Goal: Transaction & Acquisition: Purchase product/service

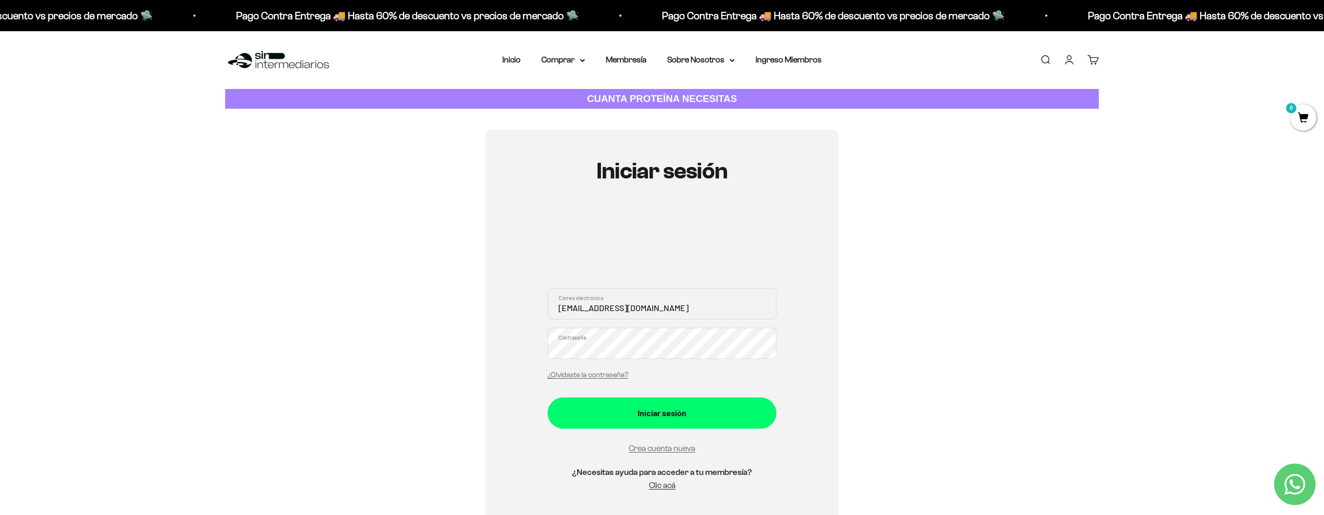
type input "[EMAIL_ADDRESS][DOMAIN_NAME]"
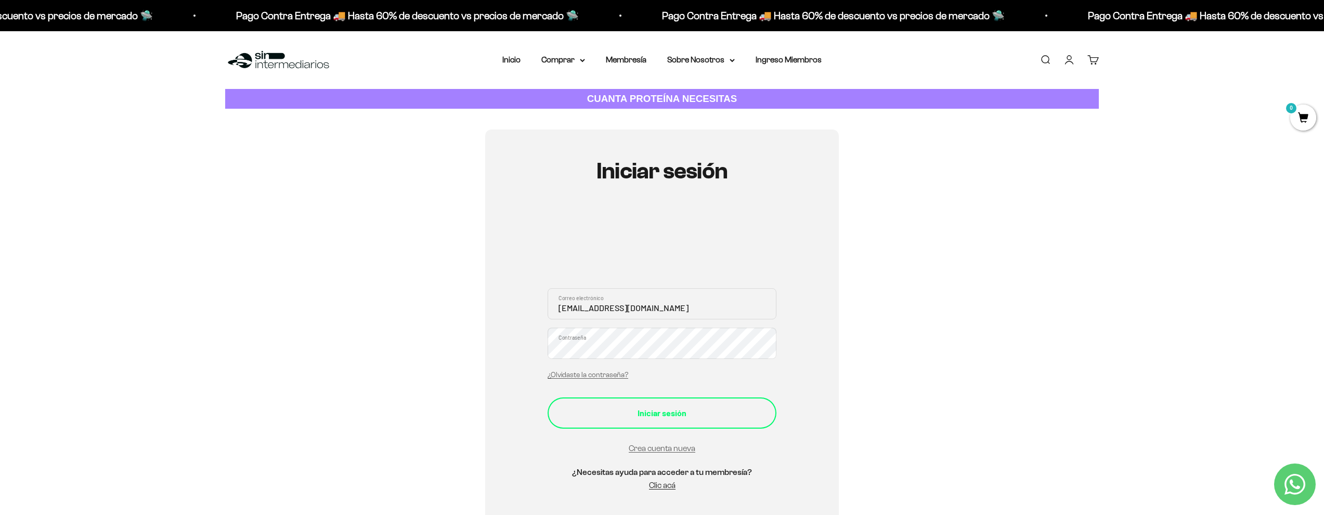
click at [657, 409] on div "Iniciar sesión" at bounding box center [661, 413] width 187 height 14
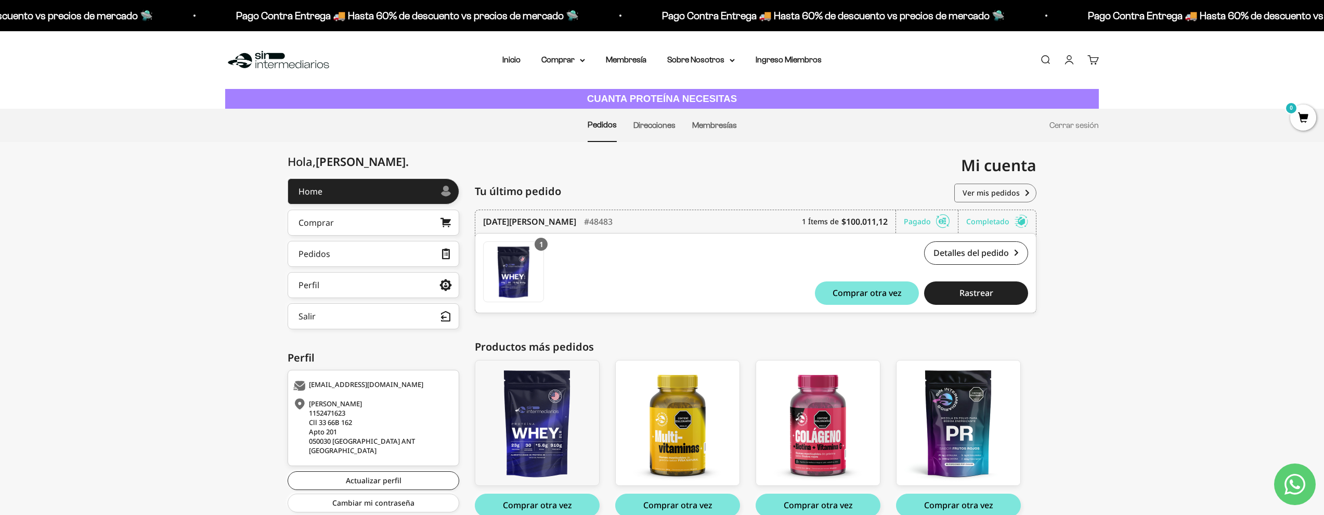
click at [1065, 256] on div "Hola, Cristian . Home Comprar Pedidos Perfil Información personal Direcciones g…" at bounding box center [662, 359] width 1324 height 362
click at [580, 60] on icon at bounding box center [582, 60] width 4 height 2
click at [619, 89] on summary "Proteínas" at bounding box center [591, 93] width 86 height 14
click at [668, 112] on span "Whey" at bounding box center [672, 112] width 21 height 9
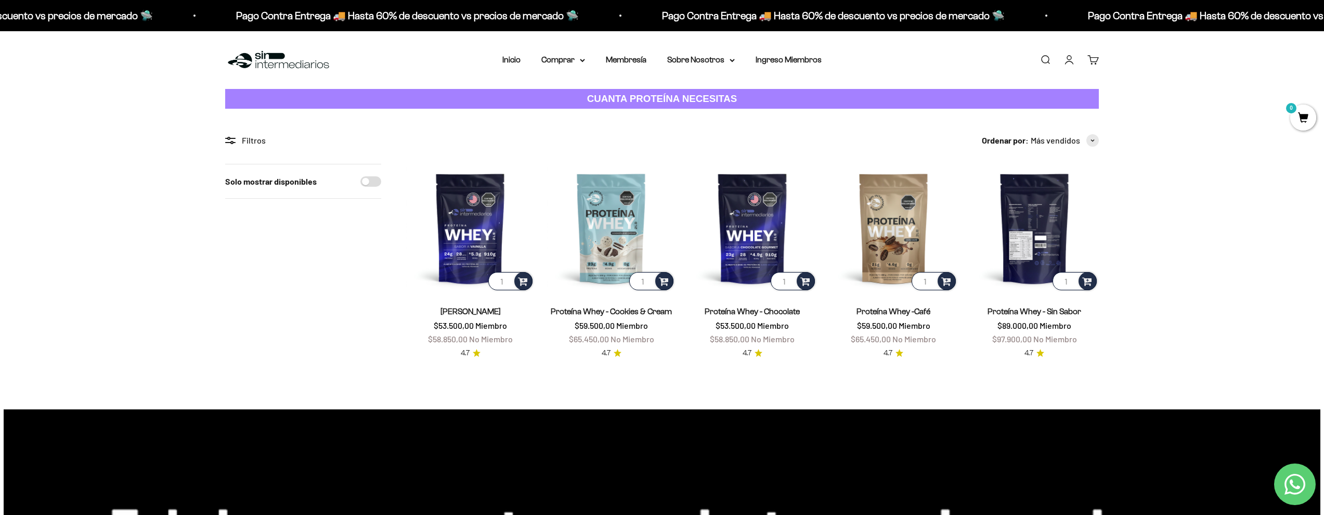
click at [1051, 223] on img at bounding box center [1034, 228] width 128 height 128
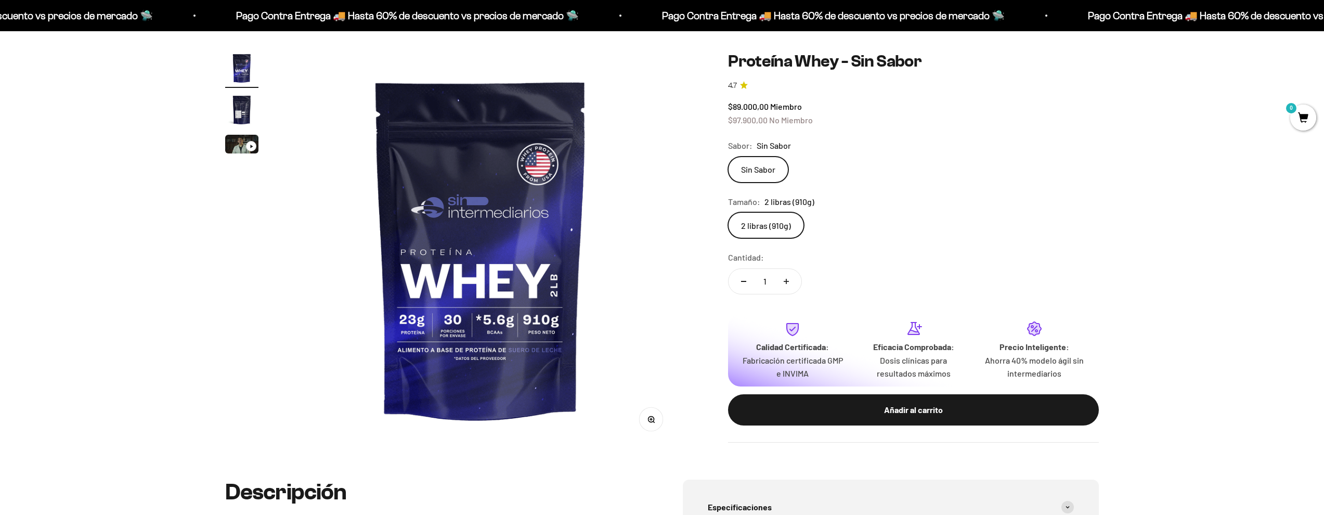
scroll to position [1, 0]
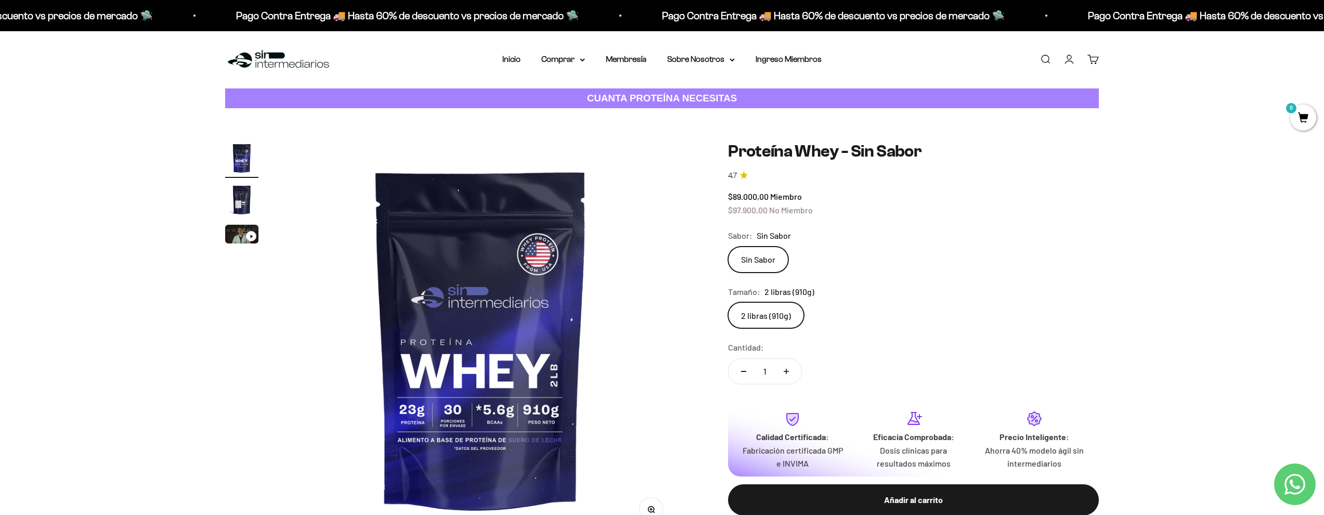
click at [625, 256] on img at bounding box center [480, 338] width 395 height 395
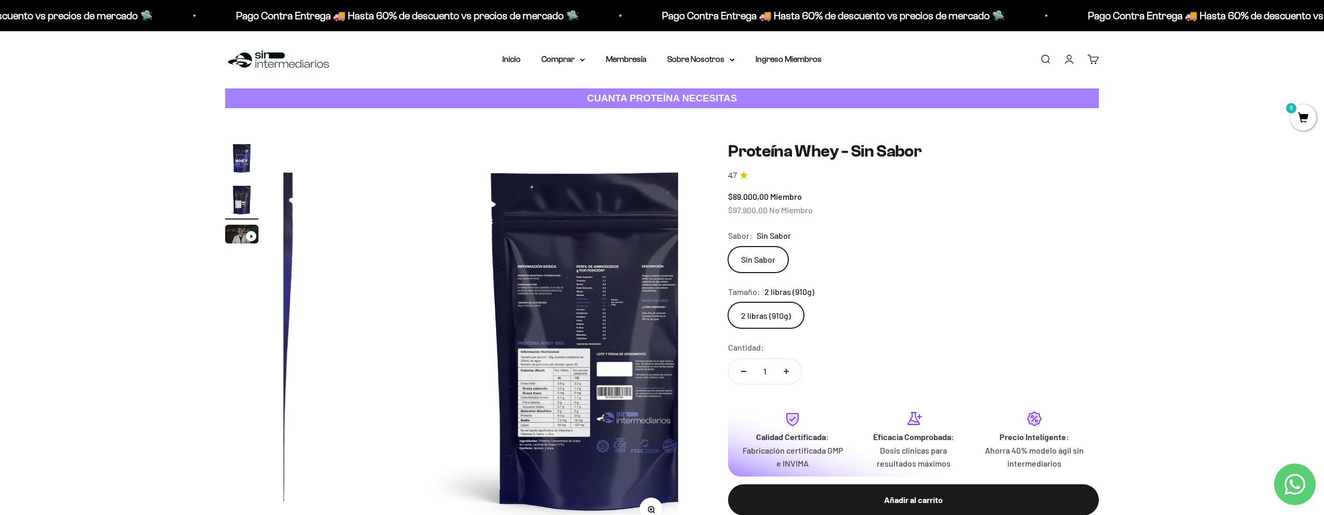
scroll to position [0, 407]
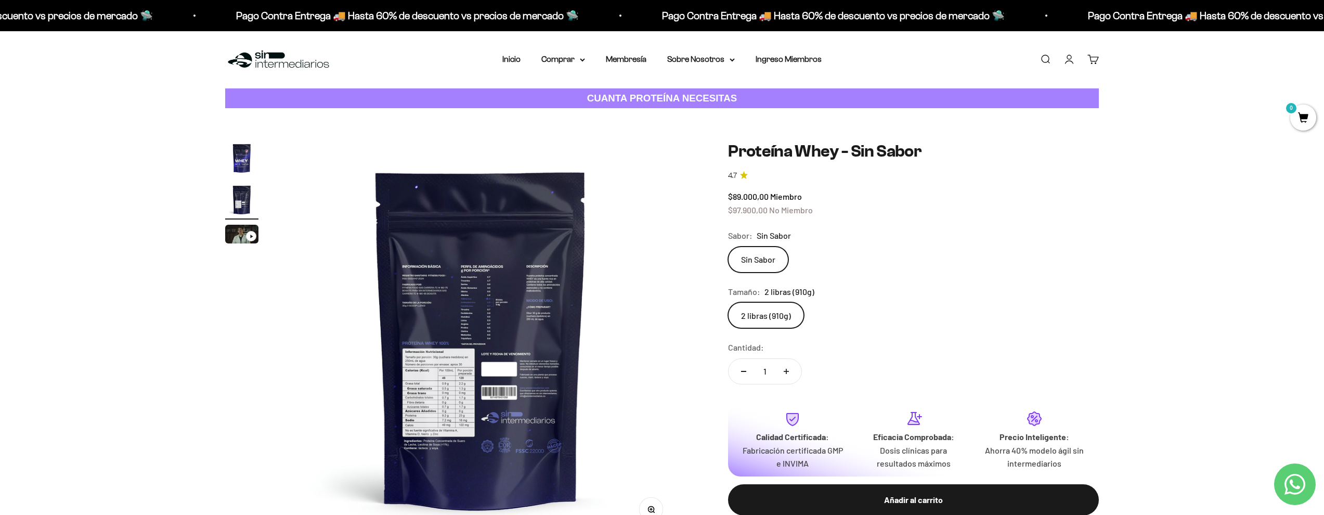
click at [641, 311] on img at bounding box center [480, 338] width 395 height 395
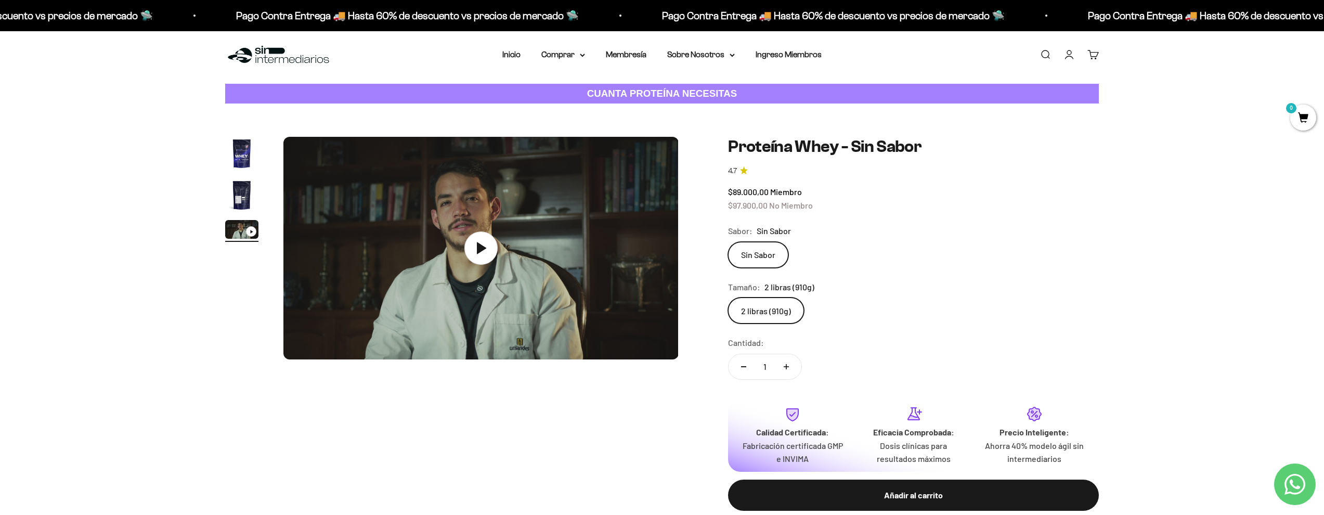
scroll to position [0, 0]
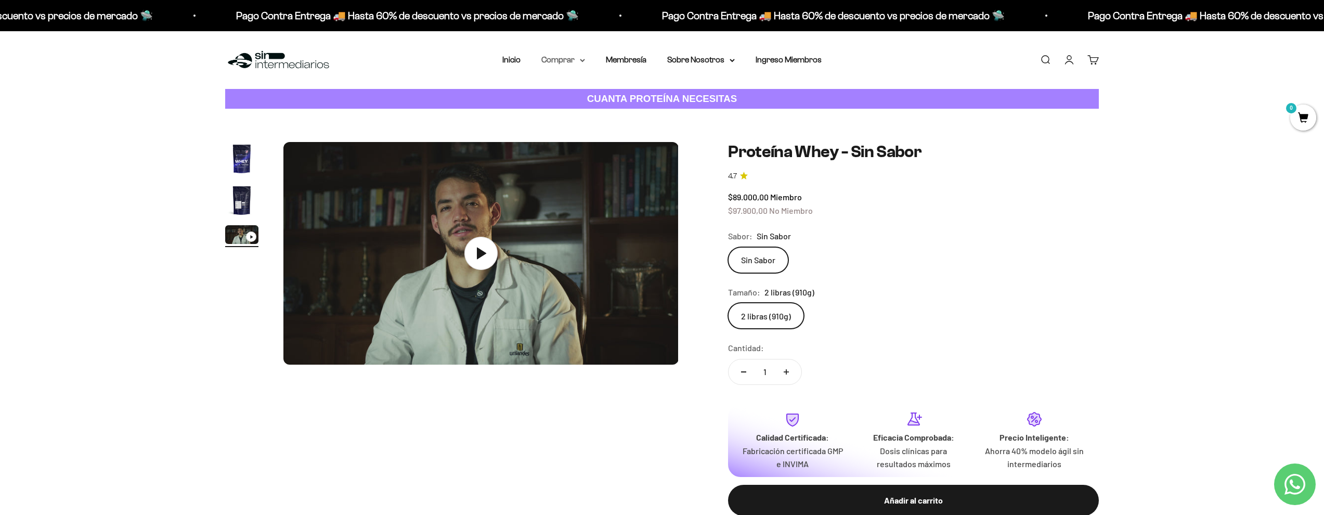
click at [555, 61] on summary "Comprar" at bounding box center [563, 60] width 44 height 14
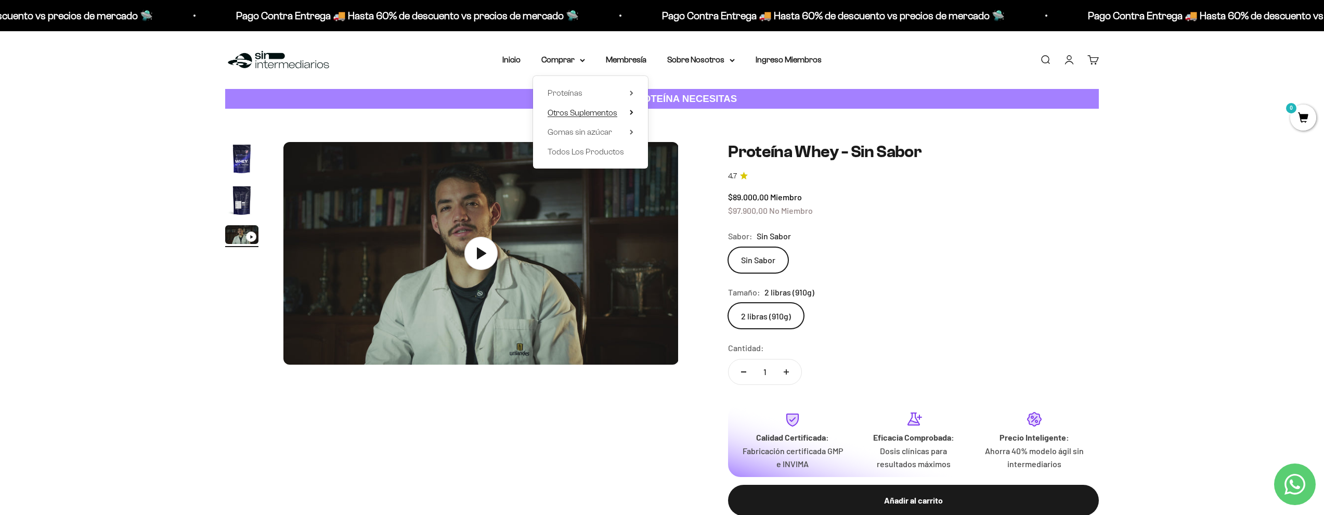
click at [597, 109] on span "Otros Suplementos" at bounding box center [583, 112] width 70 height 9
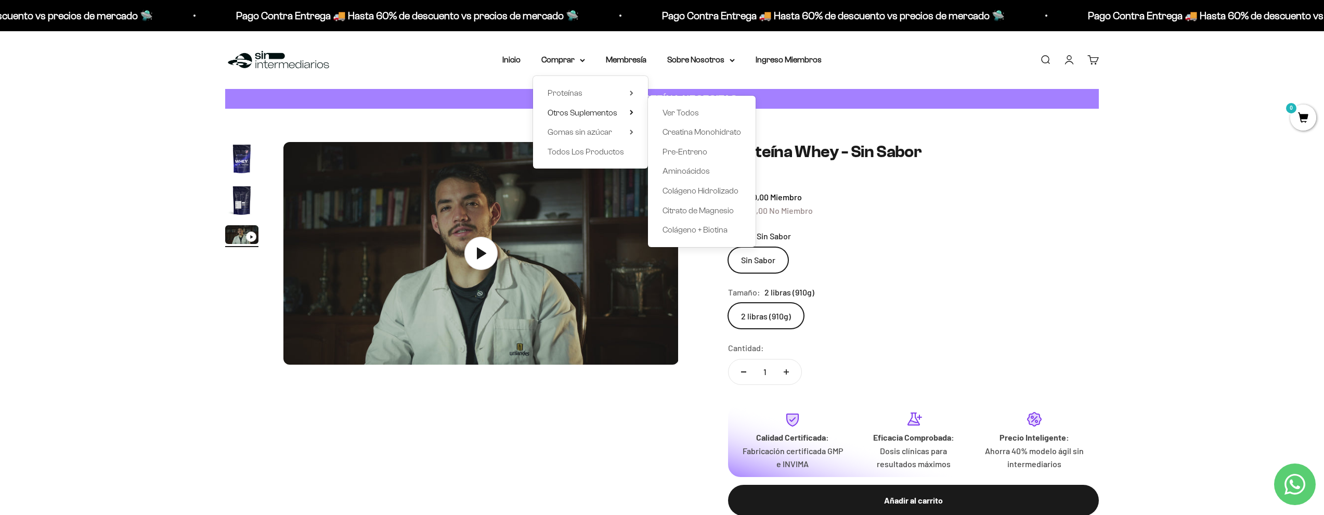
click at [857, 236] on div "Sabor: Sin Sabor" at bounding box center [913, 236] width 371 height 14
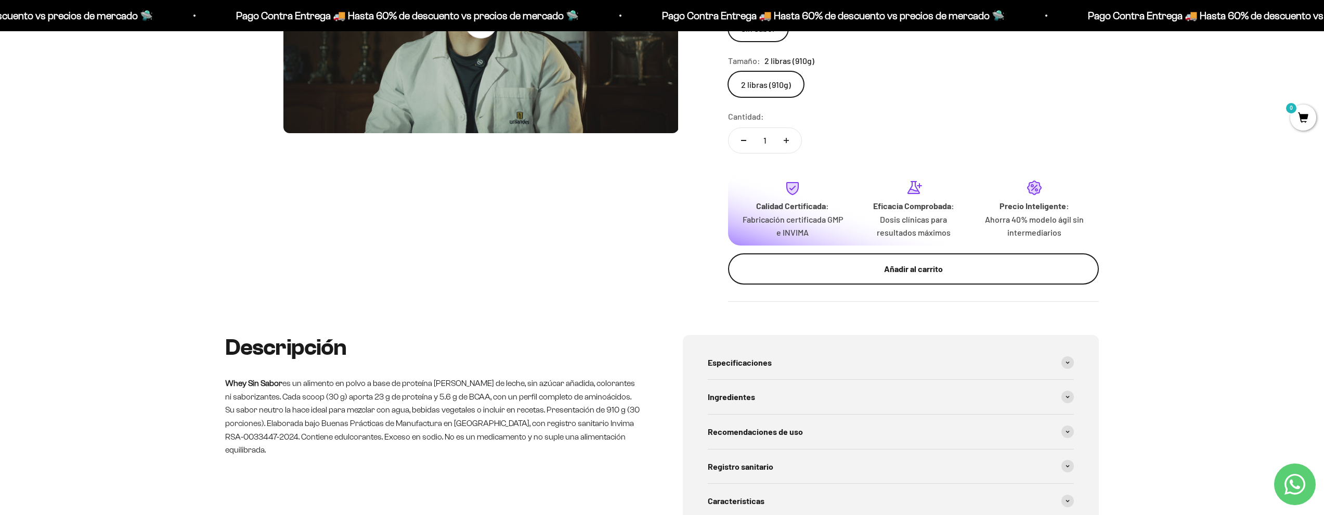
click at [845, 264] on div "Añadir al carrito" at bounding box center [913, 269] width 329 height 14
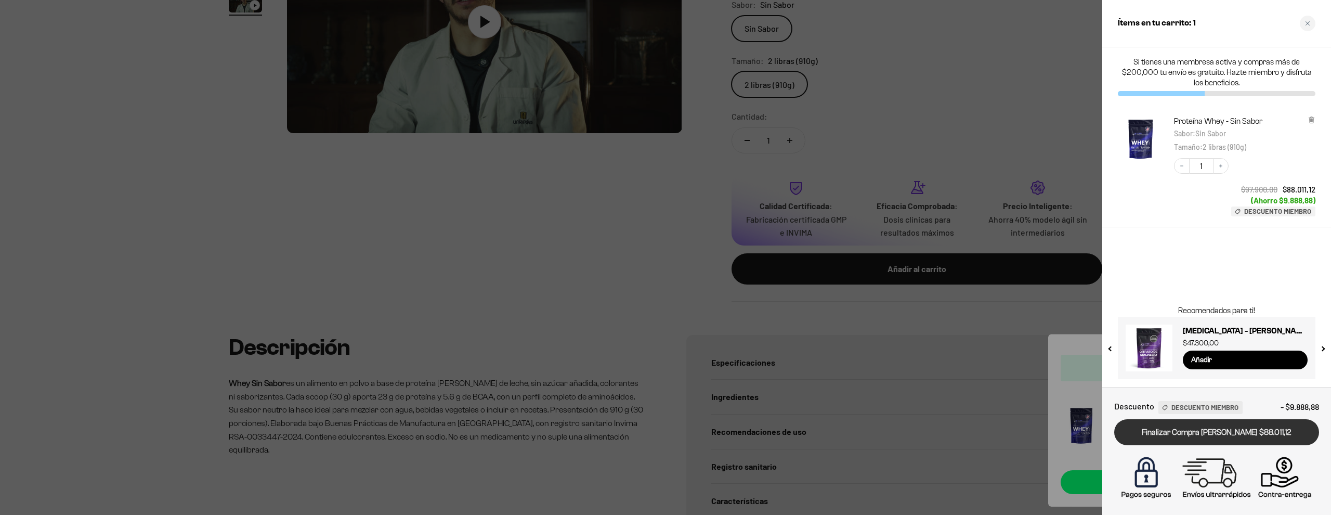
click at [1193, 430] on link "Finalizar Compra Segura $88.011,12" at bounding box center [1216, 432] width 205 height 27
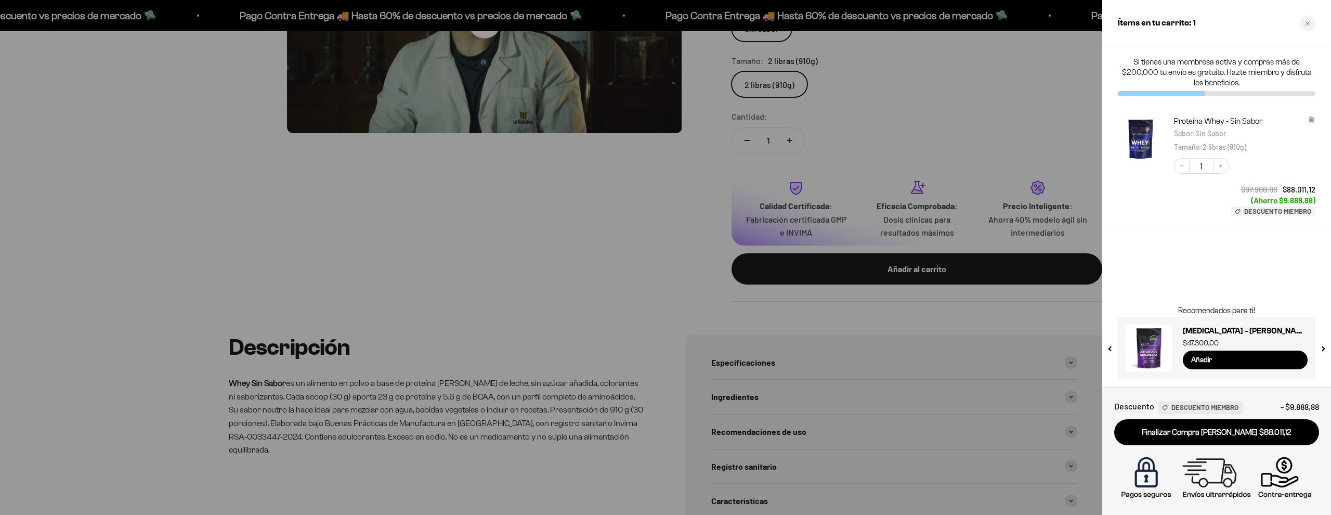
click at [943, 86] on div at bounding box center [665, 257] width 1331 height 515
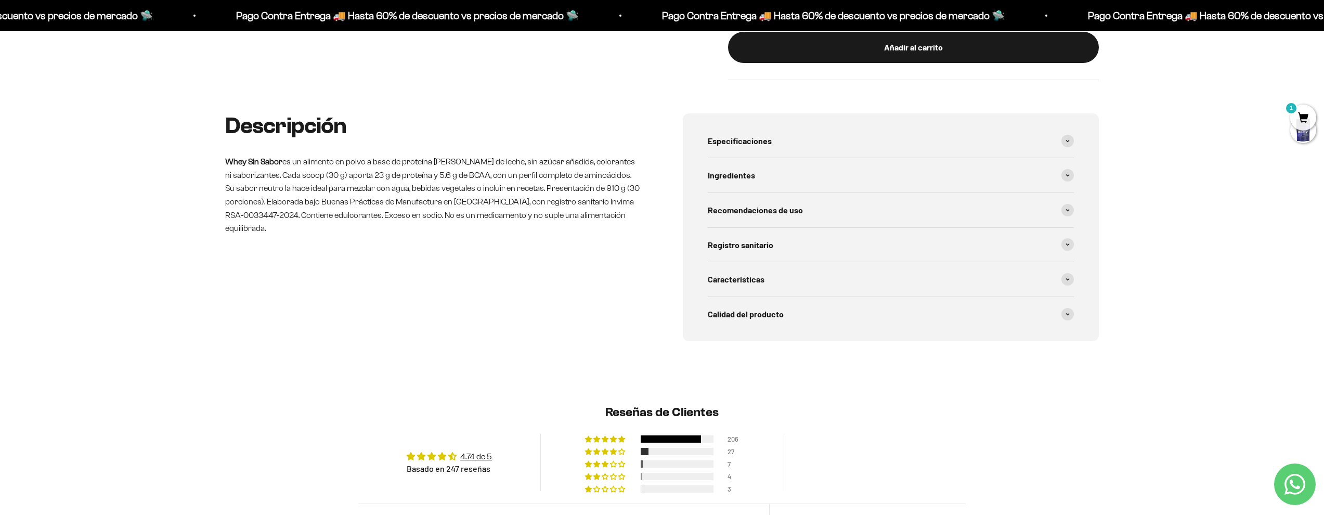
scroll to position [0, 0]
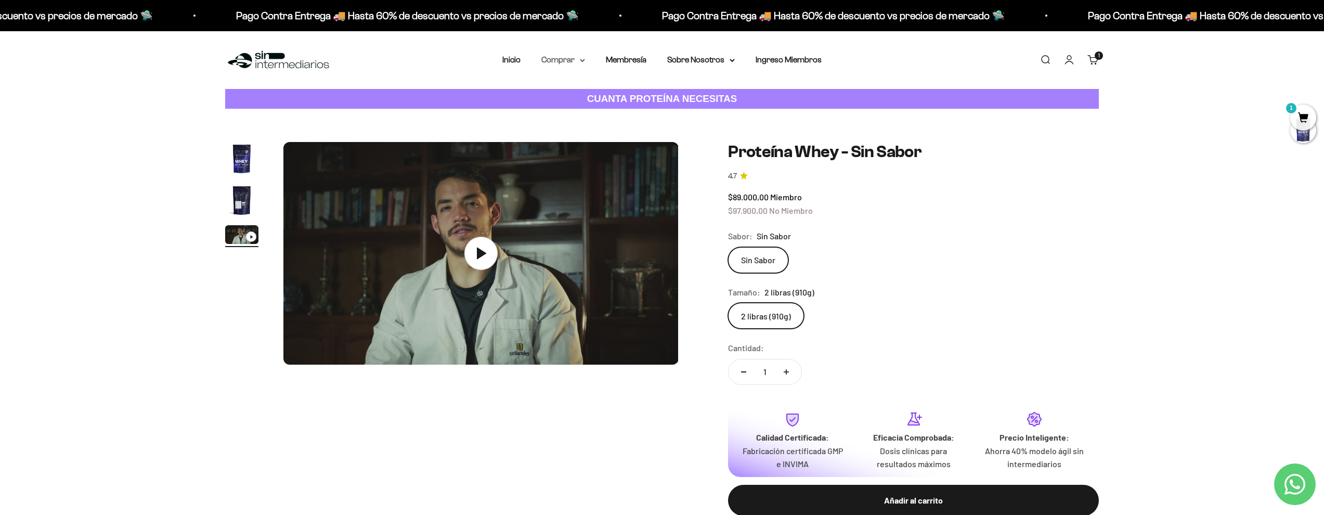
click at [547, 56] on summary "Comprar" at bounding box center [563, 60] width 44 height 14
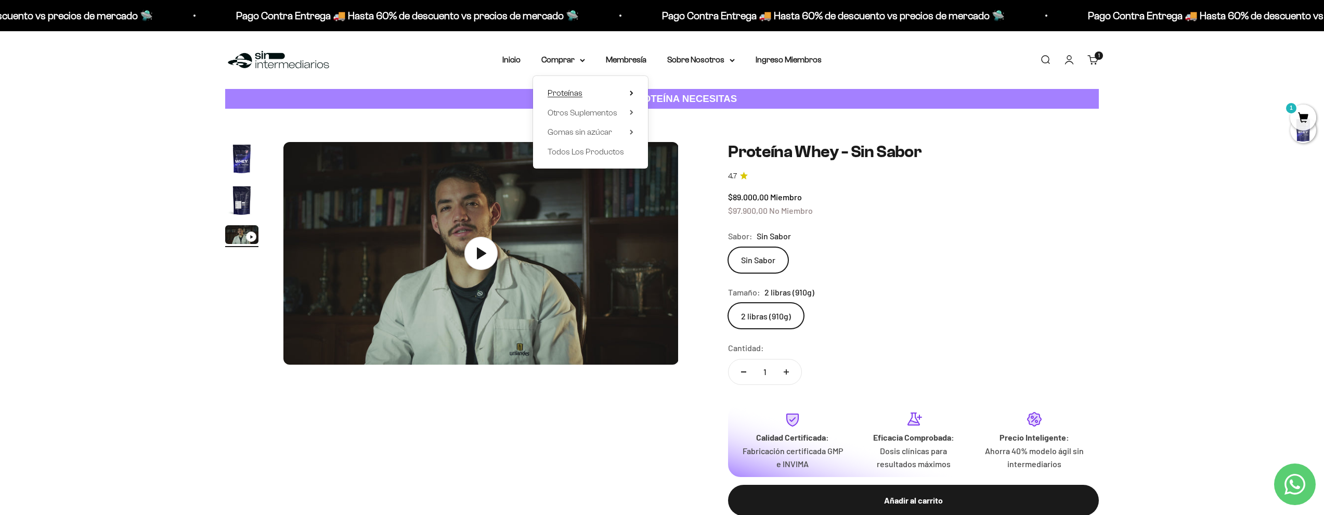
click at [606, 98] on summary "Proteínas" at bounding box center [591, 93] width 86 height 14
click at [669, 132] on link "Iso" at bounding box center [684, 132] width 45 height 14
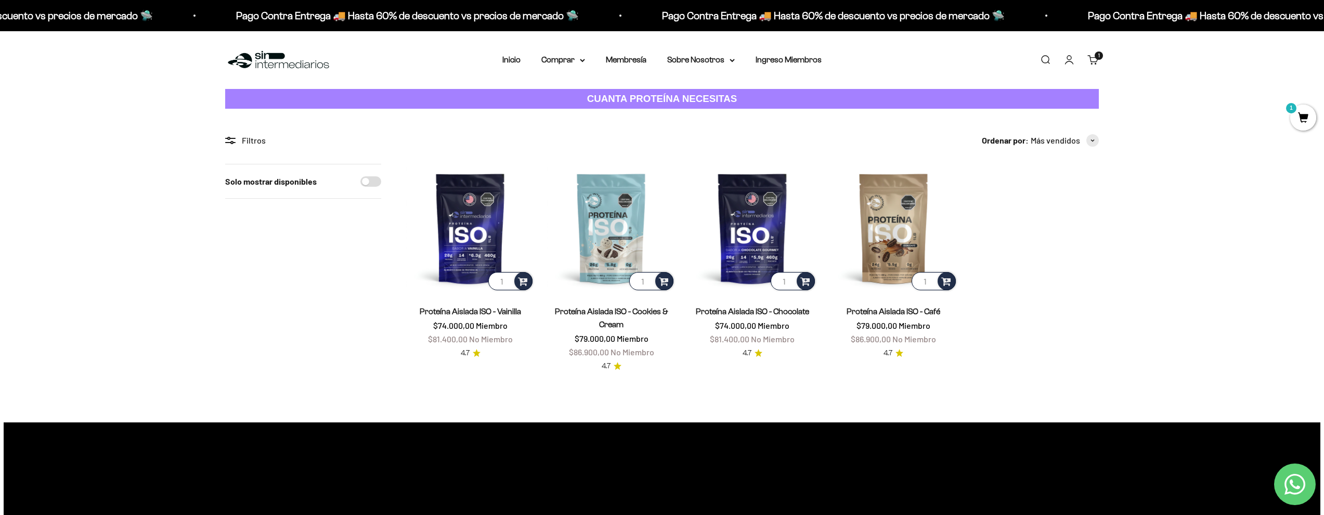
click at [561, 67] on div "Menú [GEOGRAPHIC_DATA] Inicio Comprar Proteínas Ver Todos Whey Iso Vegan Pancak…" at bounding box center [662, 60] width 1324 height 58
click at [562, 64] on summary "Comprar" at bounding box center [563, 60] width 44 height 14
click at [575, 91] on span "Proteínas" at bounding box center [565, 92] width 35 height 9
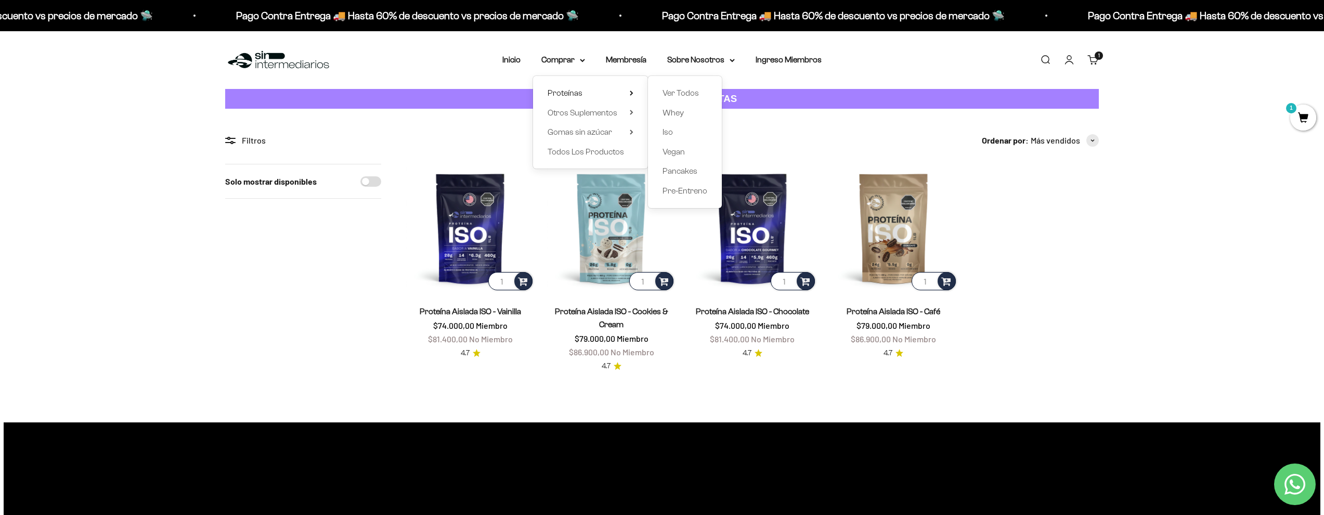
click at [1054, 263] on product-list "1 Proteína Aislada ISO - Vainilla $74.000,00 Miembro $81.400,00 No Miembro 4.7 …" at bounding box center [752, 268] width 693 height 209
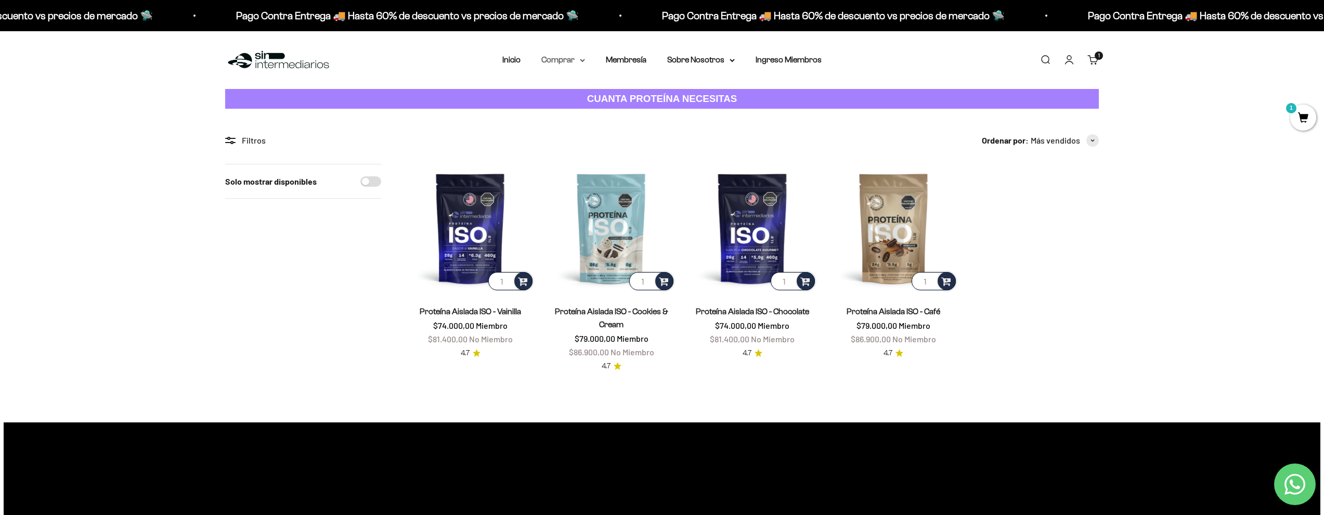
click at [568, 54] on summary "Comprar" at bounding box center [563, 60] width 44 height 14
click at [615, 90] on summary "Proteínas" at bounding box center [591, 93] width 86 height 14
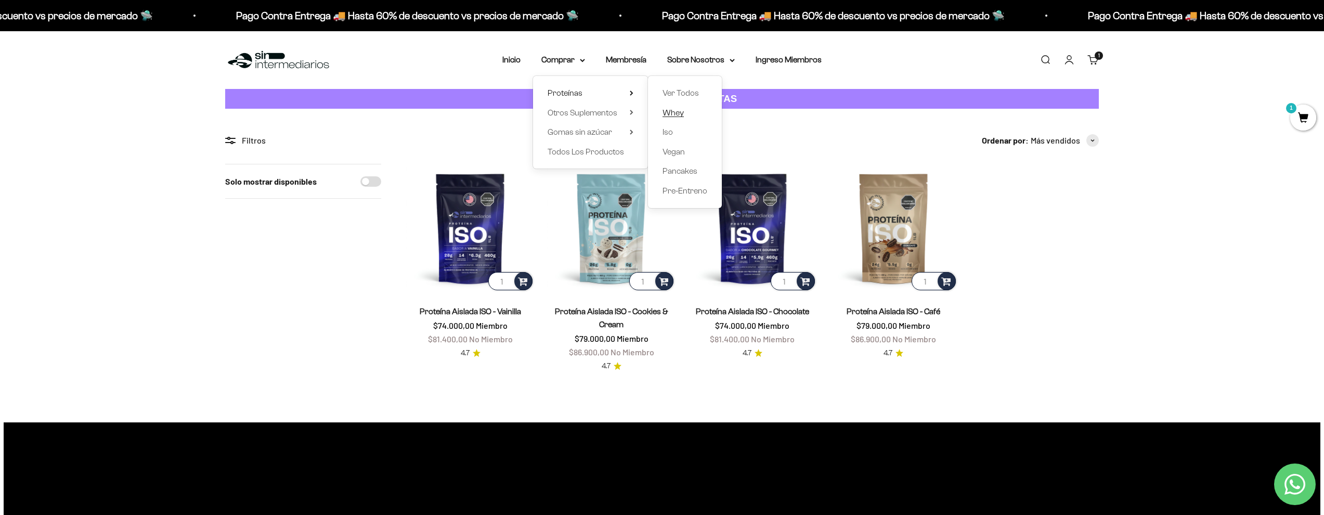
click at [662, 110] on span "Whey" at bounding box center [672, 112] width 21 height 9
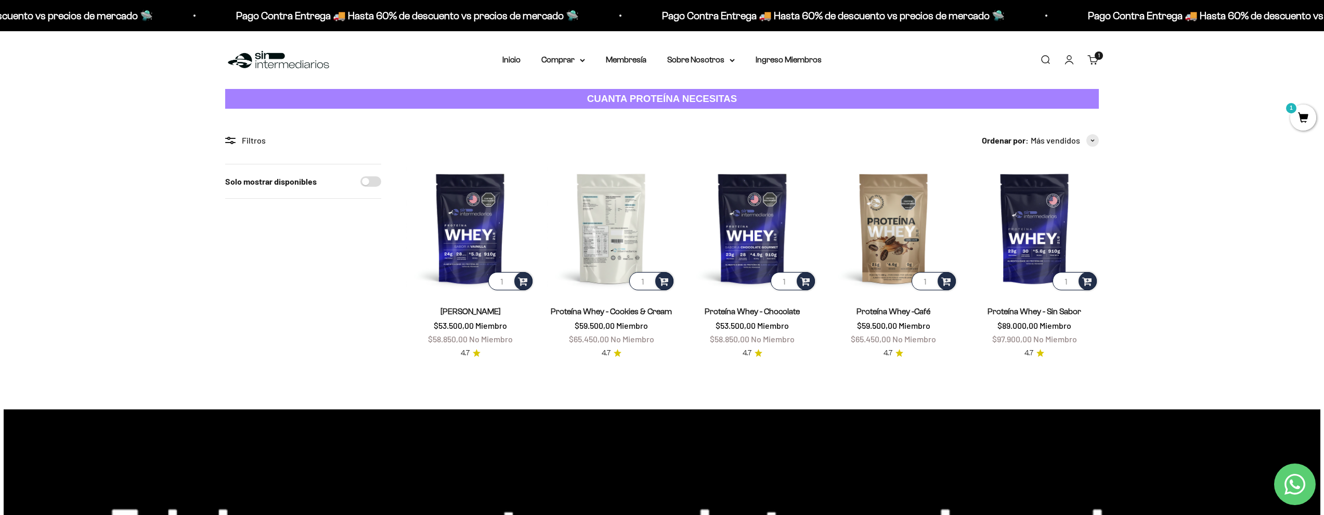
click at [626, 223] on img at bounding box center [611, 228] width 128 height 128
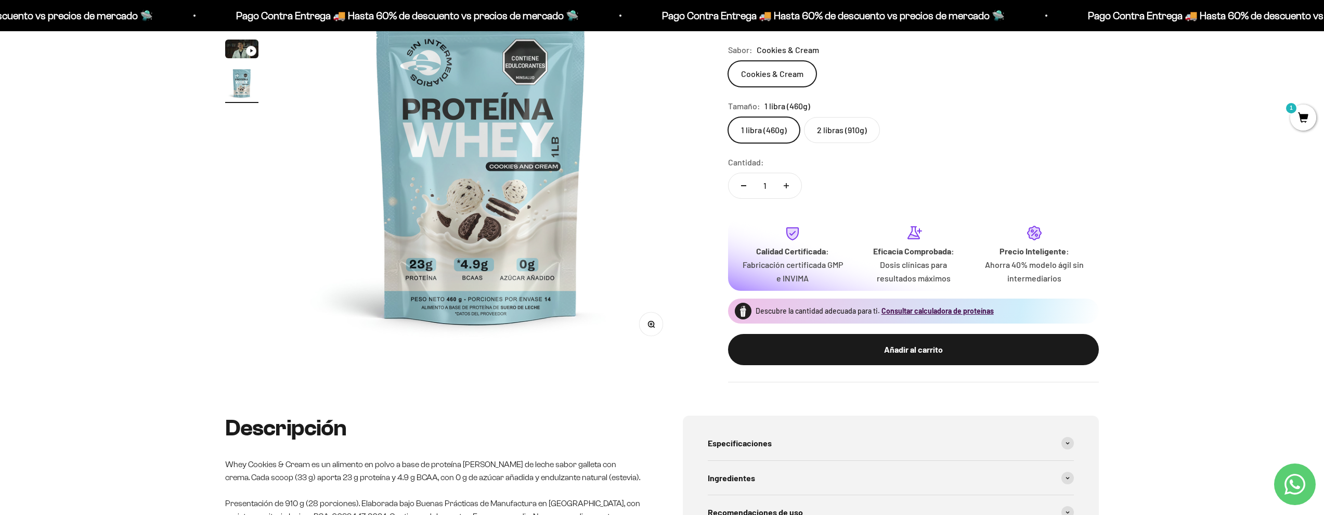
scroll to position [279, 0]
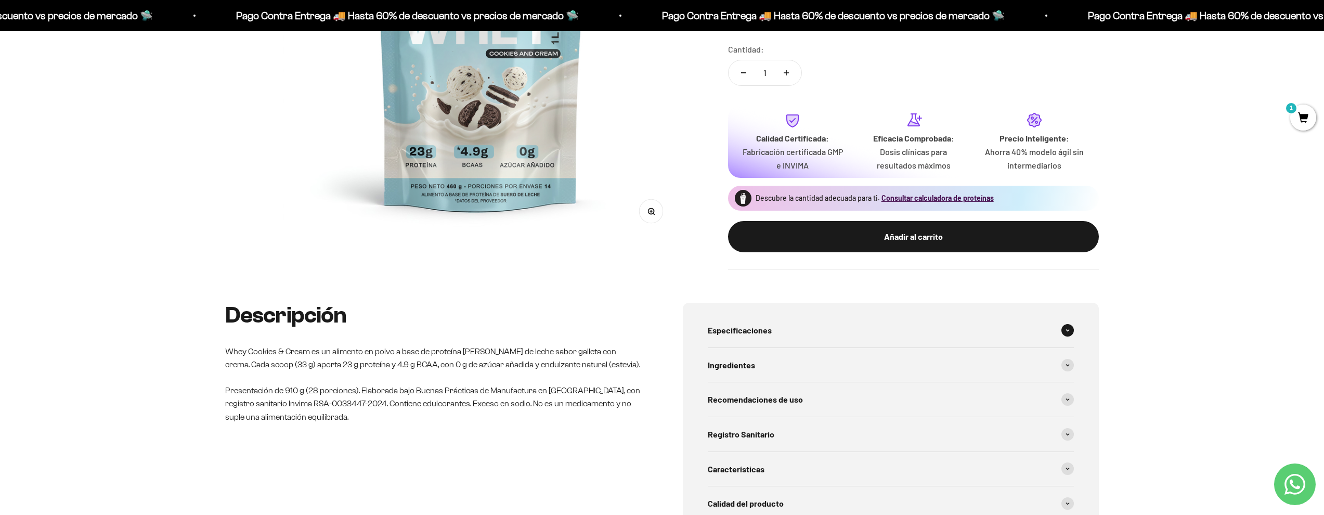
click at [756, 327] on span "Especificaciones" at bounding box center [740, 330] width 64 height 14
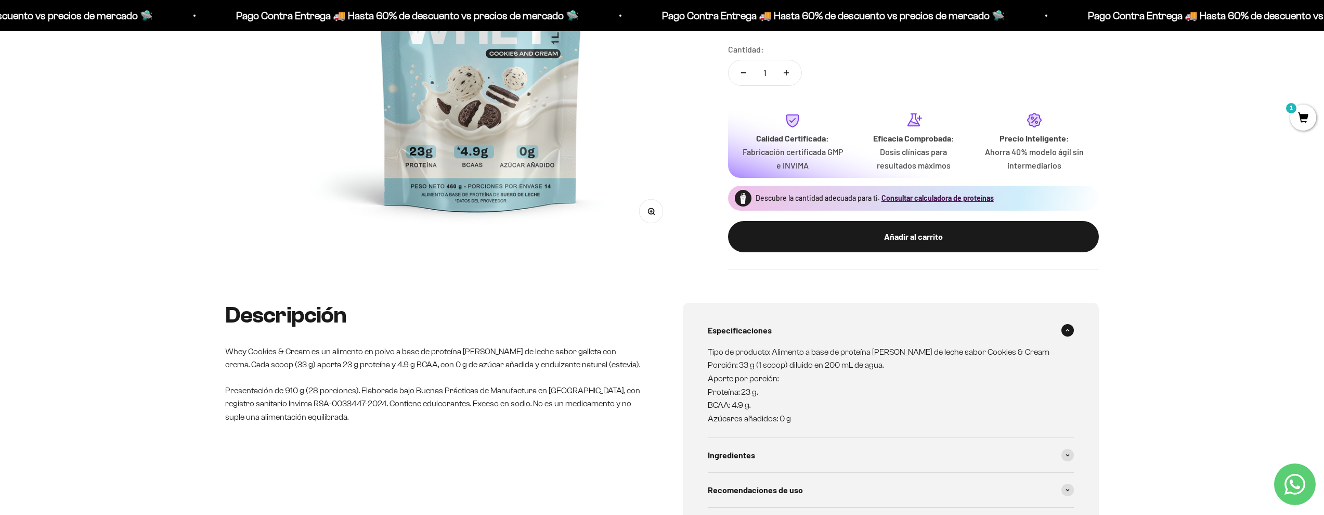
click at [756, 323] on span "Especificaciones" at bounding box center [740, 330] width 64 height 14
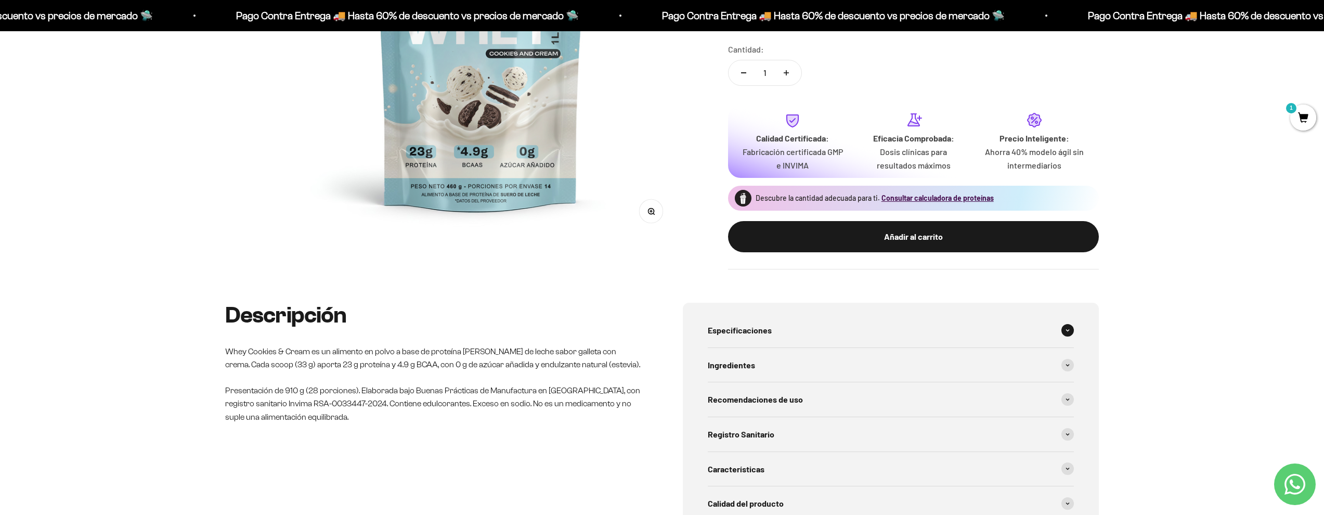
scroll to position [294, 0]
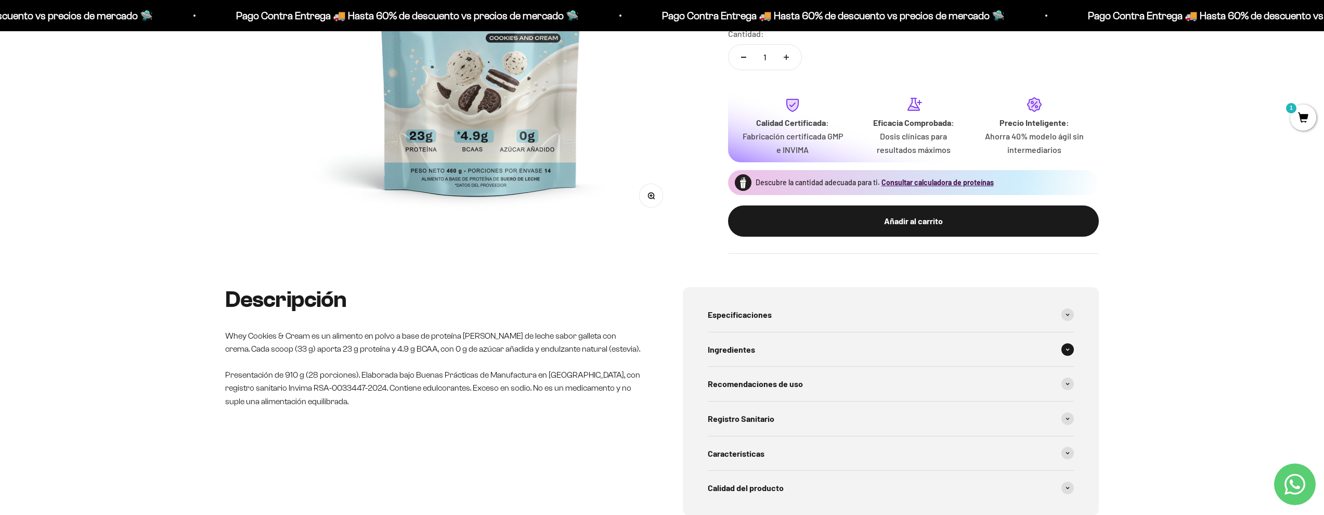
click at [738, 345] on span "Ingredientes" at bounding box center [731, 350] width 47 height 14
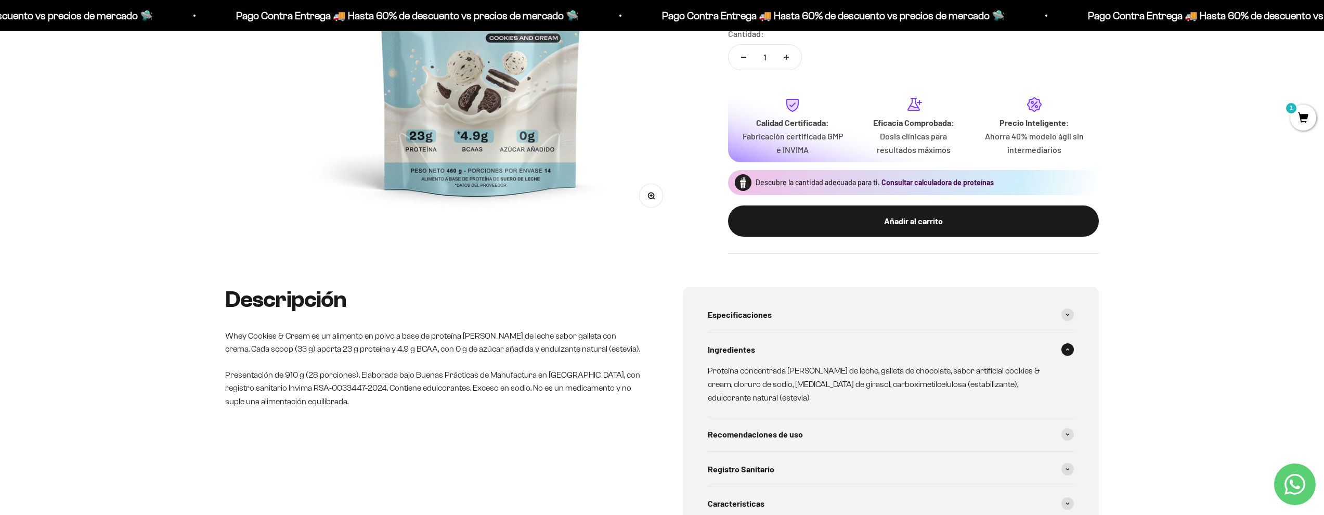
click at [738, 345] on span "Ingredientes" at bounding box center [731, 350] width 47 height 14
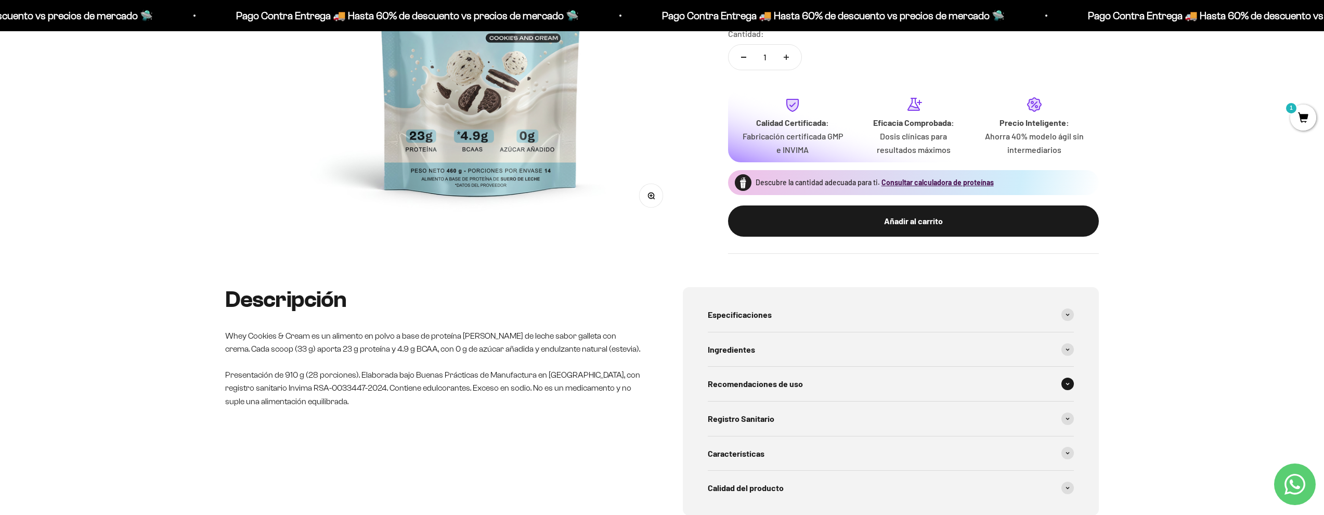
click at [729, 367] on div "Recomendaciones de uso" at bounding box center [891, 384] width 366 height 34
click at [739, 449] on span "Registro Sanitario" at bounding box center [741, 456] width 67 height 14
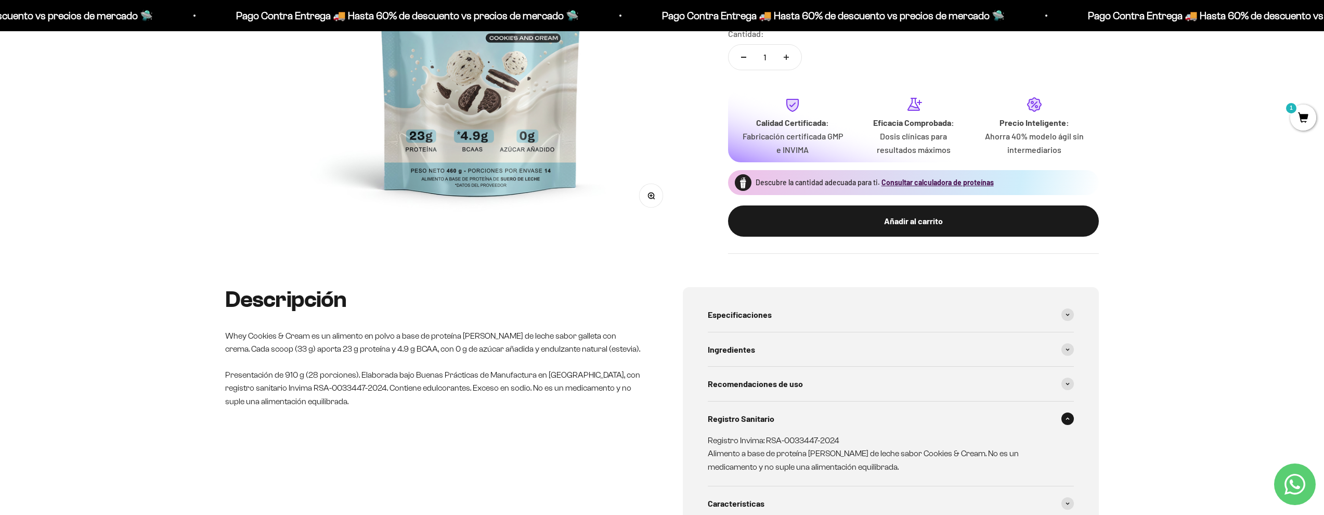
click at [738, 401] on div "Registro Sanitario" at bounding box center [891, 418] width 366 height 34
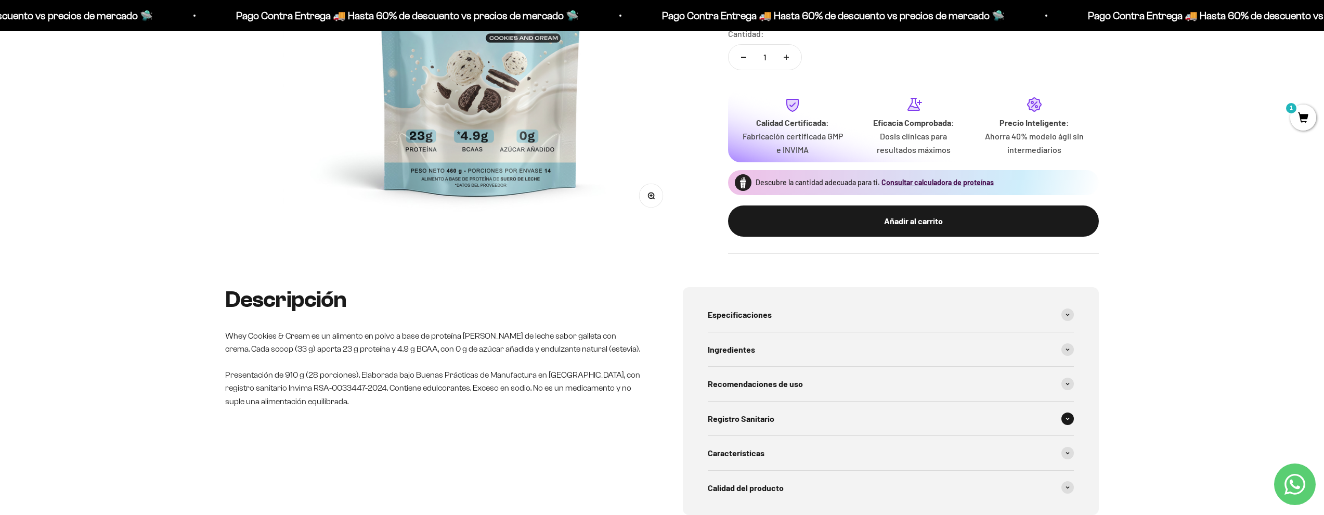
scroll to position [381, 0]
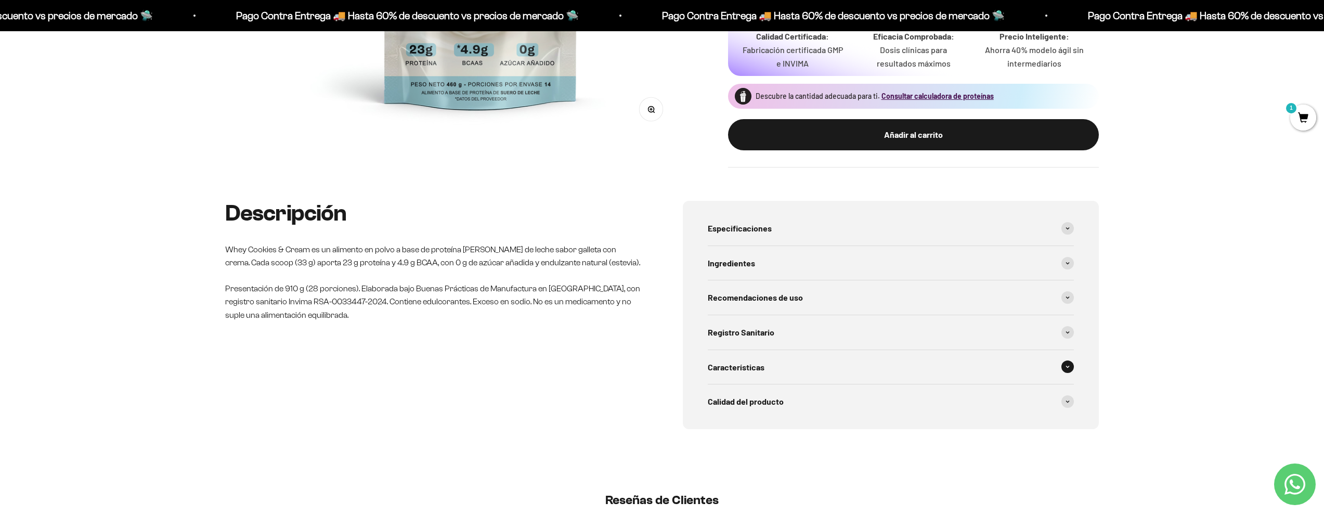
click at [731, 360] on span "Características" at bounding box center [736, 367] width 57 height 14
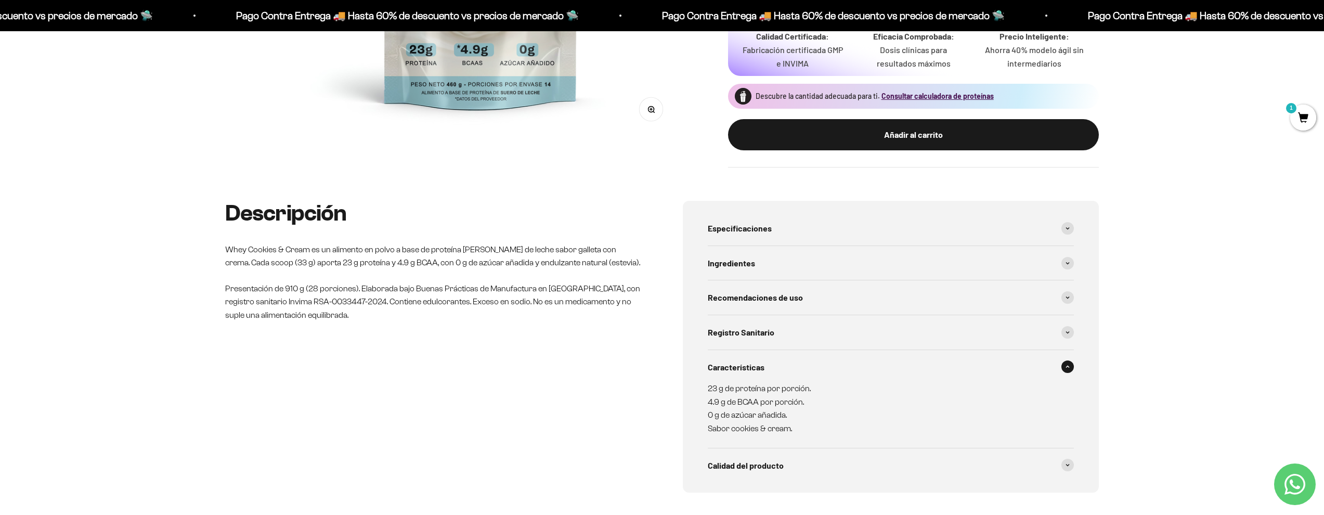
click at [731, 360] on span "Características" at bounding box center [736, 367] width 57 height 14
click at [733, 459] on span "Calidad del producto" at bounding box center [746, 466] width 76 height 14
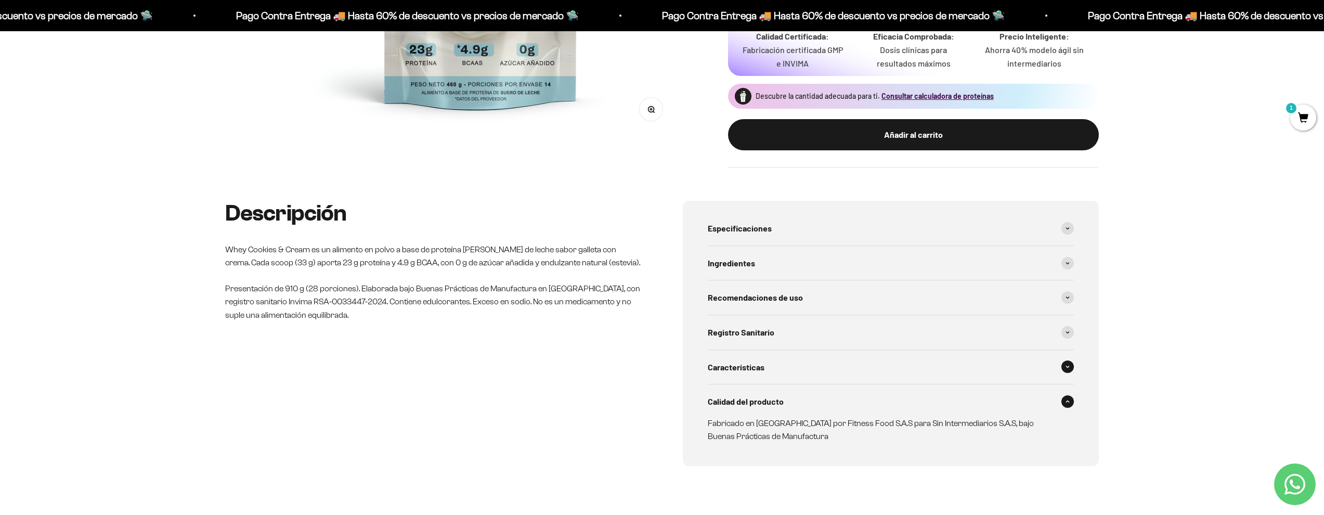
drag, startPoint x: 732, startPoint y: 396, endPoint x: 736, endPoint y: 363, distance: 32.5
click at [732, 396] on span "Calidad del producto" at bounding box center [746, 402] width 76 height 14
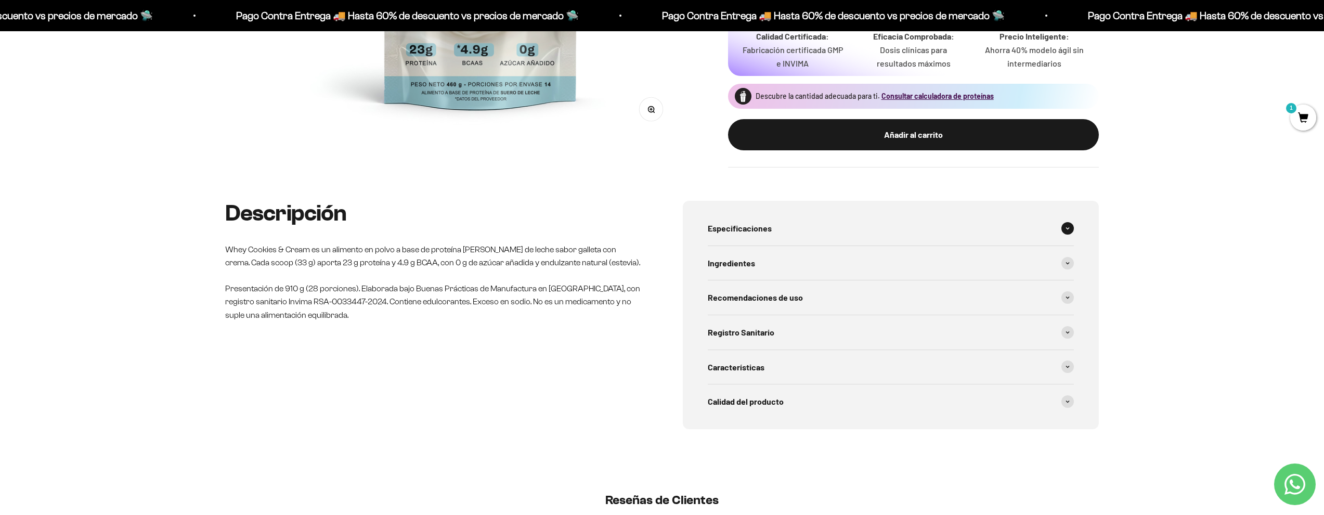
click at [740, 214] on div "Especificaciones" at bounding box center [891, 228] width 366 height 34
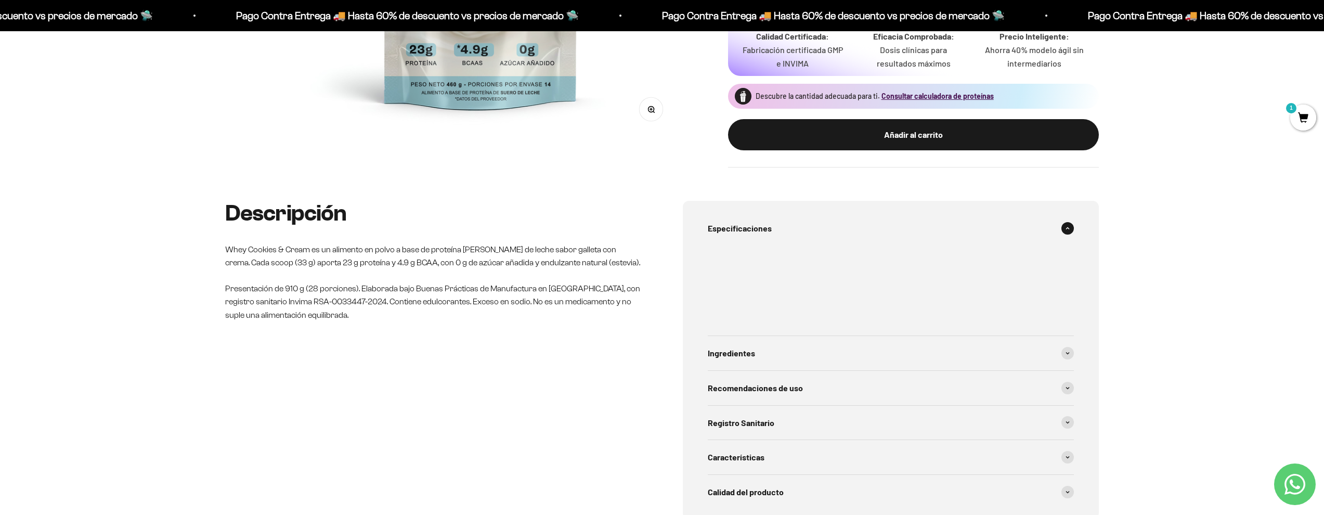
click at [737, 222] on span "Especificaciones" at bounding box center [740, 229] width 64 height 14
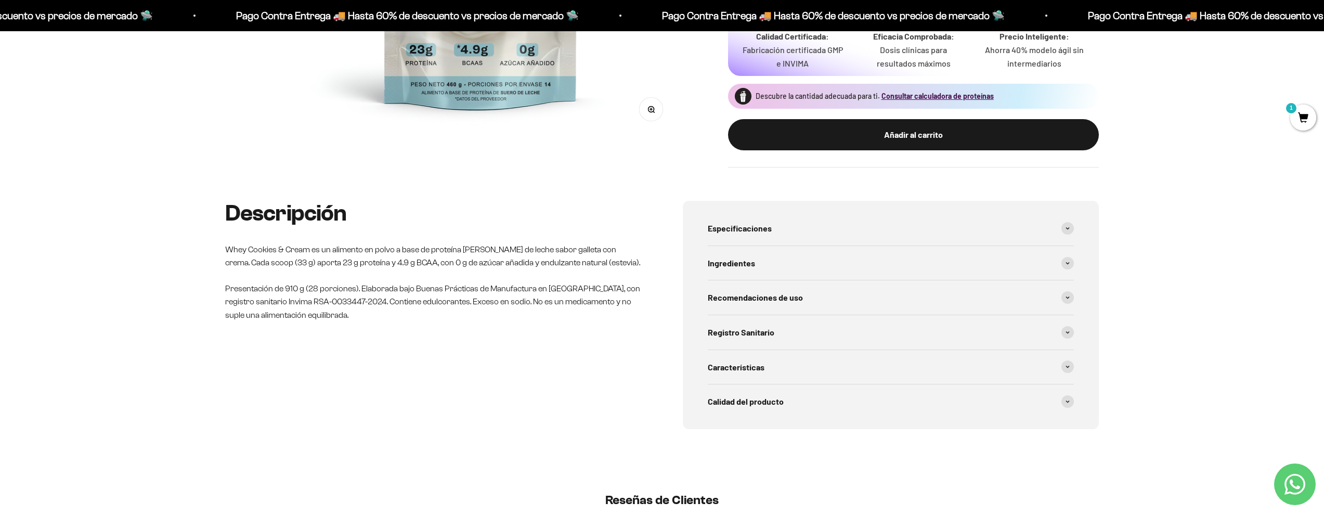
click at [573, 224] on div "Descripción Whey Cookies & Cream es un alimento en polvo a base de proteína de …" at bounding box center [433, 261] width 416 height 121
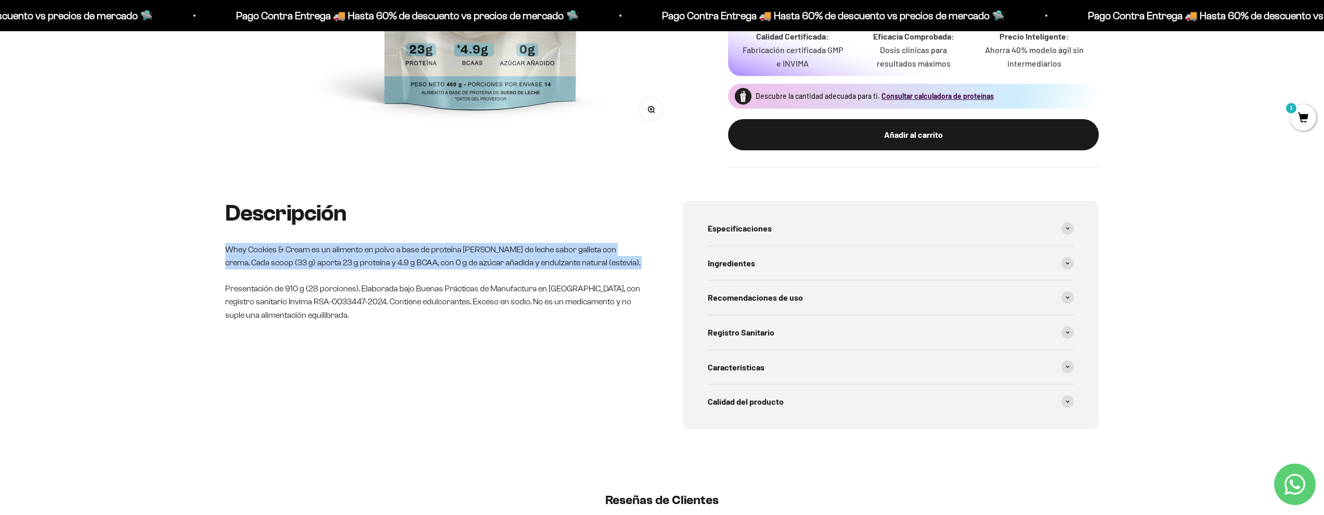
click at [573, 224] on div "Descripción Whey Cookies & Cream es un alimento en polvo a base de proteína de …" at bounding box center [433, 261] width 416 height 121
click at [537, 243] on p "Whey Cookies & Cream es un alimento en polvo a base de proteína de suero de lec…" at bounding box center [433, 256] width 416 height 27
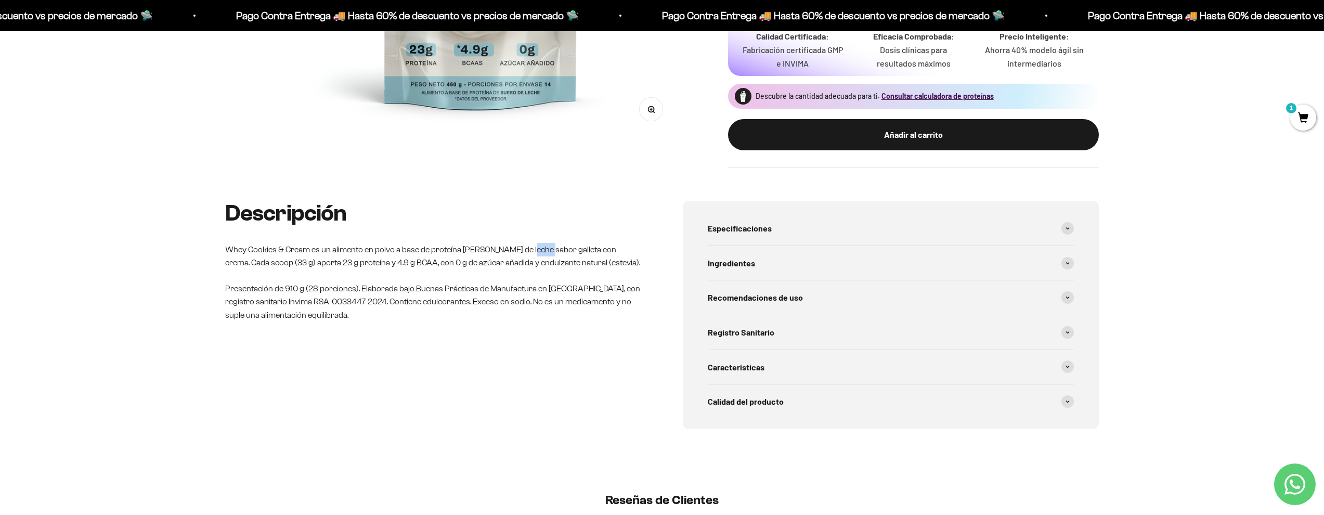
click at [537, 243] on p "Whey Cookies & Cream es un alimento en polvo a base de proteína de suero de lec…" at bounding box center [433, 256] width 416 height 27
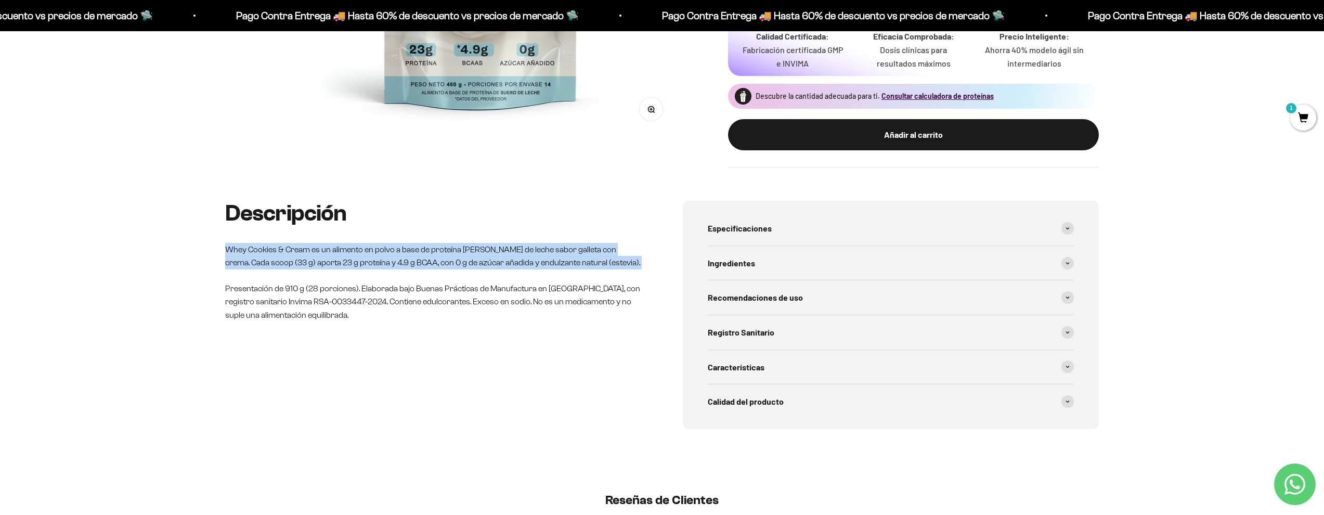
click at [537, 243] on p "Whey Cookies & Cream es un alimento en polvo a base de proteína de suero de lec…" at bounding box center [433, 256] width 416 height 27
click at [477, 253] on p "Whey Cookies & Cream es un alimento en polvo a base de proteína de suero de lec…" at bounding box center [433, 256] width 416 height 27
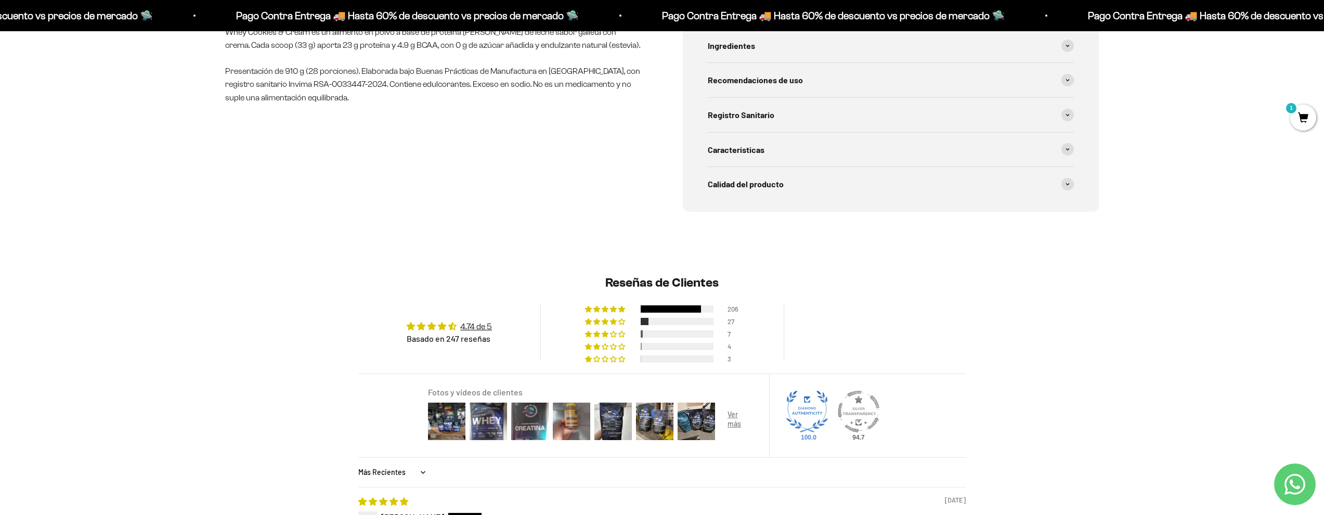
scroll to position [713, 0]
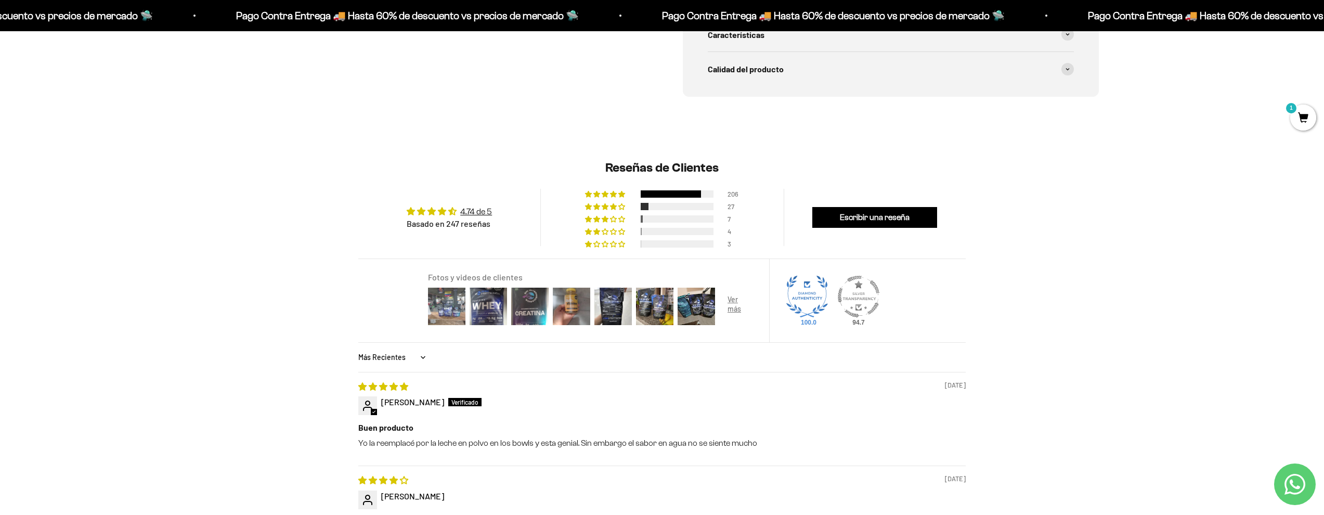
click at [440, 285] on img at bounding box center [447, 306] width 42 height 42
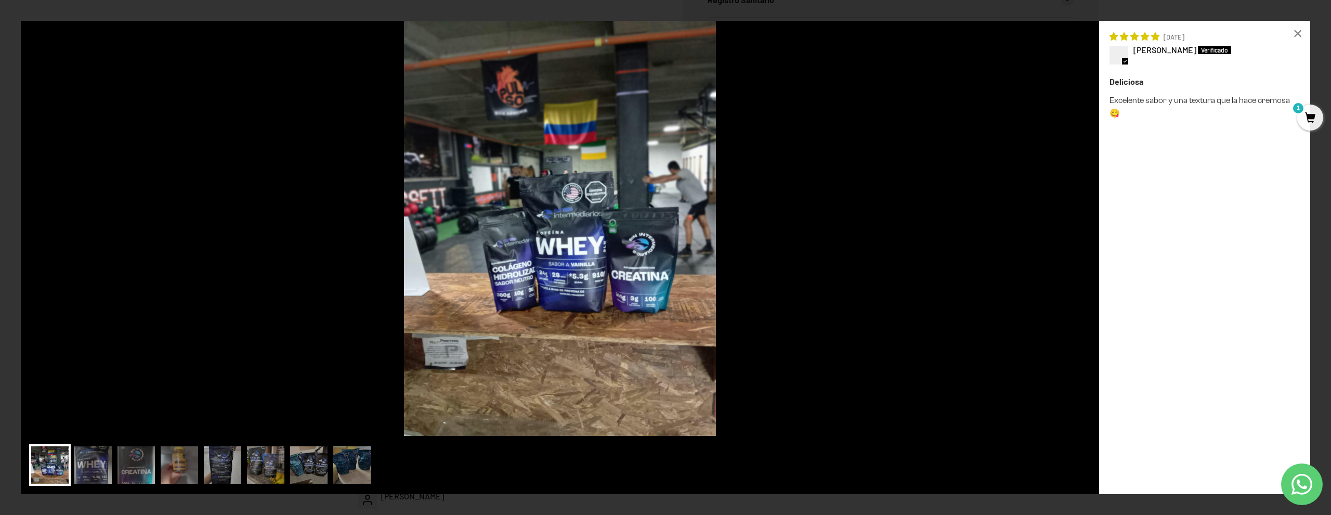
click at [871, 187] on img at bounding box center [560, 228] width 1078 height 415
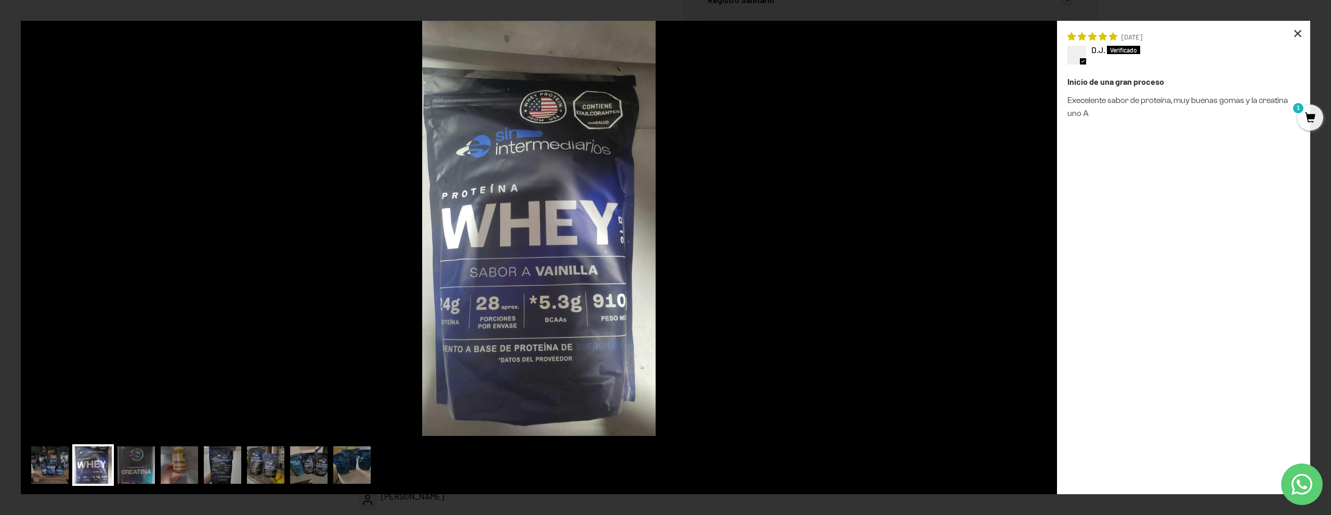
click at [1294, 36] on div "×" at bounding box center [1297, 33] width 25 height 25
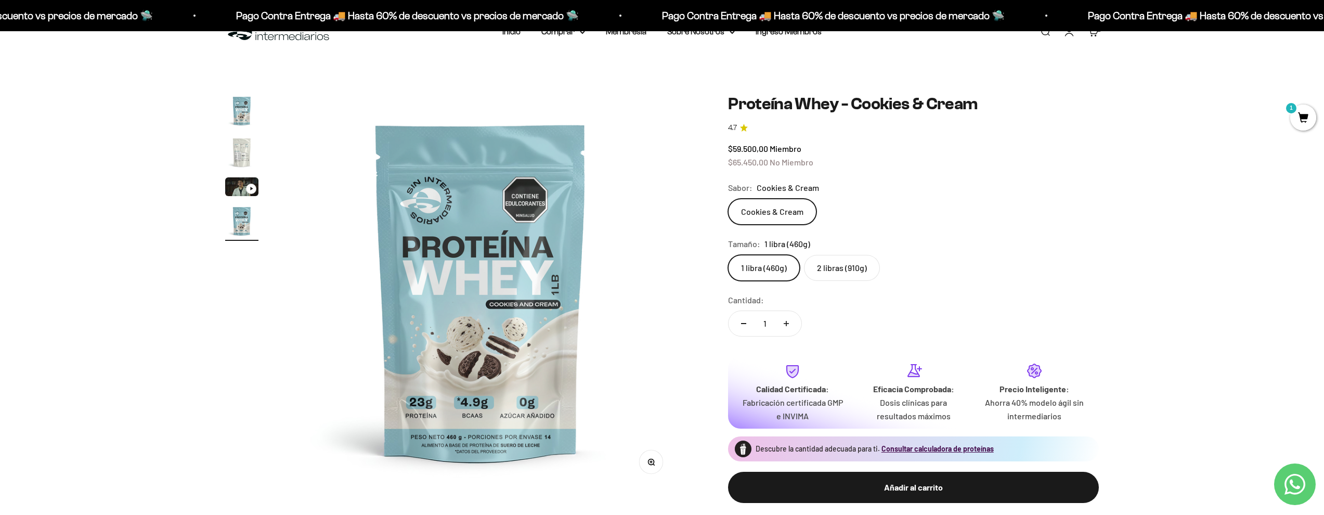
scroll to position [0, 0]
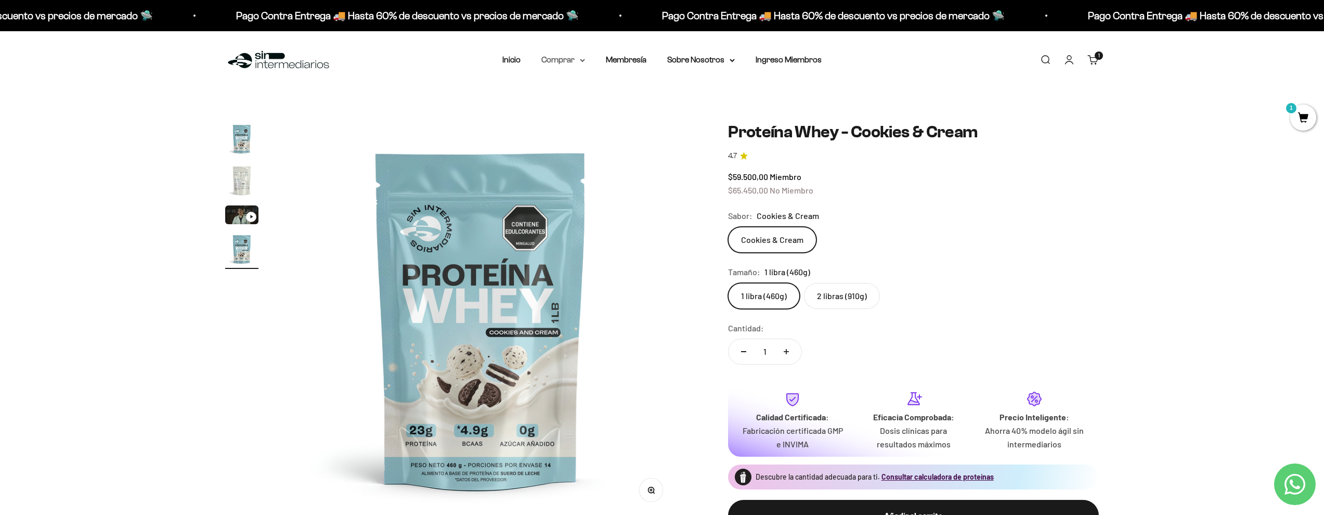
click at [575, 55] on summary "Comprar" at bounding box center [563, 60] width 44 height 14
click at [592, 87] on summary "Proteínas" at bounding box center [591, 93] width 86 height 14
click at [592, 106] on span "Otros Suplementos" at bounding box center [583, 113] width 70 height 14
click at [584, 135] on span "Gomas sin azúcar" at bounding box center [580, 131] width 64 height 9
click at [583, 112] on span "Otros Suplementos" at bounding box center [583, 112] width 70 height 9
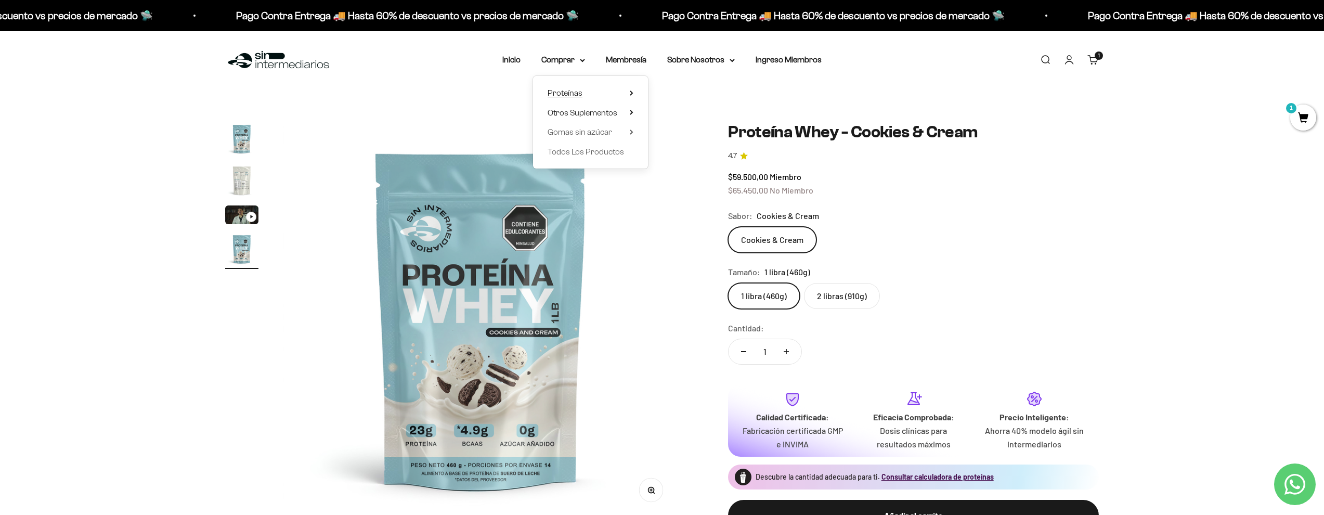
click at [584, 95] on summary "Proteínas" at bounding box center [591, 93] width 86 height 14
click at [568, 62] on summary "Comprar" at bounding box center [563, 60] width 44 height 14
click at [569, 60] on summary "Comprar" at bounding box center [563, 60] width 44 height 14
click at [573, 92] on span "Proteínas" at bounding box center [565, 92] width 35 height 9
click at [732, 122] on h1 "Proteína Whey - Cookies & Cream" at bounding box center [913, 132] width 371 height 20
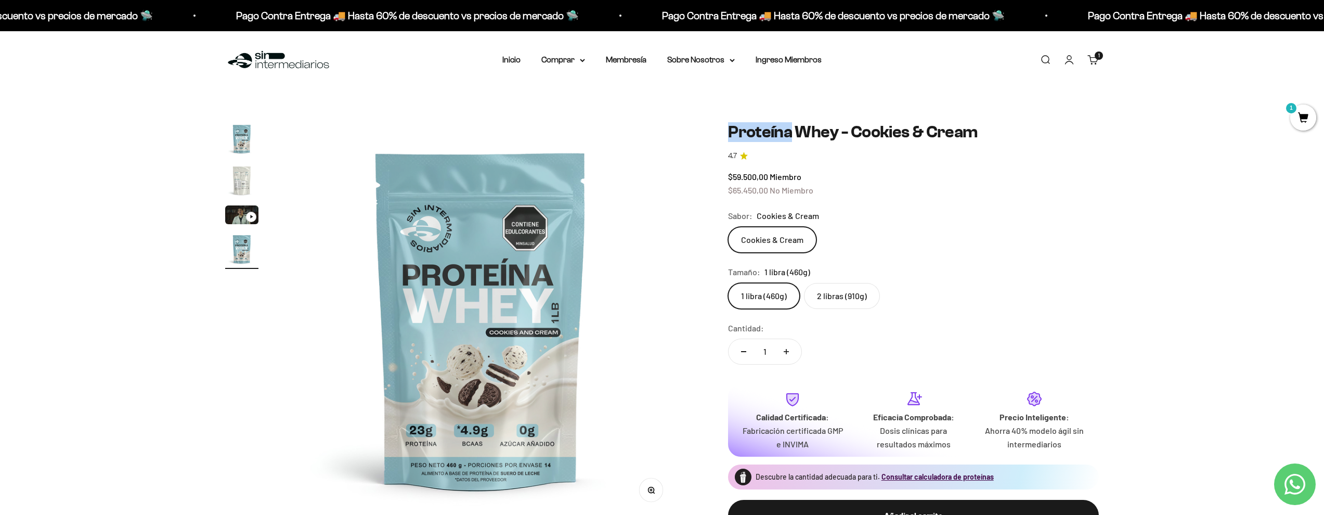
click at [732, 122] on h1 "Proteína Whey - Cookies & Cream" at bounding box center [913, 132] width 371 height 20
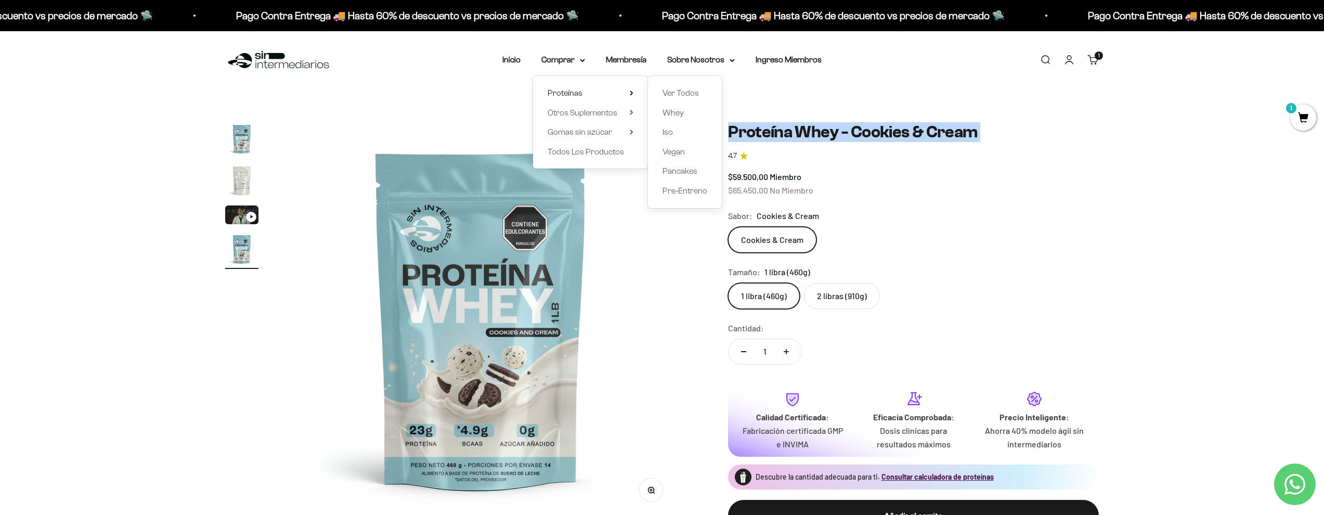
click at [732, 122] on h1 "Proteína Whey - Cookies & Cream" at bounding box center [913, 132] width 371 height 20
click at [729, 124] on h1 "Proteína Whey - Cookies & Cream" at bounding box center [913, 132] width 371 height 20
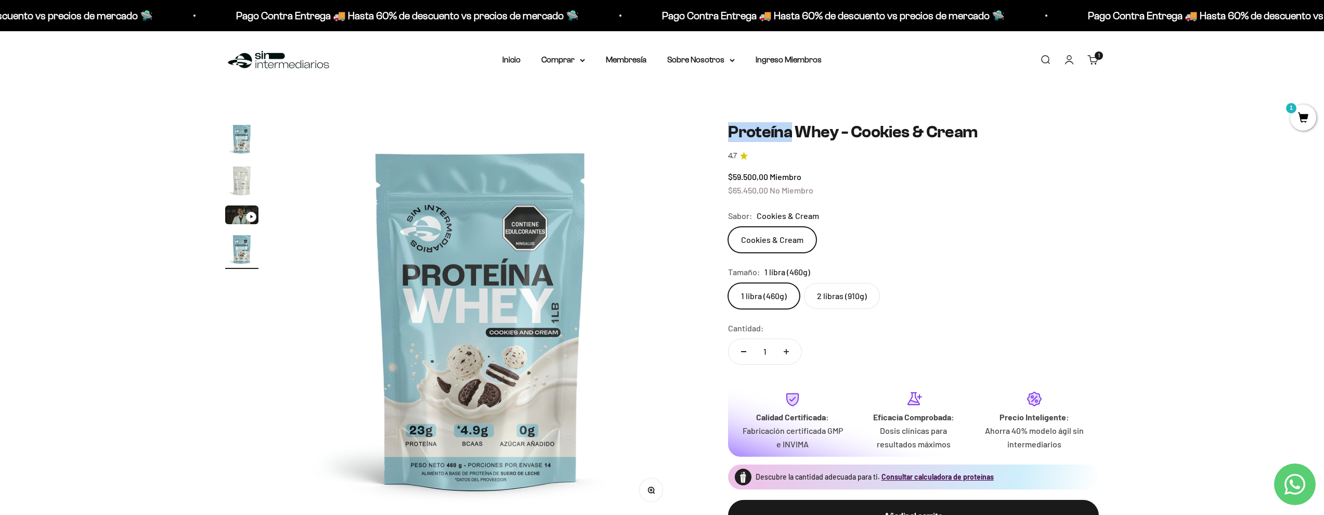
click at [729, 124] on h1 "Proteína Whey - Cookies & Cream" at bounding box center [913, 132] width 371 height 20
click at [742, 129] on h1 "Proteína Whey - Cookies & Cream" at bounding box center [913, 132] width 371 height 20
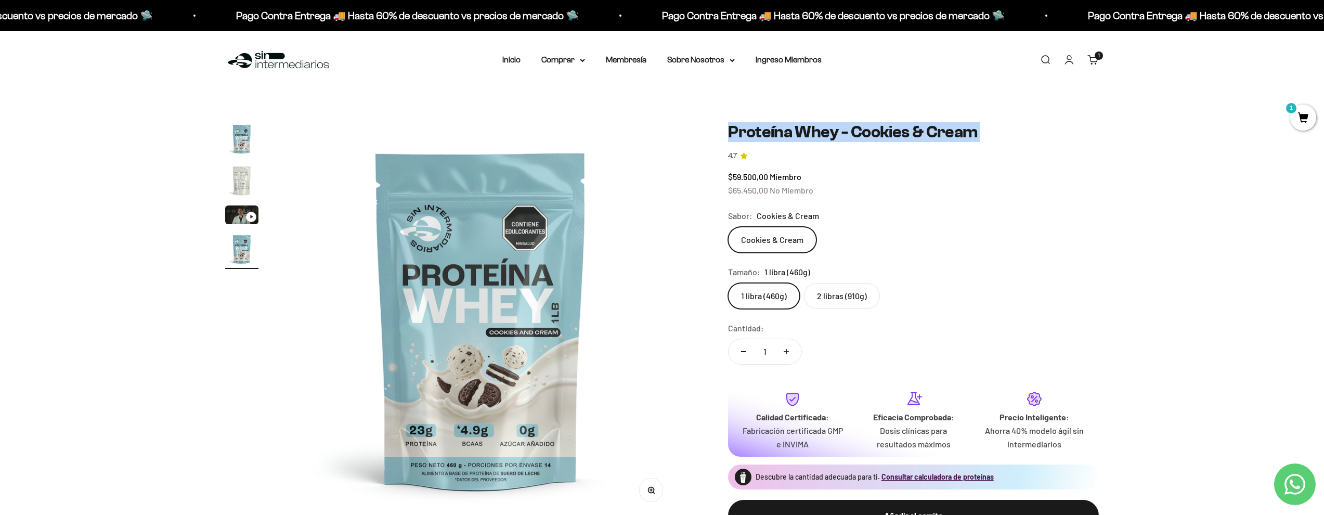
click at [737, 128] on h1 "Proteína Whey - Cookies & Cream" at bounding box center [913, 132] width 371 height 20
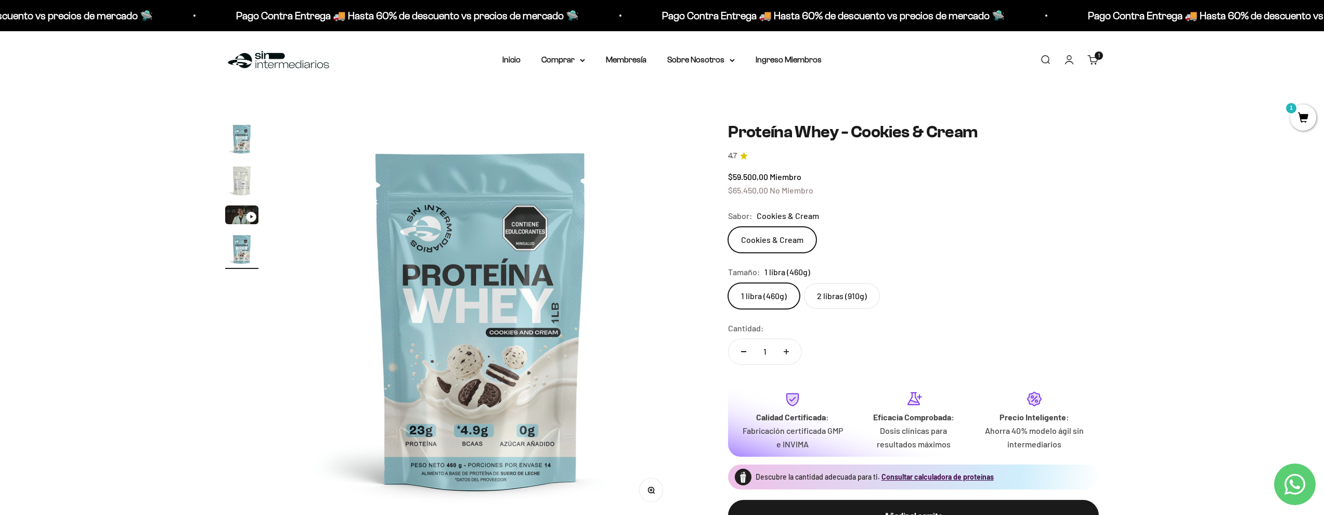
click at [769, 124] on h1 "Proteína Whey - Cookies & Cream" at bounding box center [913, 132] width 371 height 20
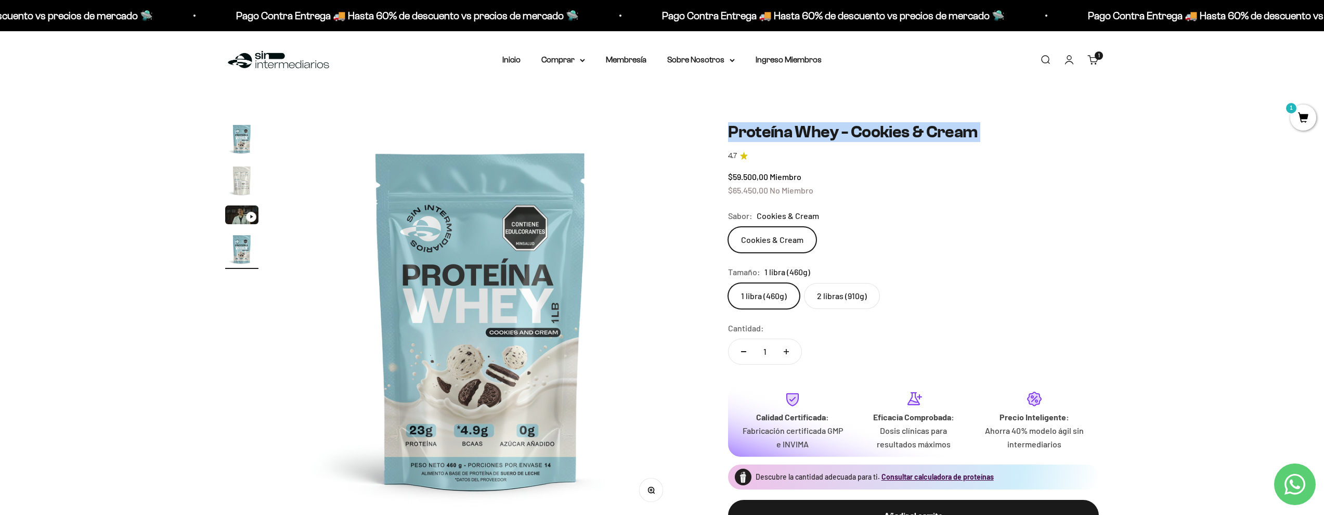
click at [769, 124] on h1 "Proteína Whey - Cookies & Cream" at bounding box center [913, 132] width 371 height 20
click at [744, 131] on h1 "Proteína Whey - Cookies & Cream" at bounding box center [913, 132] width 371 height 20
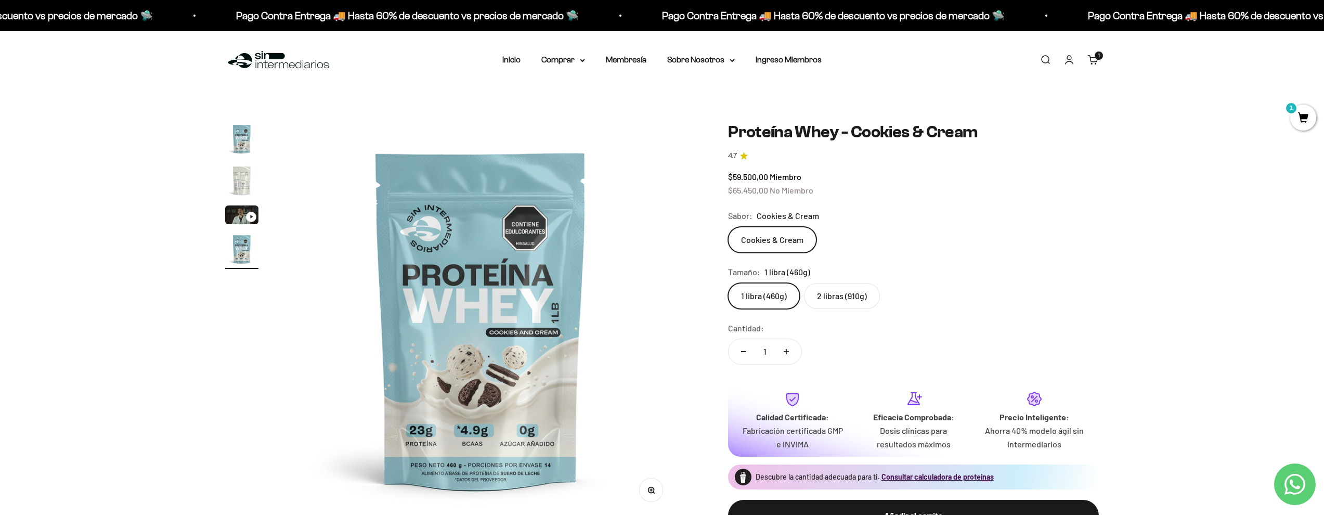
click at [800, 188] on span "No Miembro" at bounding box center [792, 190] width 44 height 10
click at [774, 180] on span "Miembro" at bounding box center [786, 177] width 32 height 10
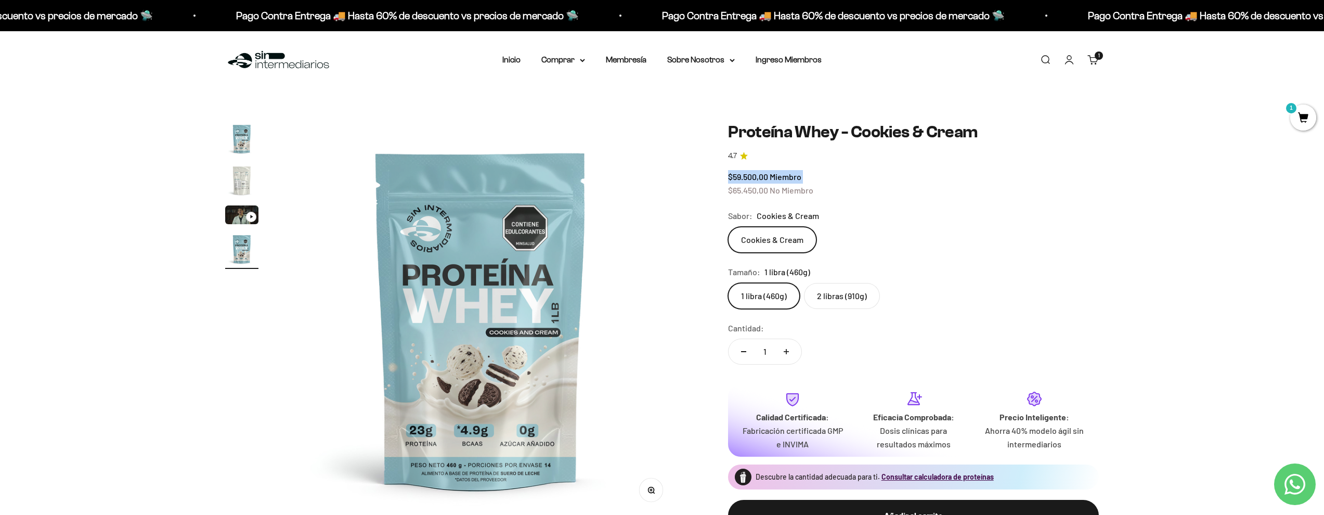
click at [774, 180] on span "Miembro" at bounding box center [786, 177] width 32 height 10
click at [744, 180] on span "$59.500,00" at bounding box center [748, 177] width 40 height 10
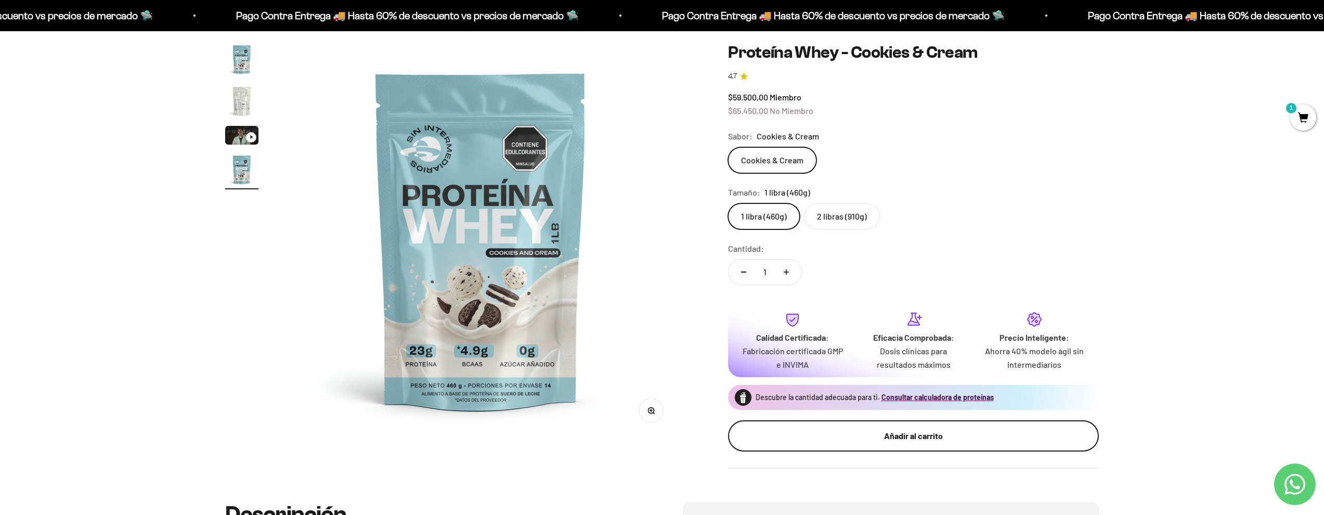
scroll to position [168, 0]
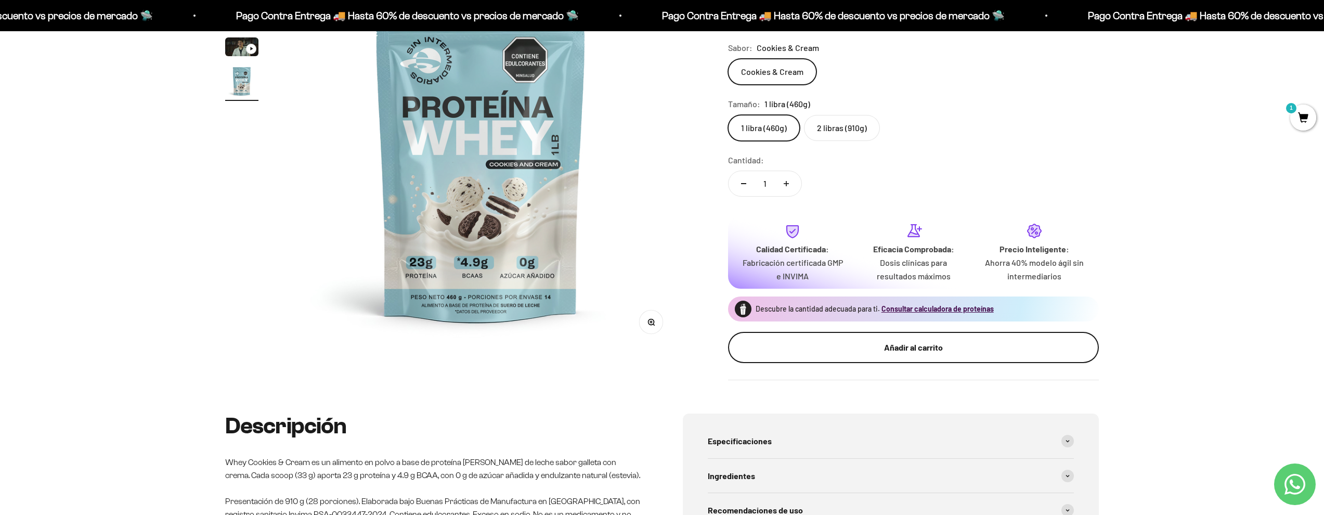
click at [812, 351] on button "Añadir al carrito" at bounding box center [913, 347] width 371 height 31
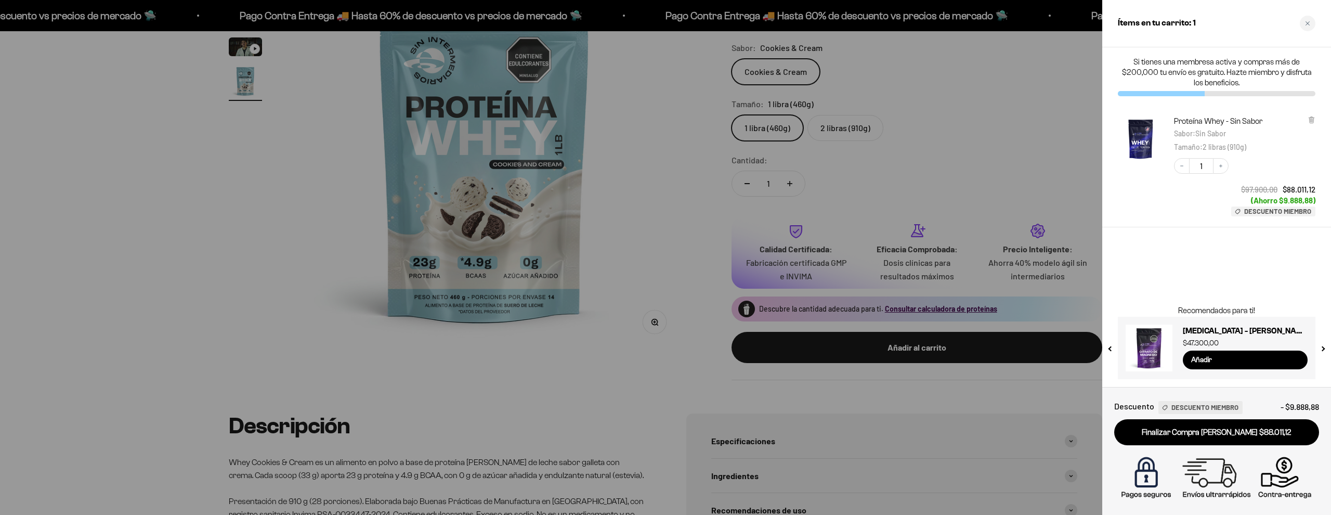
click at [975, 93] on div at bounding box center [665, 257] width 1331 height 515
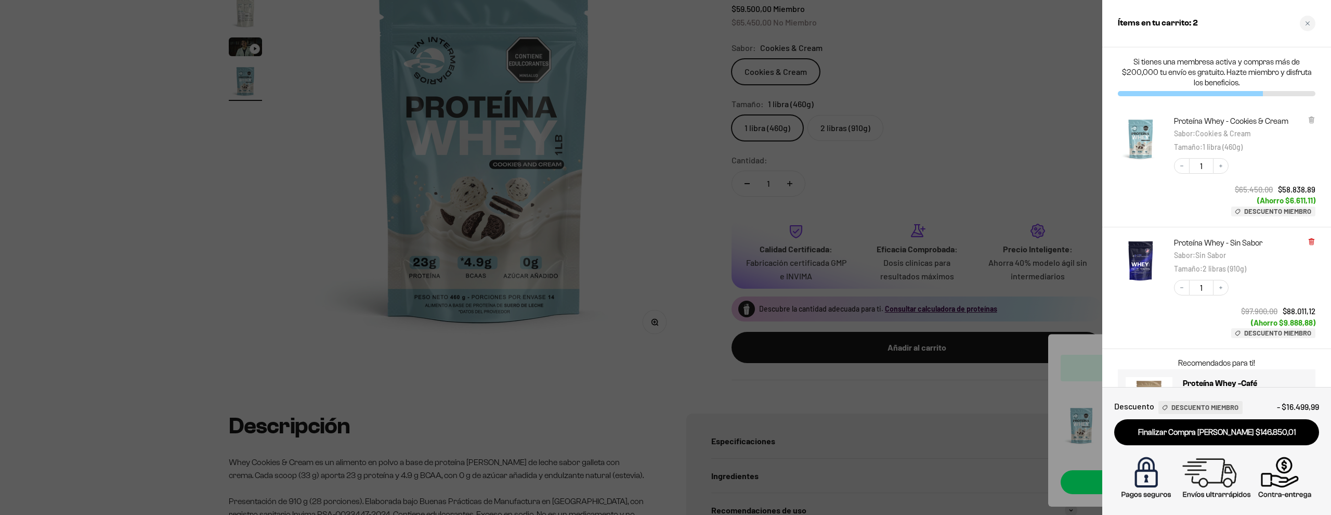
click at [1312, 241] on icon at bounding box center [1311, 241] width 4 height 5
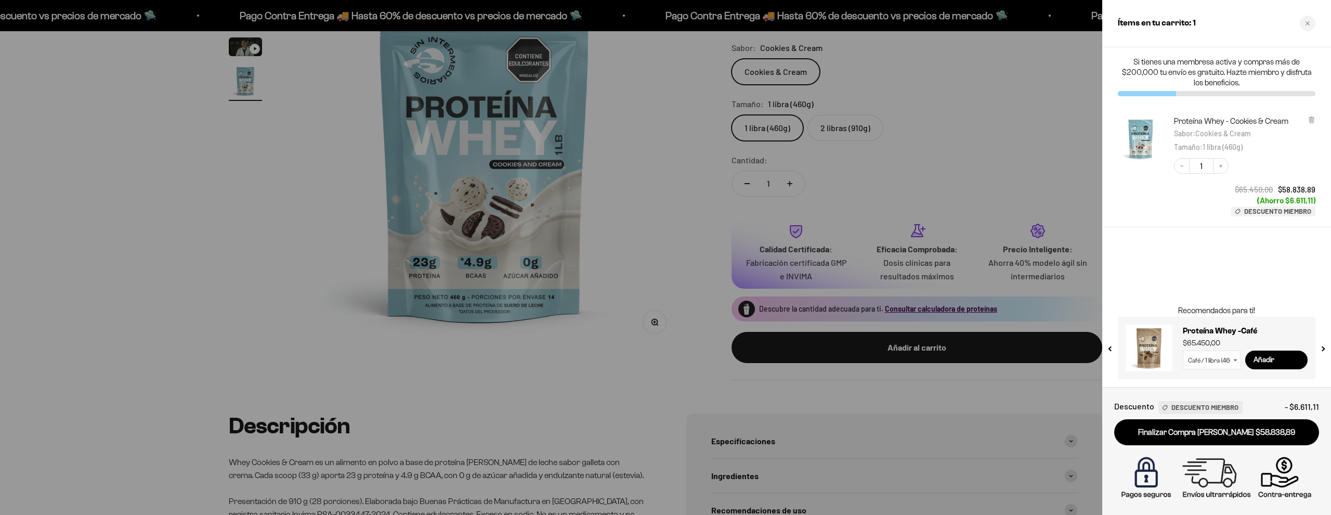
click at [1042, 179] on div at bounding box center [665, 257] width 1331 height 515
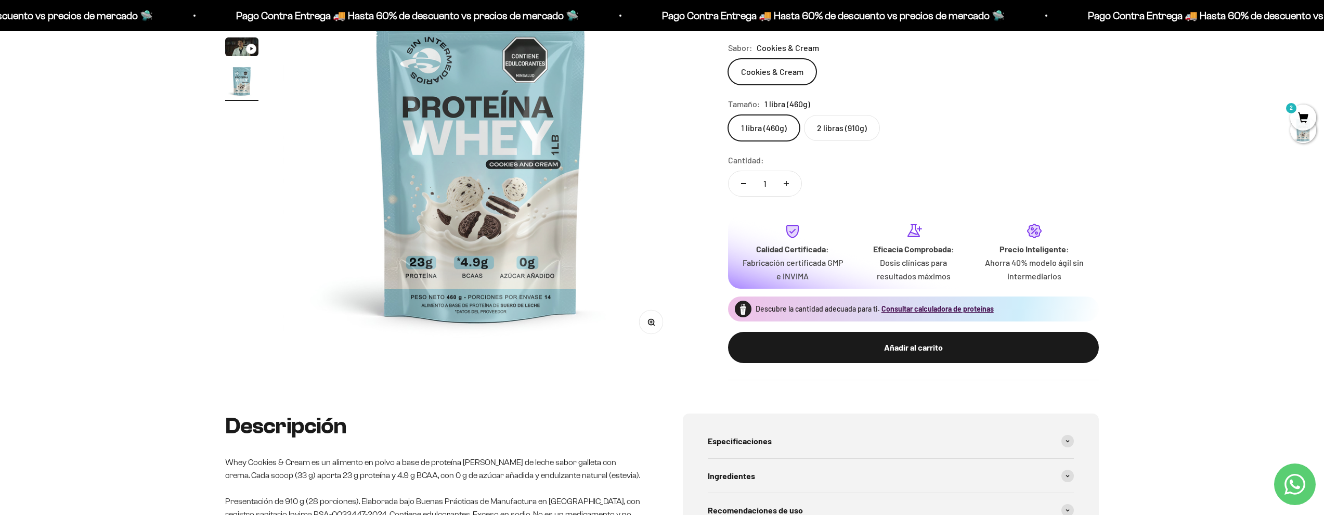
scroll to position [0, 0]
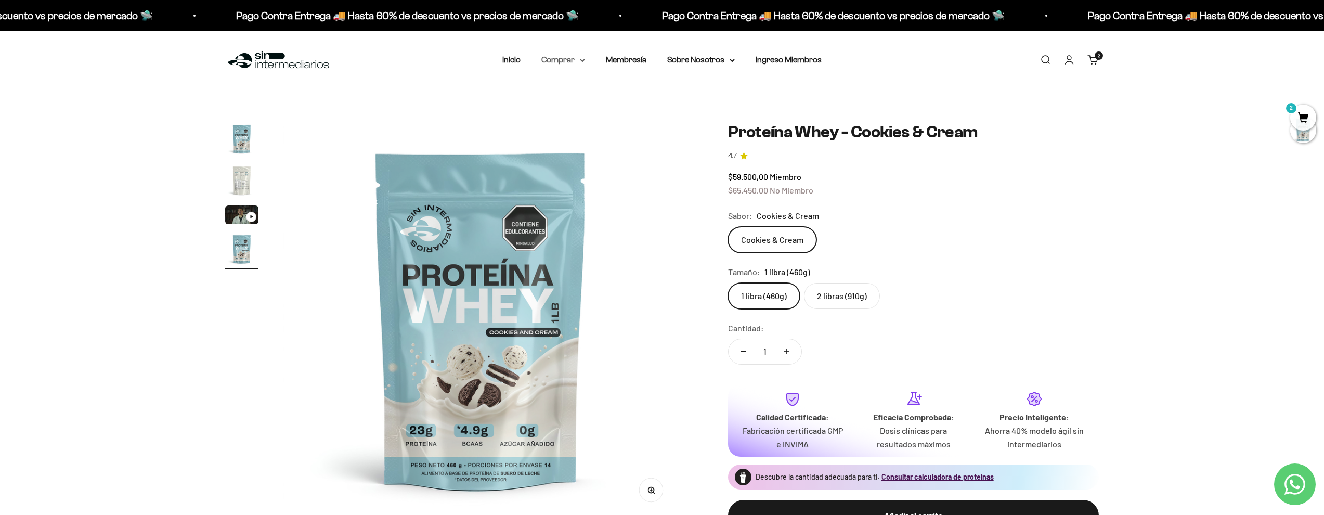
click at [570, 56] on summary "Comprar" at bounding box center [563, 60] width 44 height 14
click at [565, 95] on span "Proteínas" at bounding box center [565, 92] width 35 height 9
click at [662, 128] on span "Iso" at bounding box center [667, 131] width 10 height 9
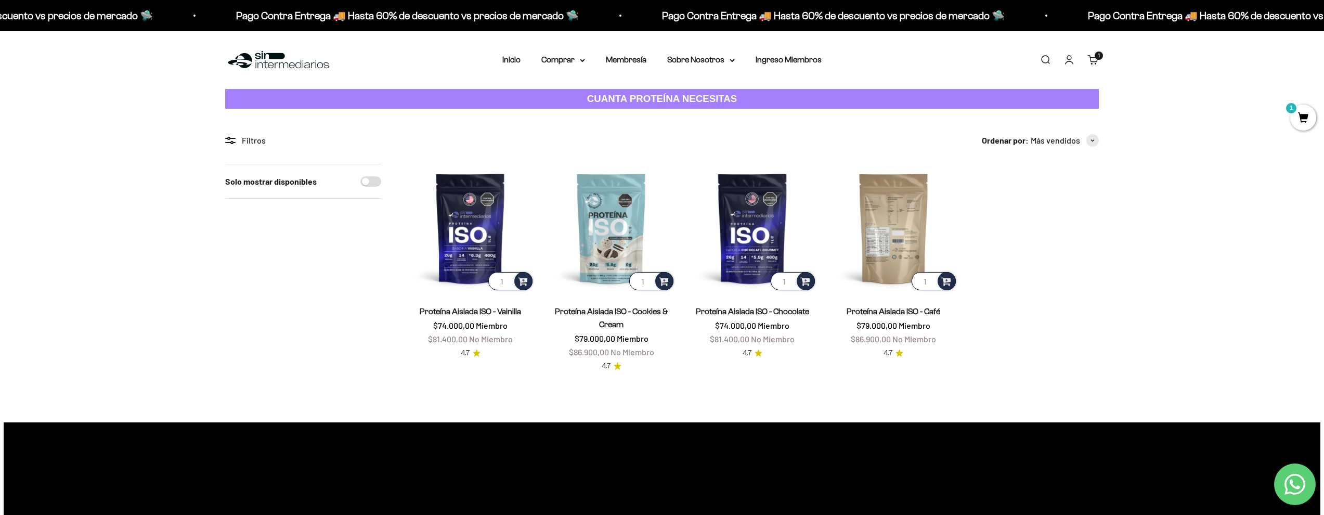
click at [881, 248] on img at bounding box center [893, 228] width 128 height 128
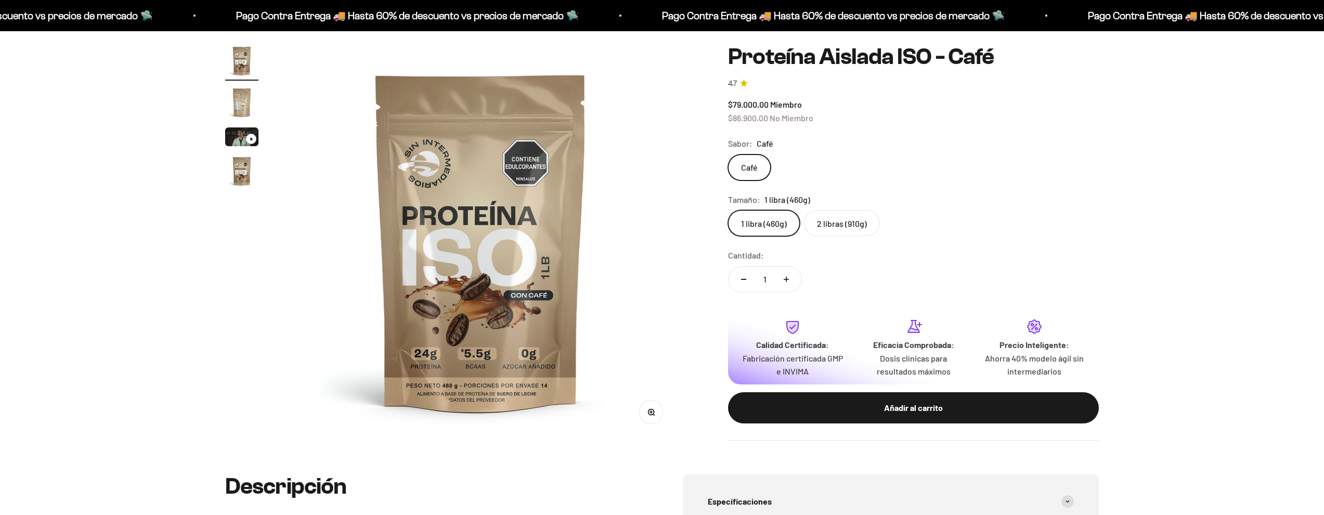
scroll to position [212, 0]
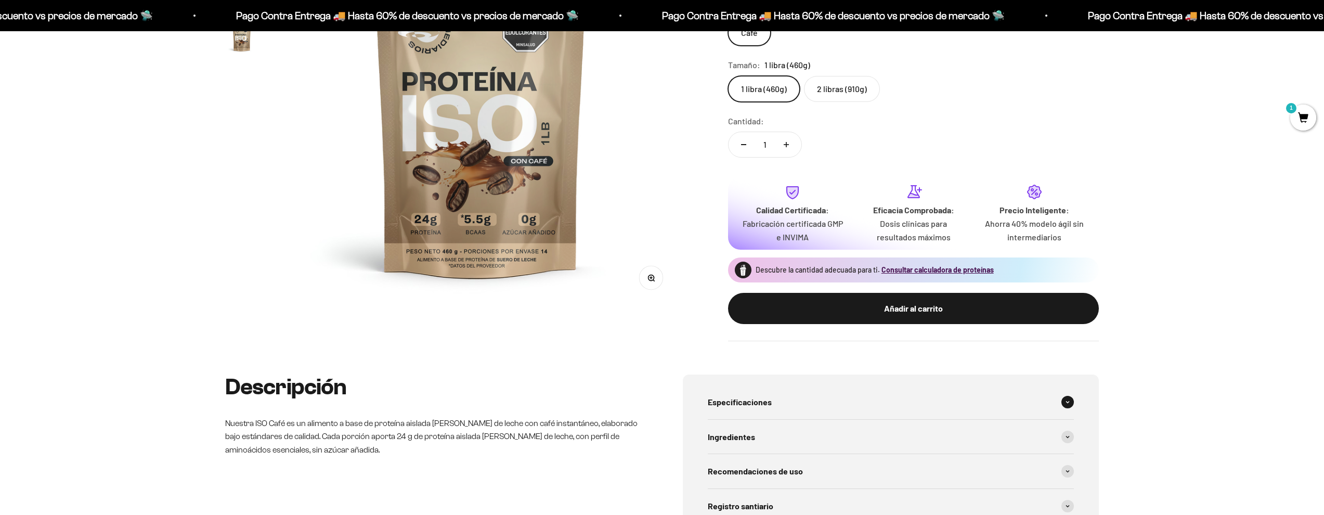
click at [740, 395] on span "Especificaciones" at bounding box center [740, 402] width 64 height 14
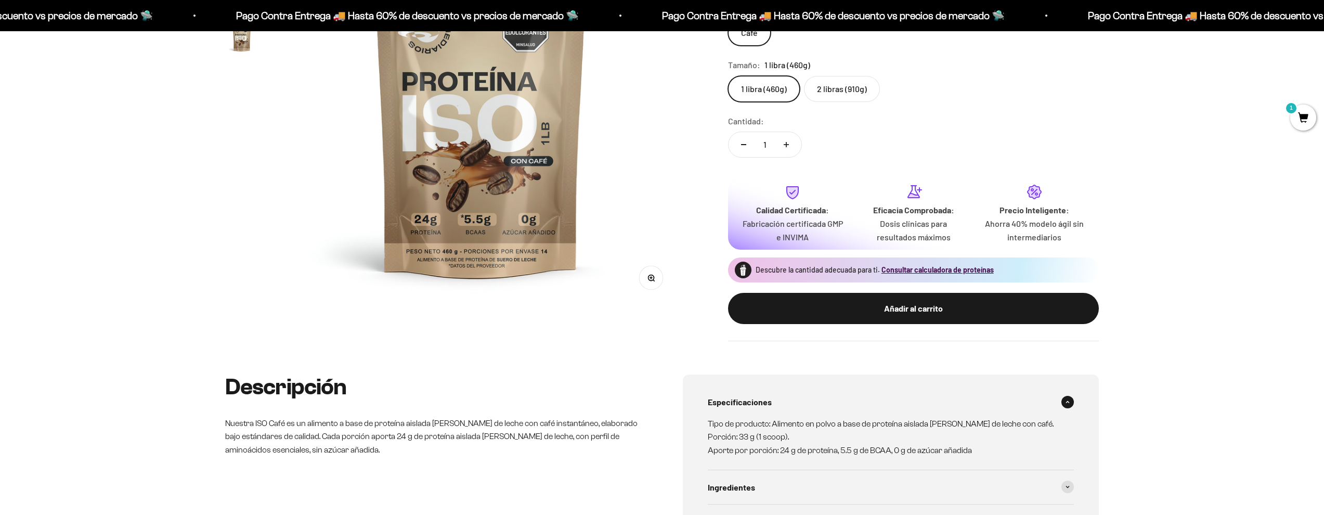
scroll to position [312, 0]
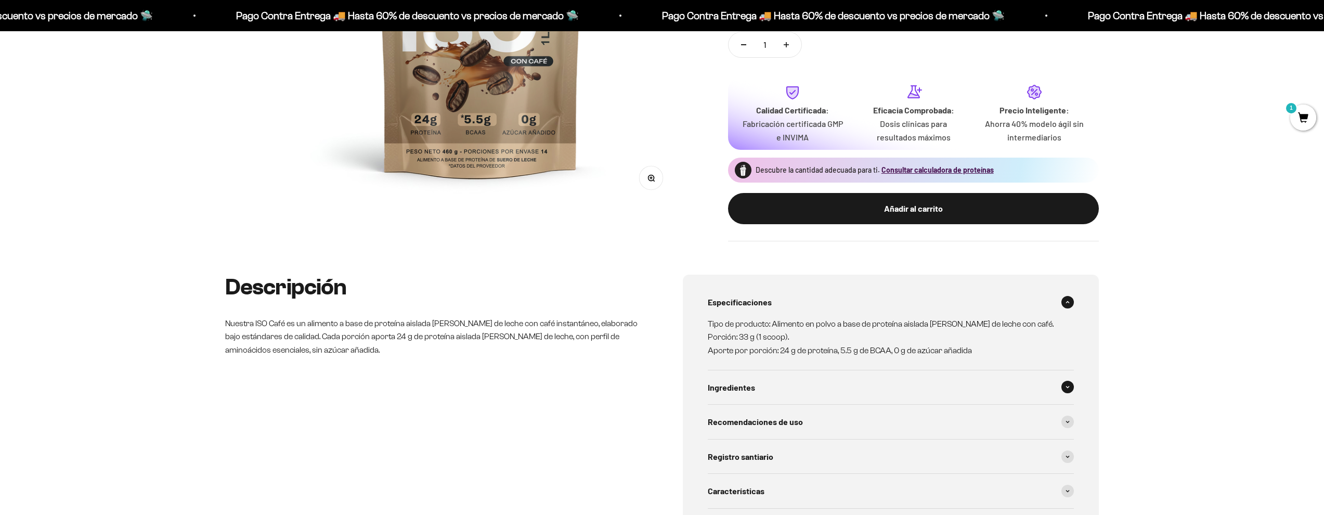
click at [740, 386] on div "Ingredientes" at bounding box center [891, 387] width 366 height 34
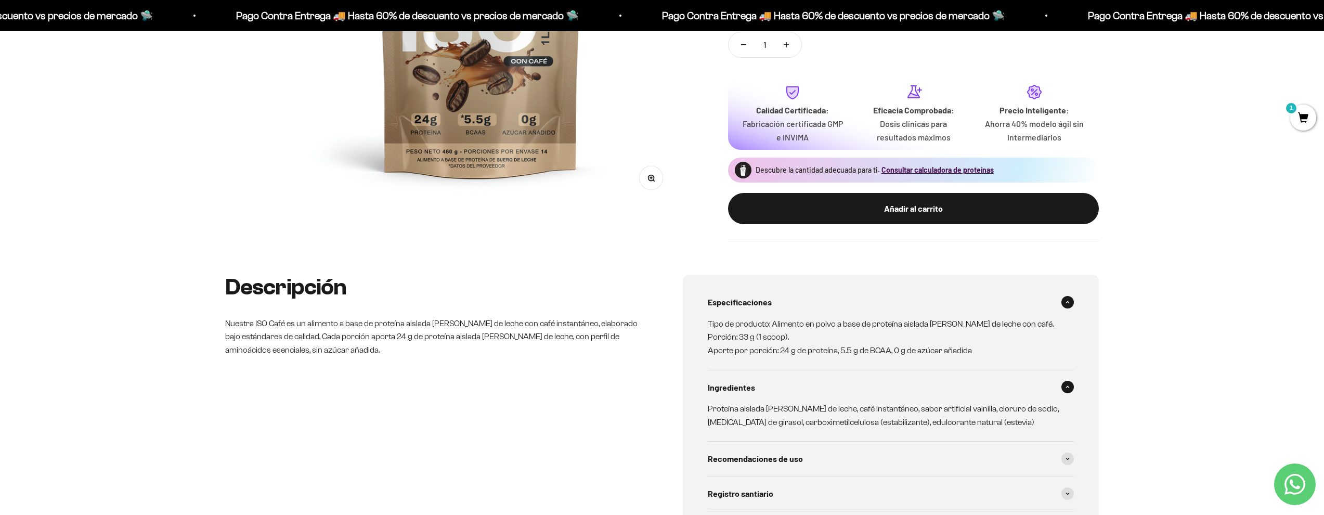
scroll to position [107, 0]
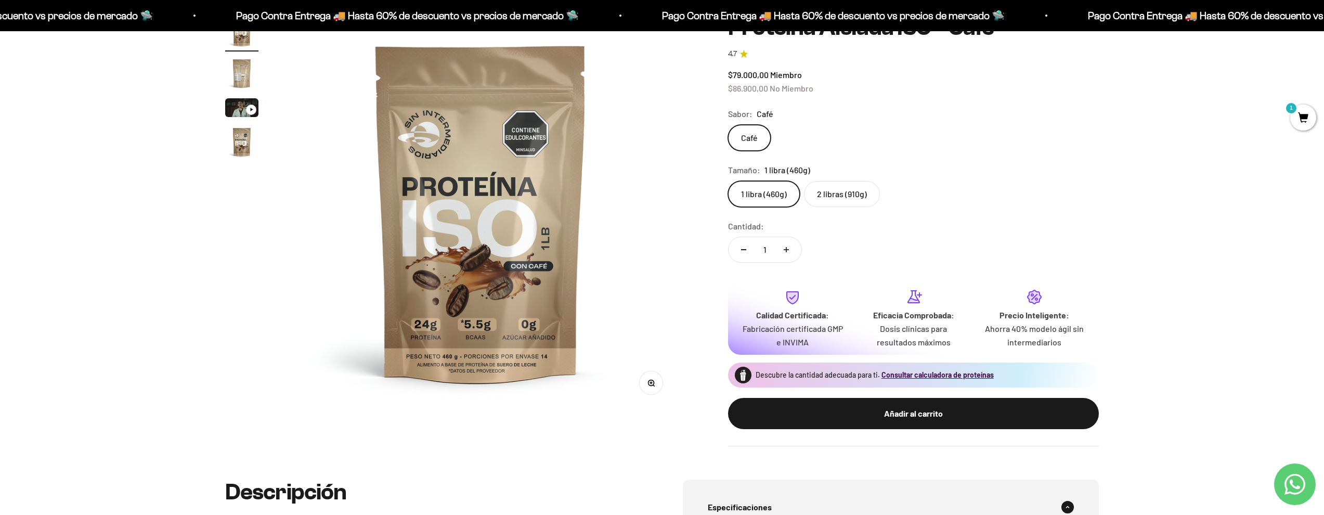
click at [245, 66] on img "Ir al artículo 2" at bounding box center [241, 73] width 33 height 33
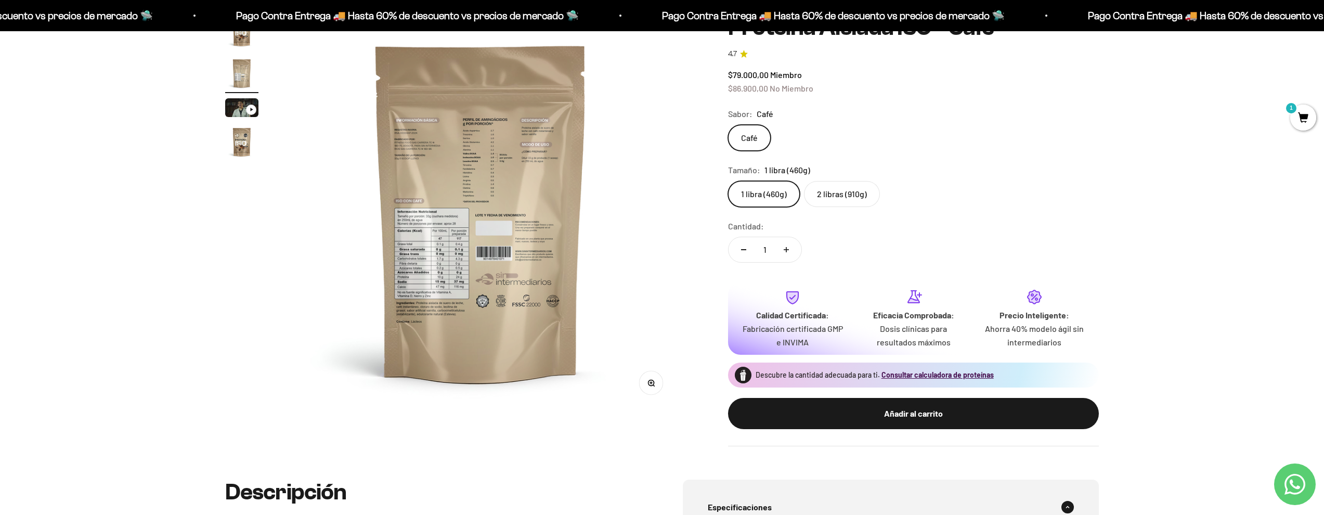
click at [245, 120] on page-dots at bounding box center [241, 88] width 33 height 147
click at [239, 110] on img "Ir al artículo 3" at bounding box center [241, 107] width 33 height 19
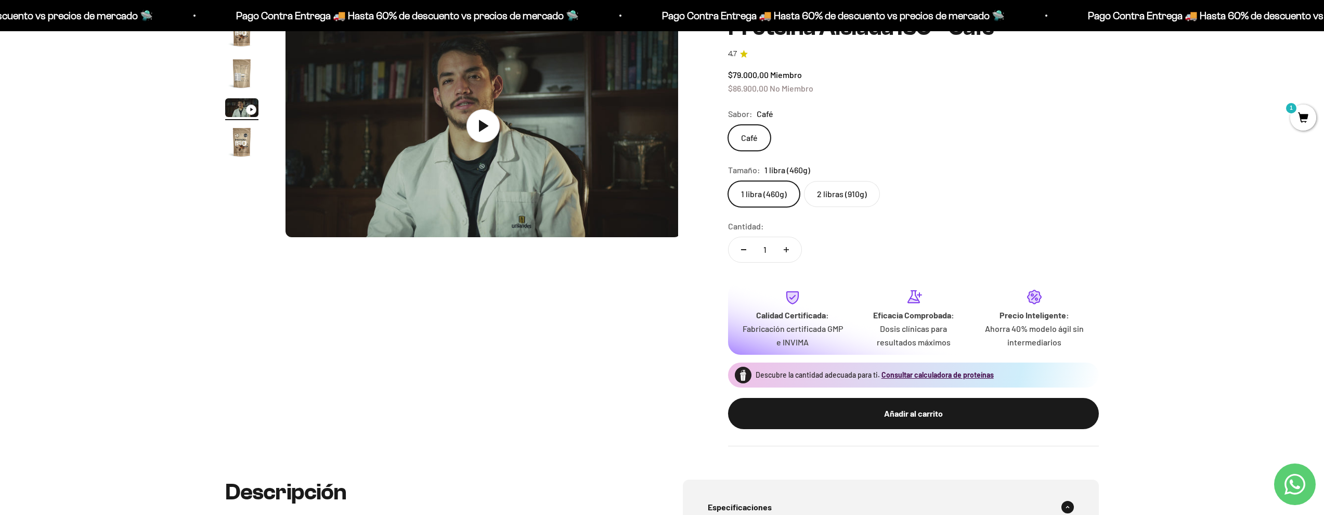
scroll to position [0, 814]
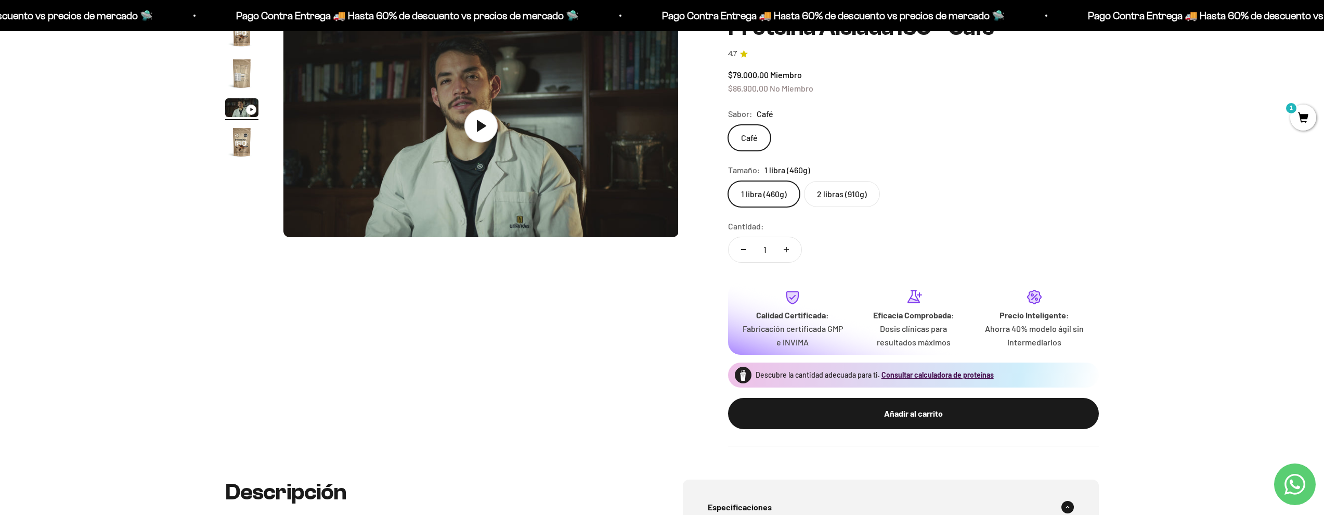
click at [249, 142] on img "Ir al artículo 4" at bounding box center [241, 141] width 33 height 33
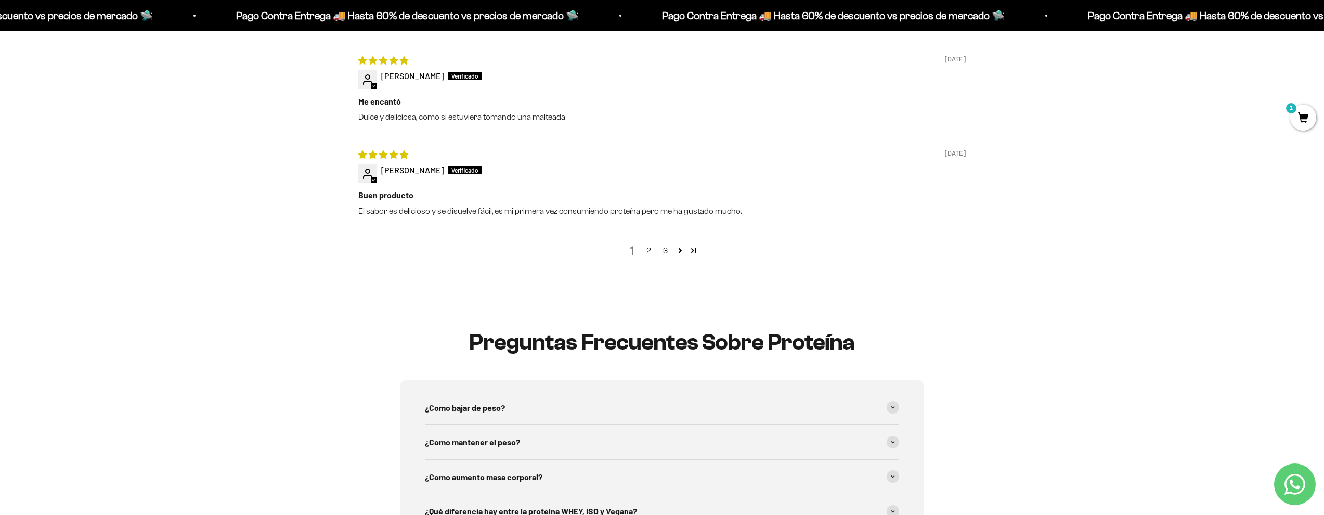
scroll to position [0, 0]
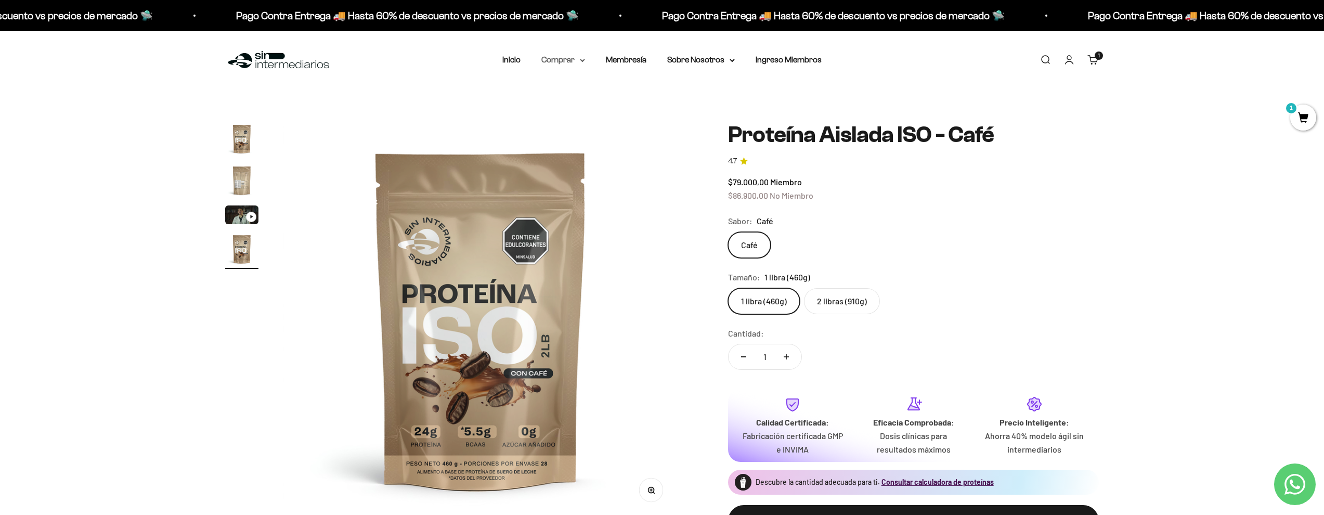
click at [560, 59] on summary "Comprar" at bounding box center [563, 60] width 44 height 14
click at [613, 94] on summary "Proteínas" at bounding box center [591, 93] width 86 height 14
click at [682, 113] on link "Whey" at bounding box center [684, 113] width 45 height 14
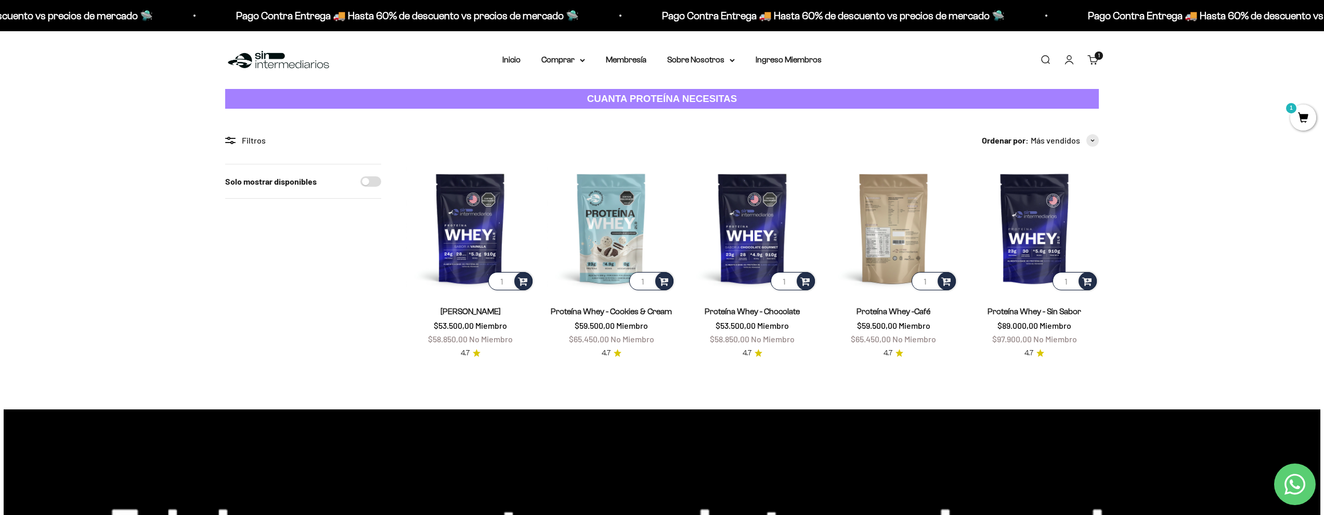
click at [914, 229] on img at bounding box center [893, 228] width 128 height 128
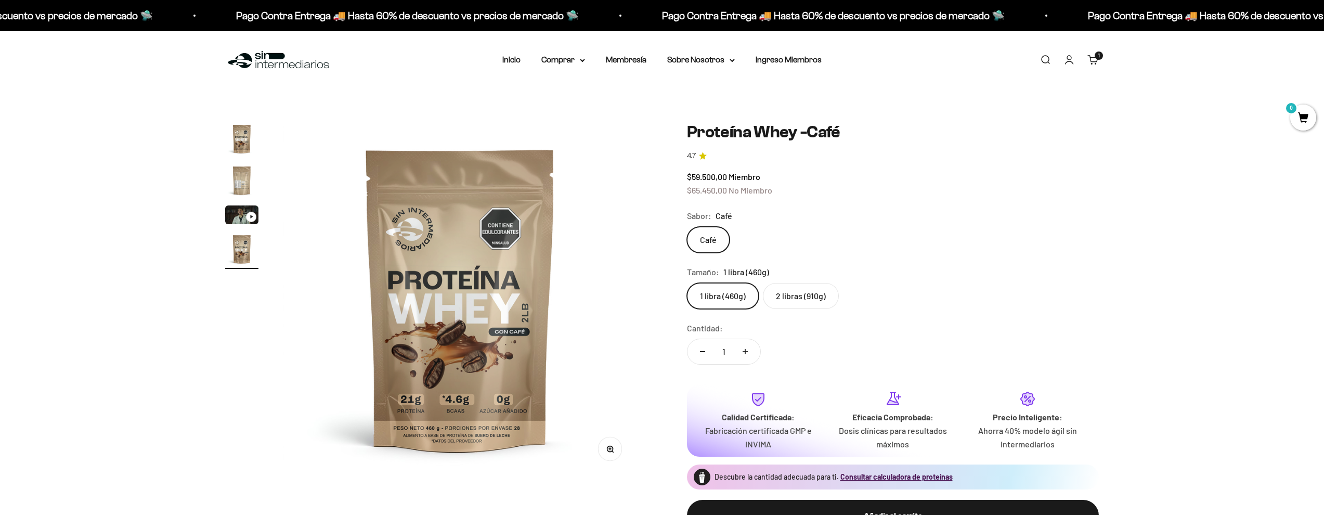
scroll to position [0, 1098]
click at [701, 181] on span "$59.500,00" at bounding box center [707, 177] width 40 height 10
click at [701, 180] on span "$59.500,00" at bounding box center [707, 177] width 40 height 10
click at [700, 179] on span "$59.500,00" at bounding box center [707, 177] width 40 height 10
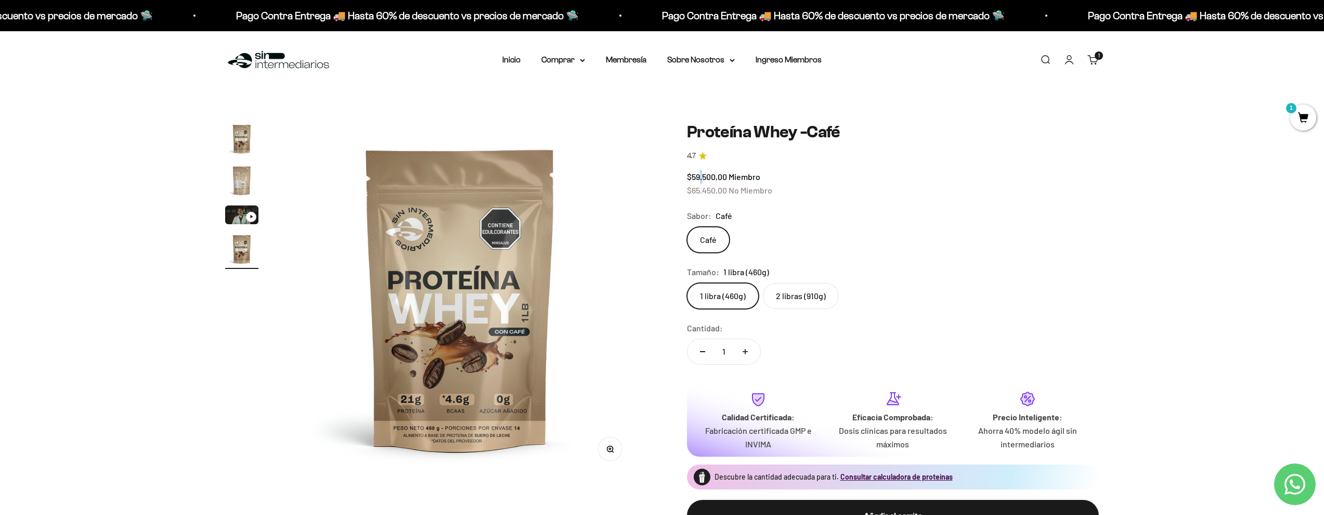
click at [700, 179] on span "$59.500,00" at bounding box center [707, 177] width 40 height 10
click at [739, 171] on div "$59.500,00 Miembro $65.450,00 No Miembro" at bounding box center [893, 183] width 412 height 27
click at [1100, 59] on cart-count "1 artículo 1" at bounding box center [1099, 55] width 8 height 8
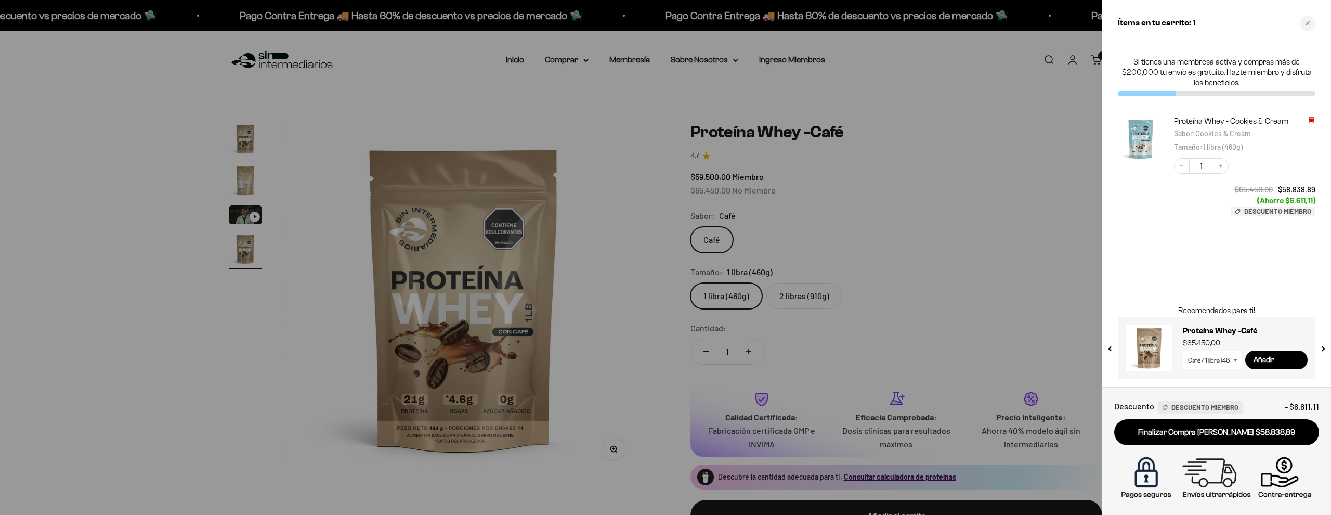
click at [1313, 118] on icon at bounding box center [1311, 120] width 4 height 5
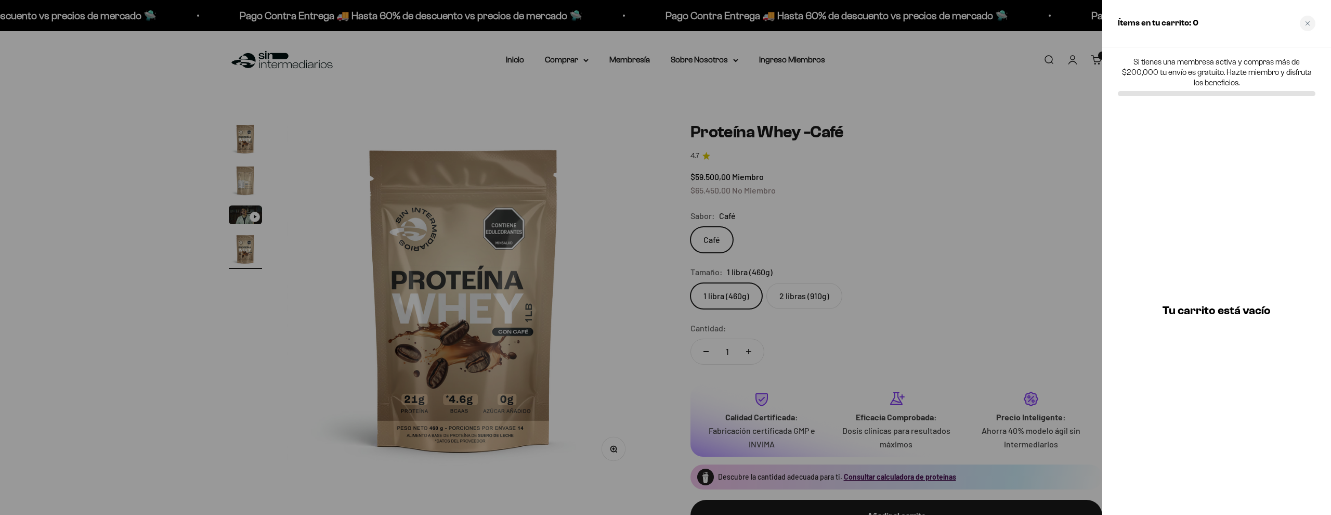
click at [861, 121] on div at bounding box center [665, 257] width 1331 height 515
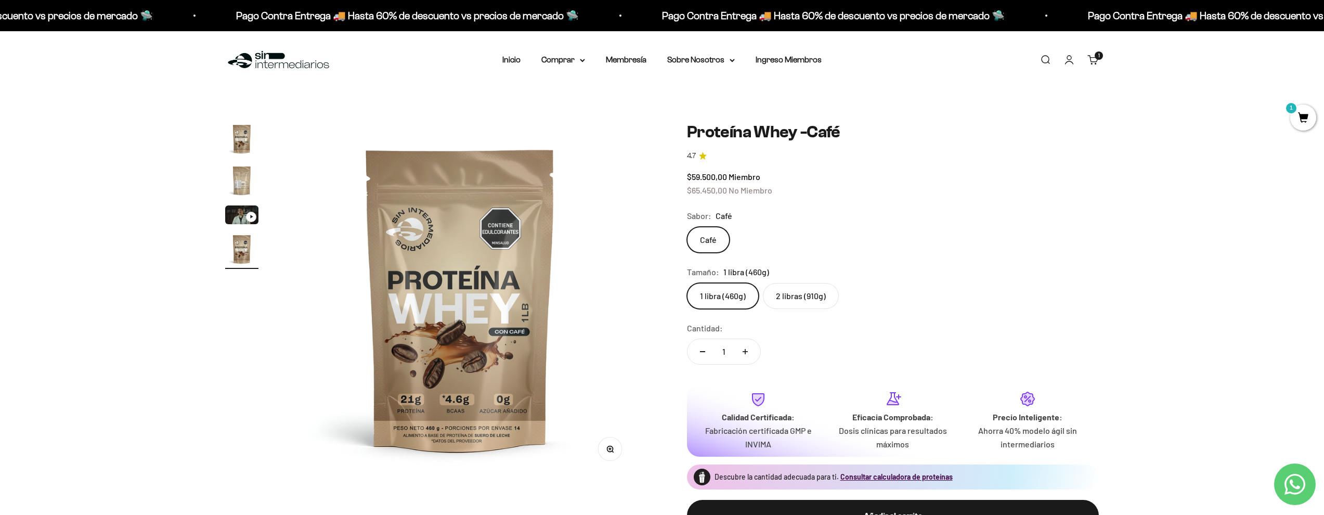
click at [798, 284] on label "2 libras (910g)" at bounding box center [801, 296] width 76 height 26
click at [687, 283] on input "2 libras (910g)" at bounding box center [686, 282] width 1 height 1
click at [756, 265] on span "2 libras (910g)" at bounding box center [748, 272] width 50 height 14
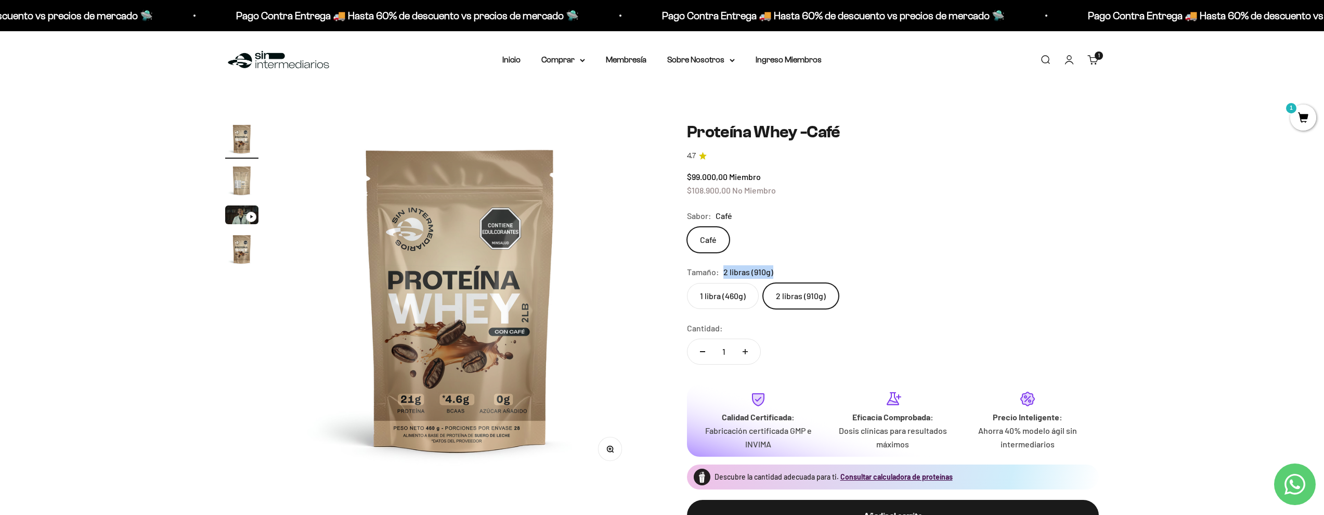
click at [748, 267] on span "2 libras (910g)" at bounding box center [748, 272] width 50 height 14
click at [712, 269] on legend "Tamaño:" at bounding box center [703, 272] width 32 height 14
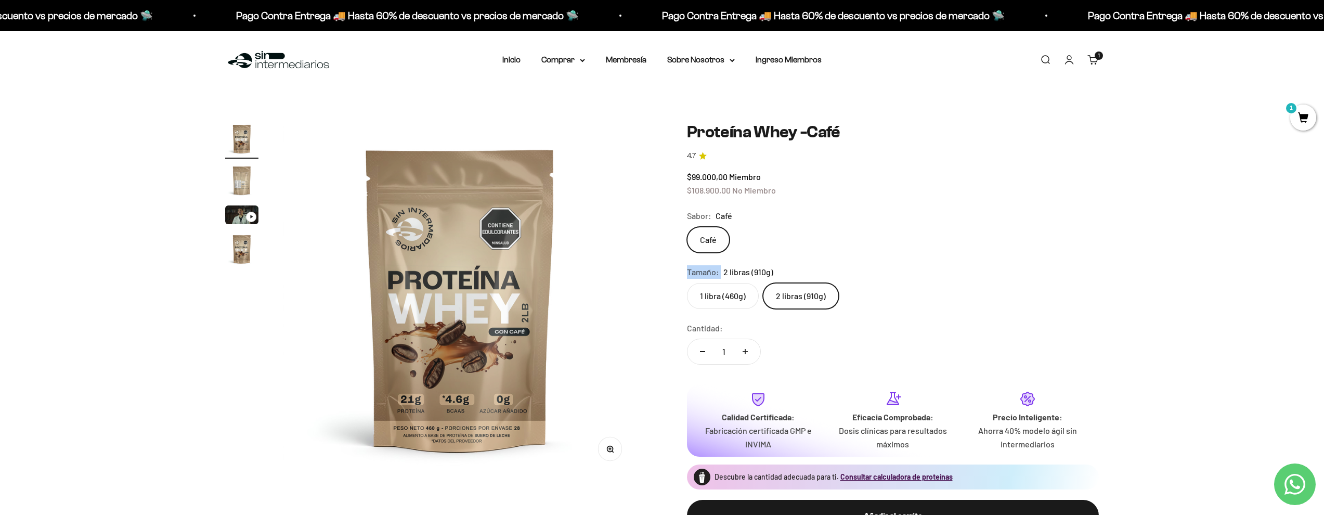
drag, startPoint x: 712, startPoint y: 269, endPoint x: 733, endPoint y: 271, distance: 20.9
click at [712, 269] on legend "Tamaño:" at bounding box center [703, 272] width 32 height 14
click at [752, 271] on span "2 libras (910g)" at bounding box center [748, 272] width 50 height 14
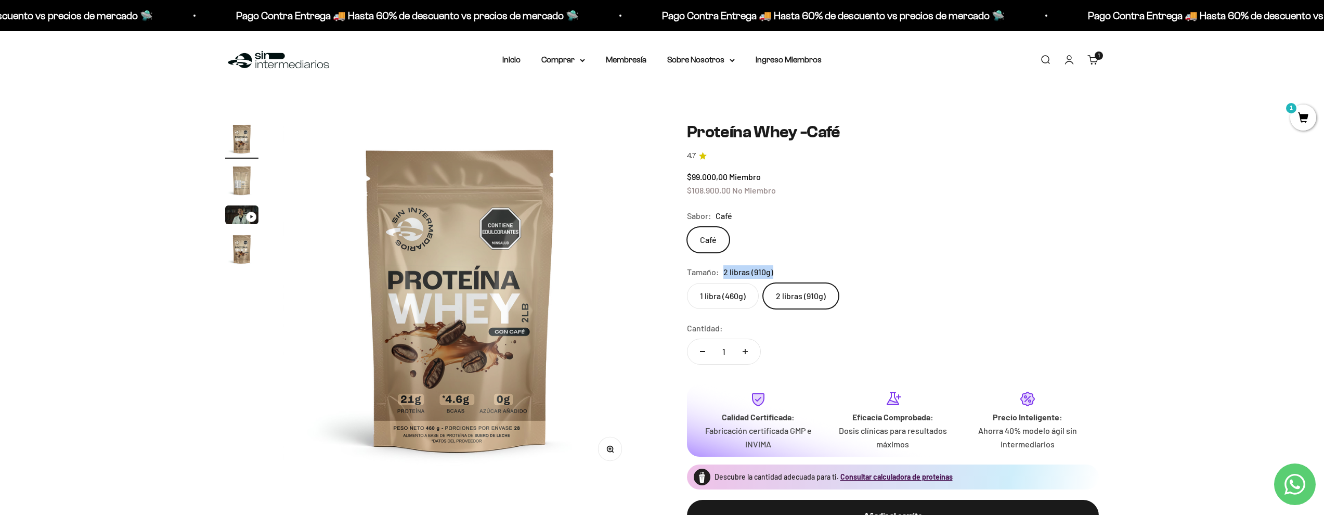
click at [740, 269] on span "2 libras (910g)" at bounding box center [748, 272] width 50 height 14
click at [787, 336] on div "Cantidad: 1" at bounding box center [893, 344] width 412 height 46
click at [722, 187] on span "$108.900,00" at bounding box center [709, 190] width 44 height 10
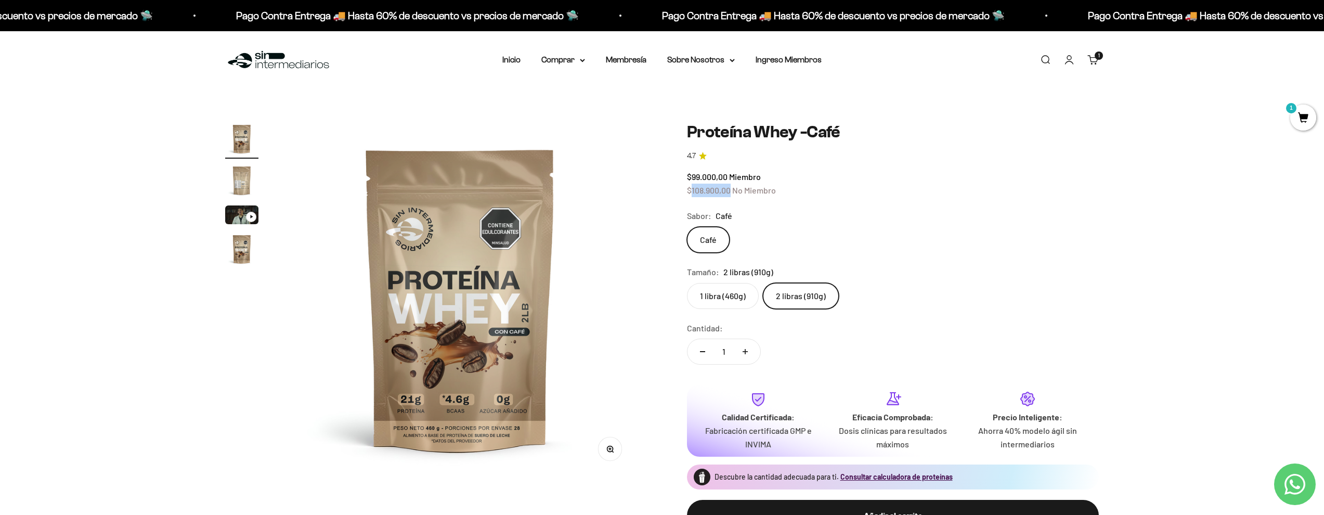
click at [722, 187] on span "$108.900,00" at bounding box center [709, 190] width 44 height 10
click at [716, 185] on span "$108.900,00" at bounding box center [709, 190] width 44 height 10
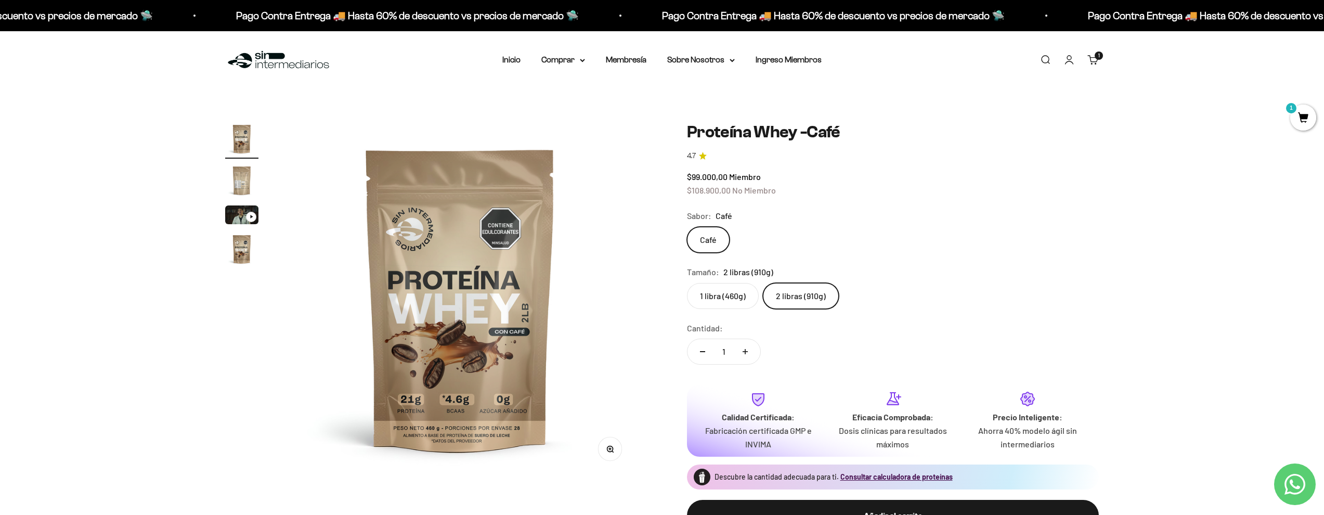
click at [713, 178] on span "$99.000,00" at bounding box center [707, 177] width 41 height 10
click at [709, 178] on span "$99.000,00" at bounding box center [707, 177] width 41 height 10
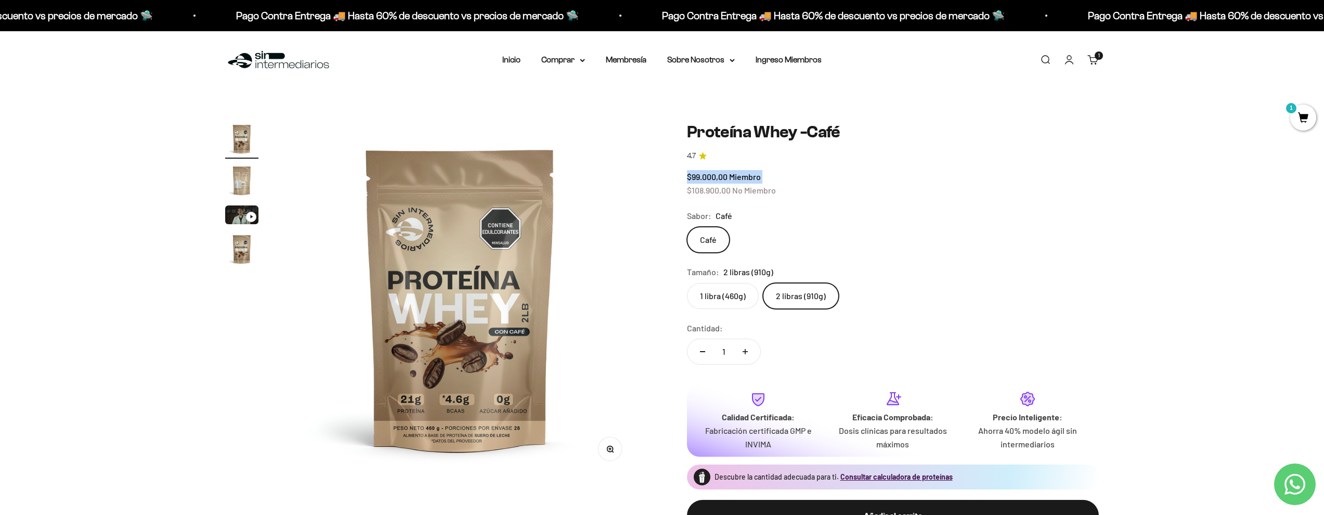
drag, startPoint x: 709, startPoint y: 178, endPoint x: 707, endPoint y: 185, distance: 7.1
click at [709, 179] on span "$99.000,00" at bounding box center [707, 177] width 41 height 10
click at [707, 186] on span "$108.900,00" at bounding box center [709, 190] width 44 height 10
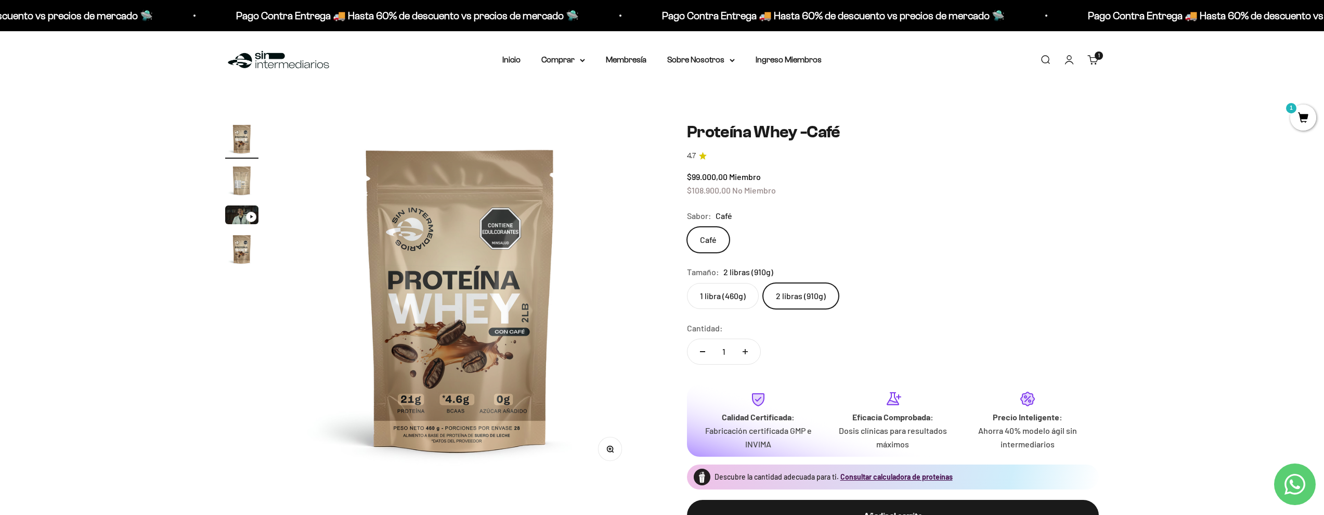
click at [705, 177] on span "$99.000,00" at bounding box center [707, 177] width 41 height 10
click at [705, 178] on span "$99.000,00" at bounding box center [707, 177] width 41 height 10
click at [702, 188] on span "$108.900,00" at bounding box center [709, 190] width 44 height 10
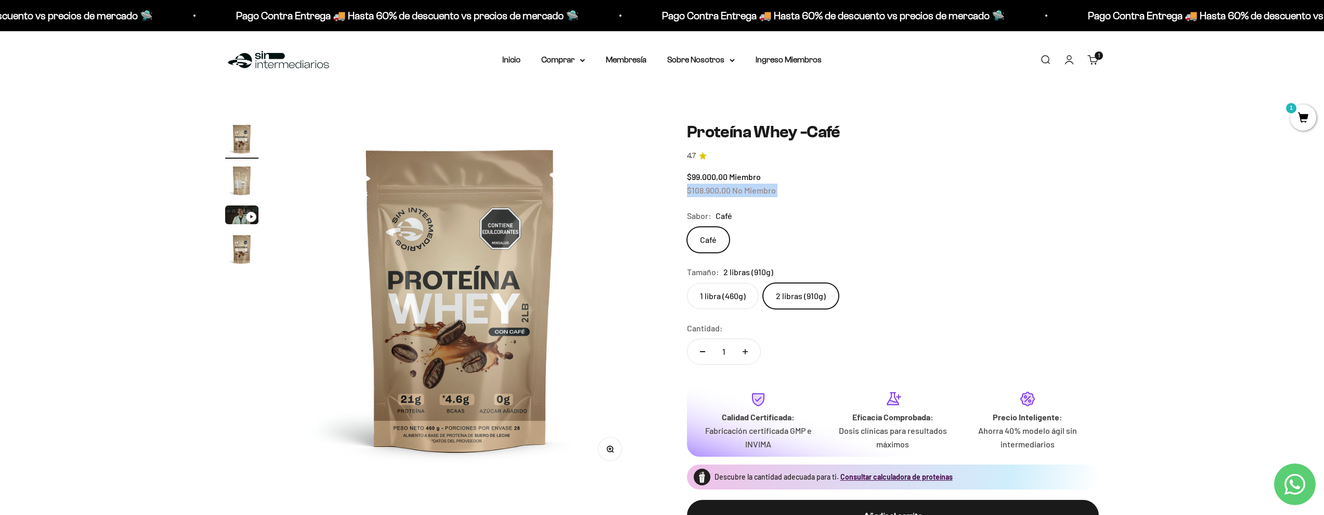
click at [702, 188] on span "$108.900,00" at bounding box center [709, 190] width 44 height 10
click at [708, 175] on span "$99.000,00" at bounding box center [707, 177] width 41 height 10
drag, startPoint x: 708, startPoint y: 175, endPoint x: 707, endPoint y: 184, distance: 9.4
click at [708, 175] on span "$99.000,00" at bounding box center [707, 177] width 41 height 10
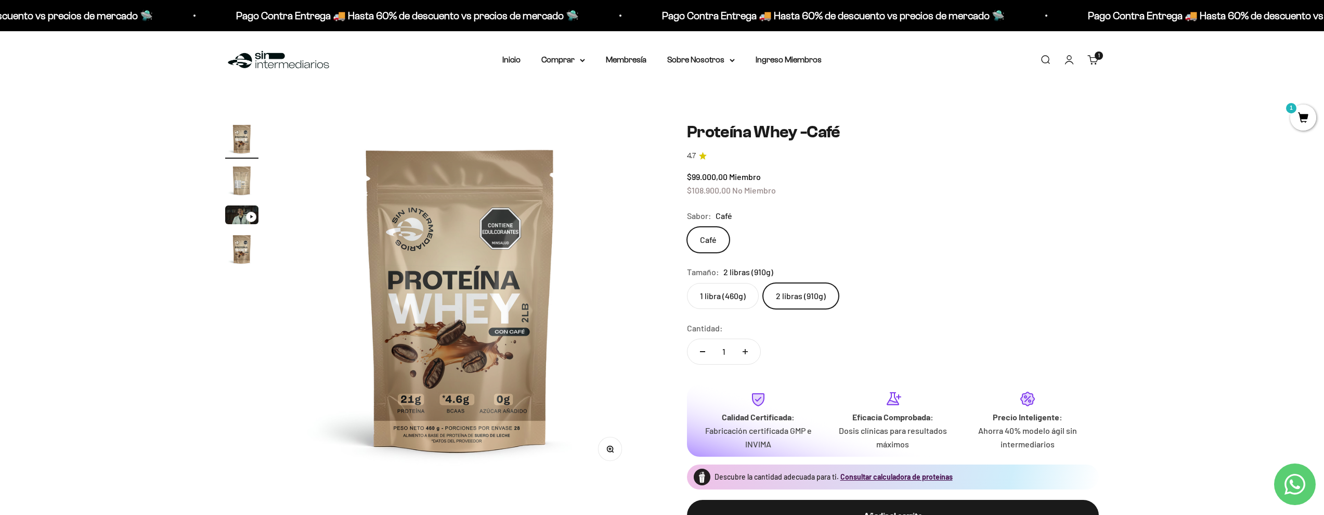
click at [707, 185] on span "$108.900,00" at bounding box center [709, 190] width 44 height 10
click at [706, 179] on span "$99.000,00" at bounding box center [707, 177] width 41 height 10
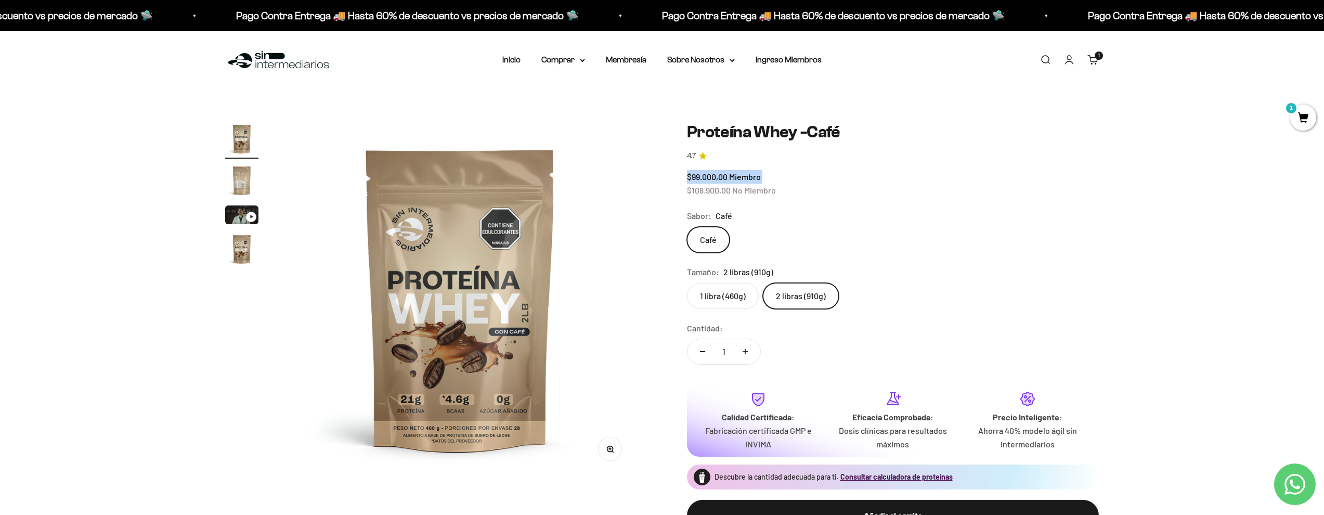
click at [706, 179] on span "$99.000,00" at bounding box center [707, 177] width 41 height 10
click at [705, 187] on span "$108.900,00" at bounding box center [709, 190] width 44 height 10
click at [704, 187] on span "$108.900,00" at bounding box center [709, 190] width 44 height 10
click at [705, 178] on span "$99.000,00" at bounding box center [707, 177] width 41 height 10
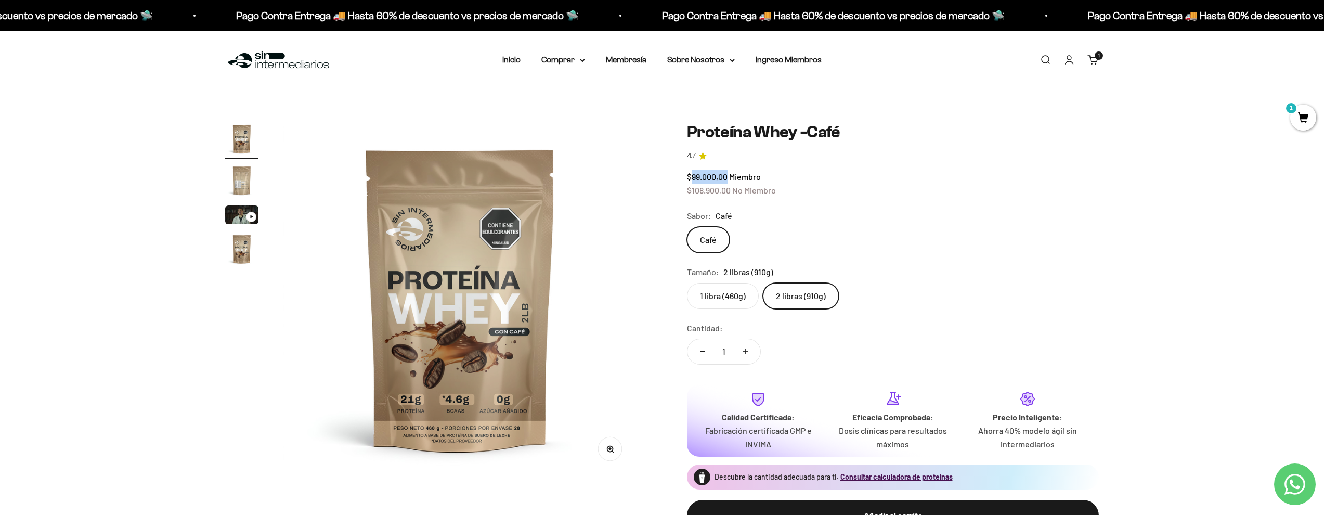
click at [705, 178] on span "$99.000,00" at bounding box center [707, 177] width 41 height 10
click at [724, 301] on label "1 libra (460g)" at bounding box center [723, 296] width 72 height 26
click at [687, 283] on input "1 libra (460g)" at bounding box center [686, 282] width 1 height 1
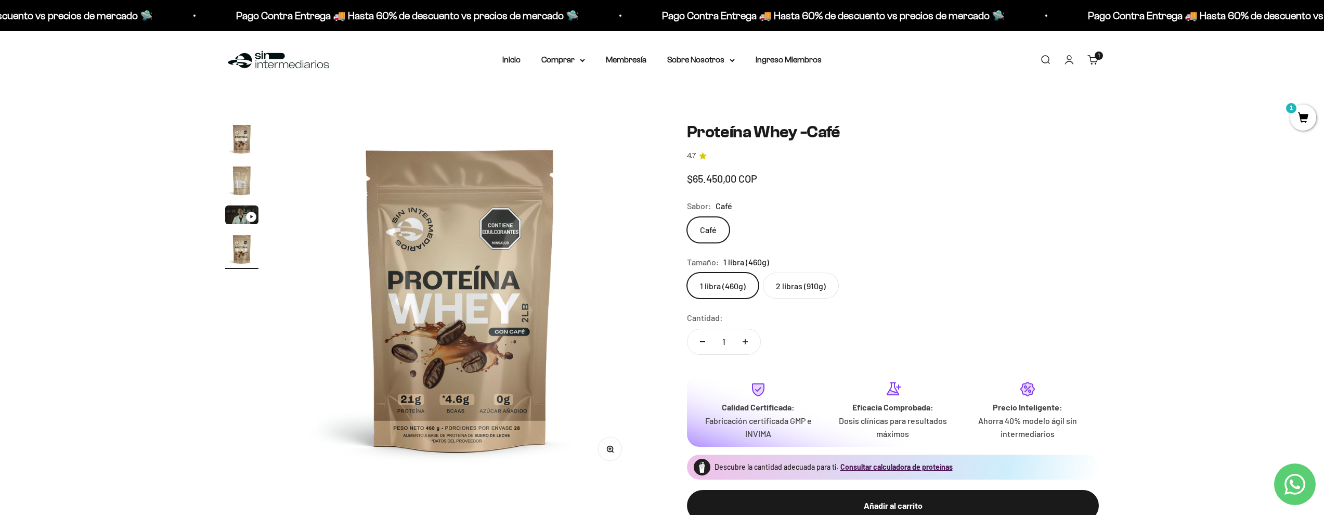
scroll to position [0, 1098]
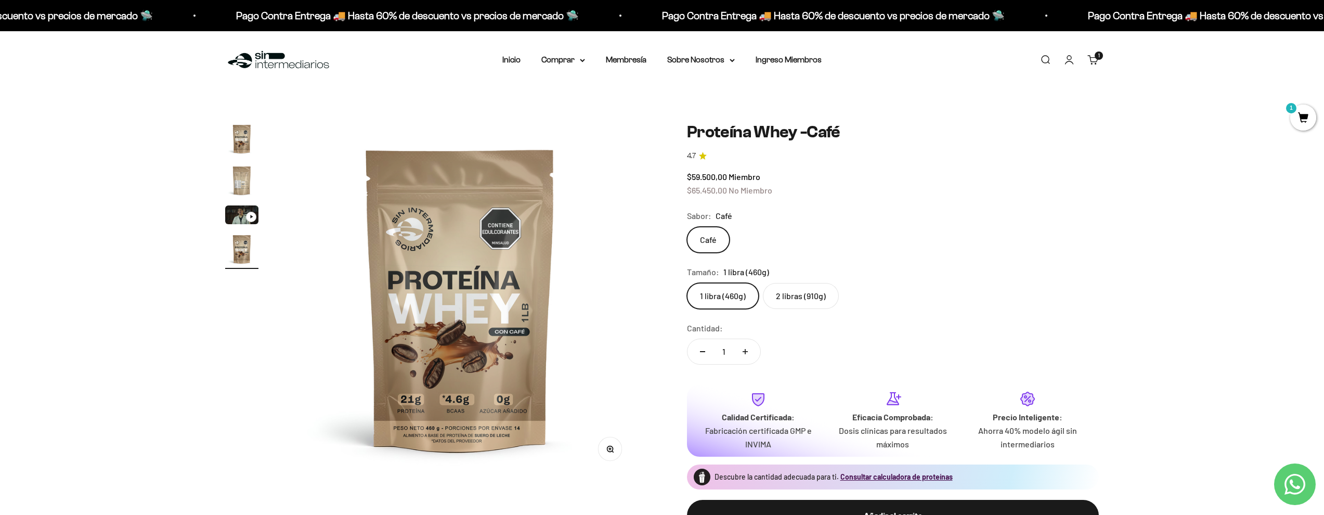
click at [787, 289] on label "2 libras (910g)" at bounding box center [801, 296] width 76 height 26
click at [687, 283] on input "2 libras (910g)" at bounding box center [686, 282] width 1 height 1
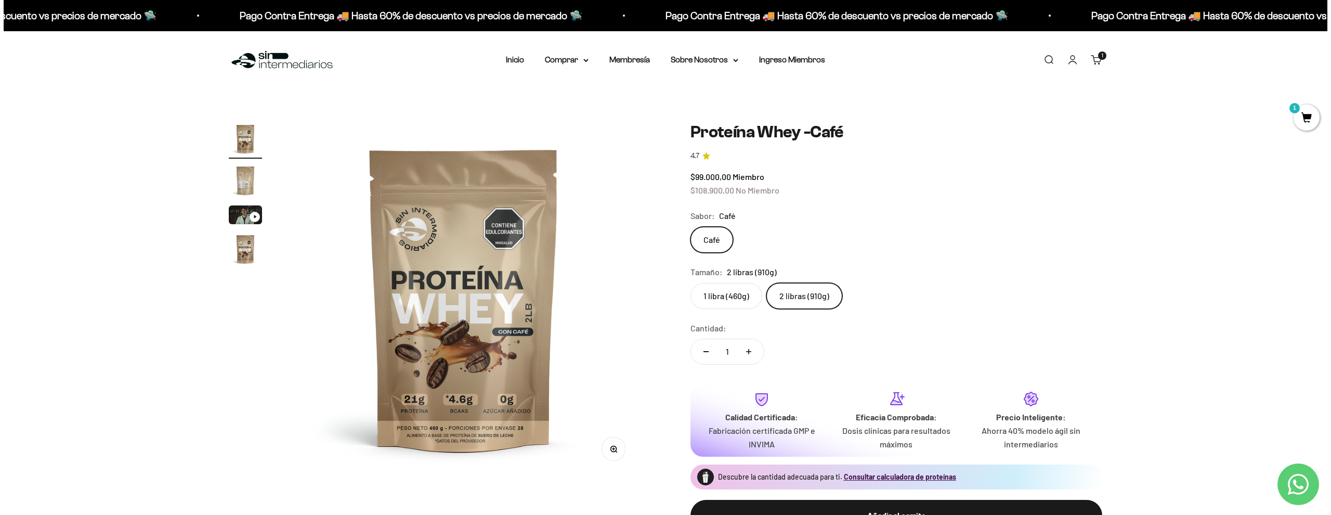
scroll to position [222, 0]
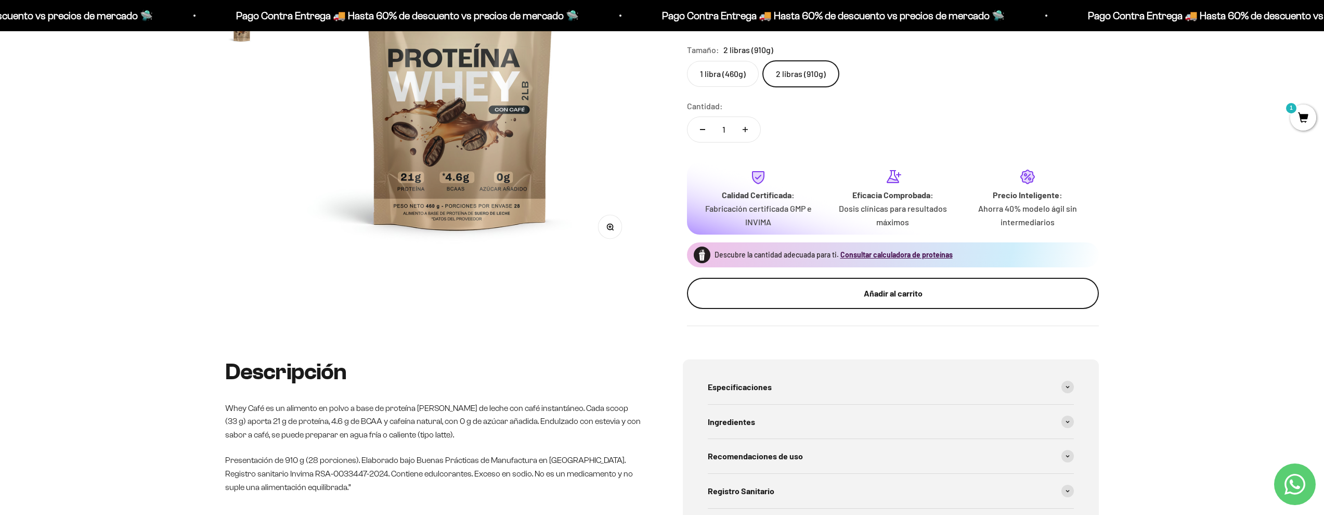
click at [824, 287] on div "Añadir al carrito" at bounding box center [893, 294] width 370 height 14
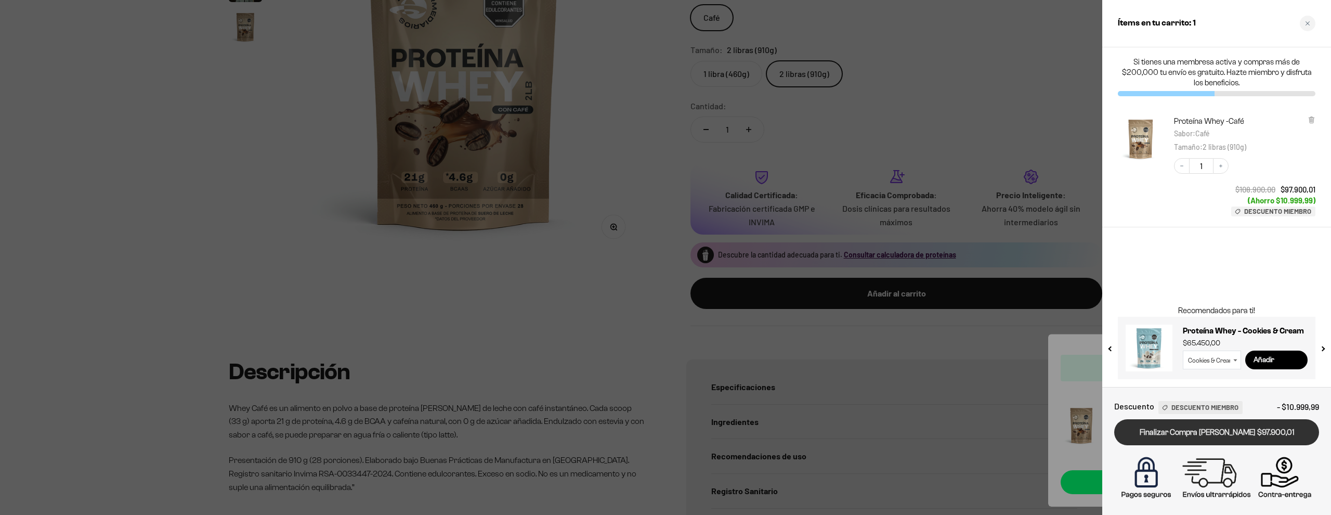
click at [1184, 431] on link "Finalizar Compra [PERSON_NAME] $97.900,01" at bounding box center [1216, 432] width 205 height 27
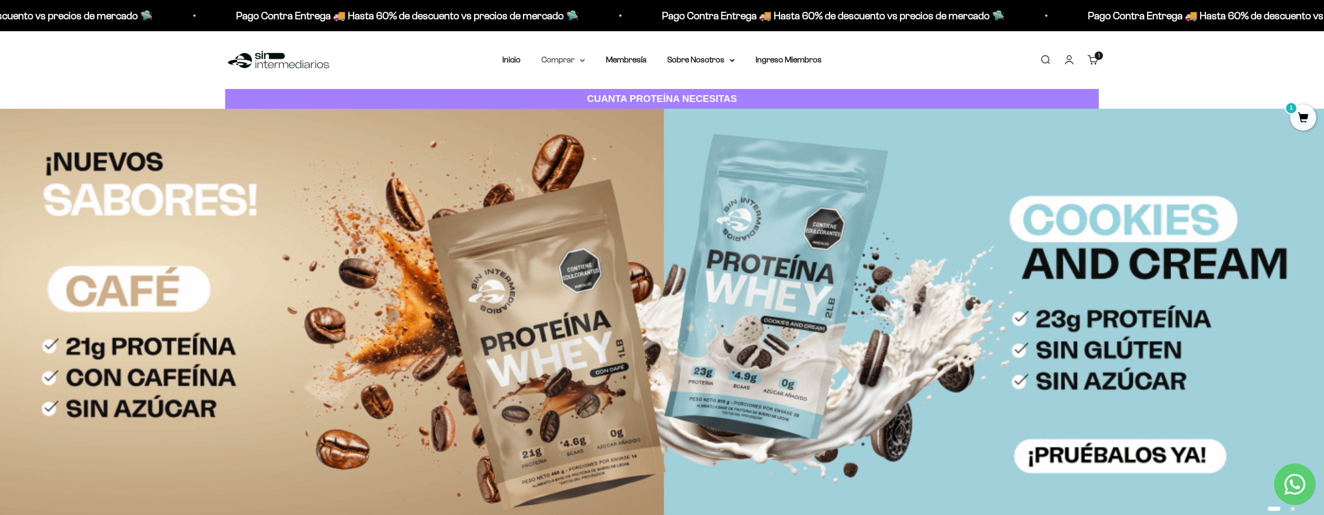
click at [560, 56] on summary "Comprar" at bounding box center [563, 60] width 44 height 14
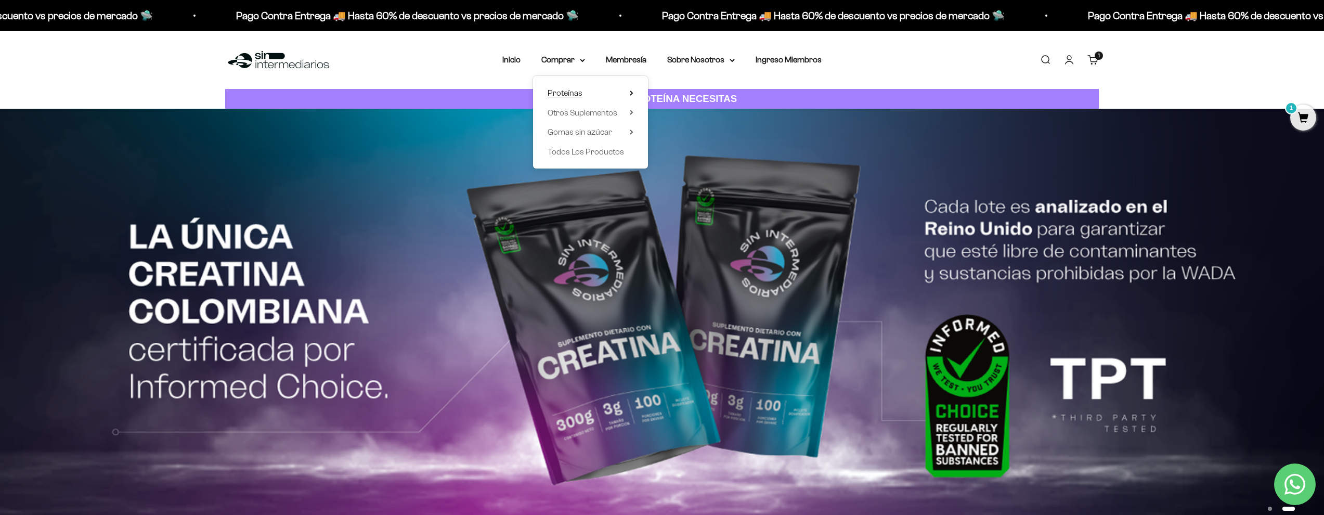
click at [581, 97] on summary "Proteínas" at bounding box center [591, 93] width 86 height 14
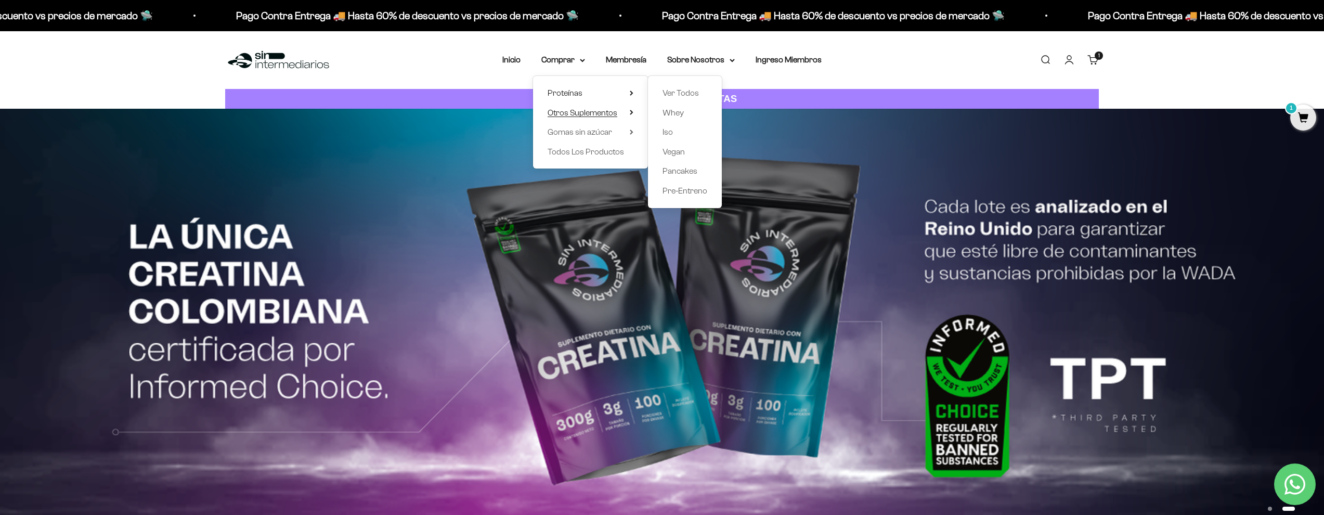
click at [582, 109] on span "Otros Suplementos" at bounding box center [583, 112] width 70 height 9
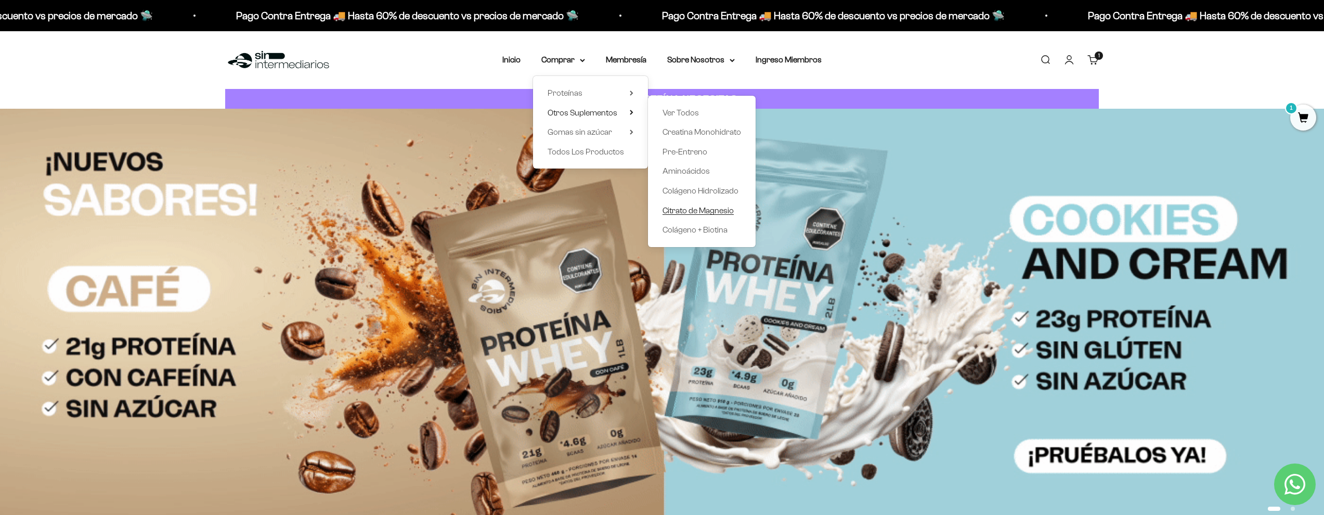
click at [705, 206] on span "Citrato de Magnesio" at bounding box center [697, 210] width 71 height 9
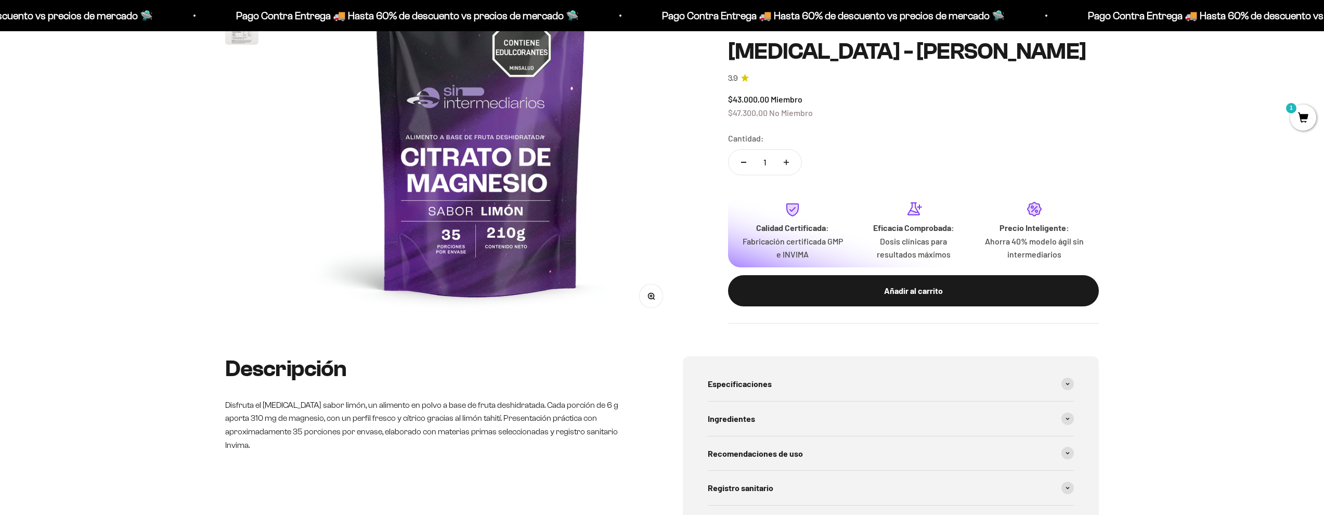
scroll to position [330, 0]
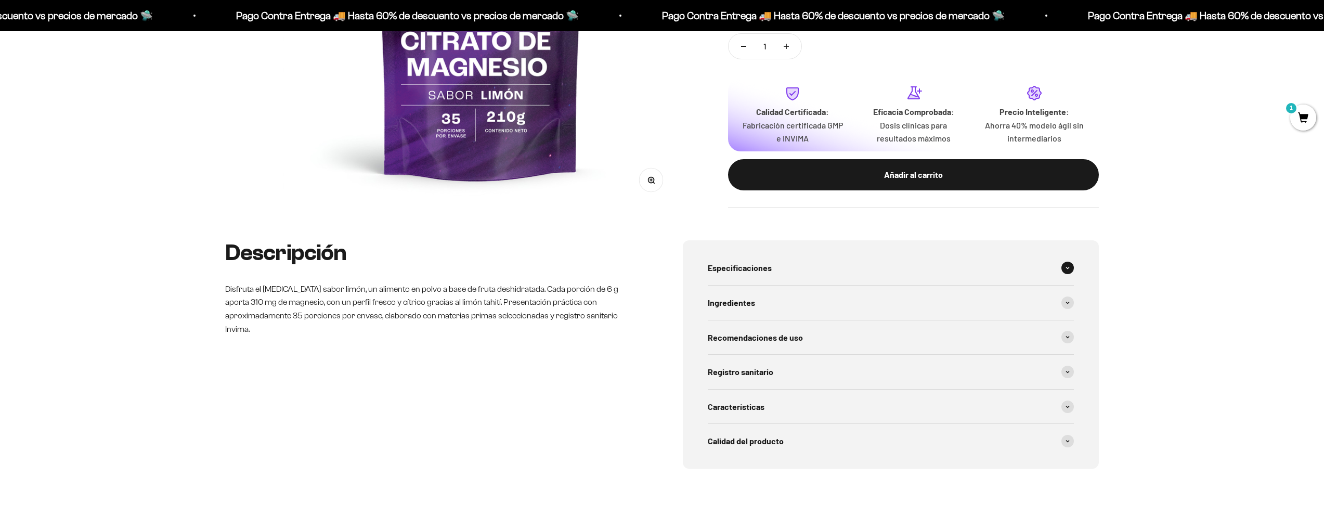
click at [747, 268] on span "Especificaciones" at bounding box center [740, 268] width 64 height 14
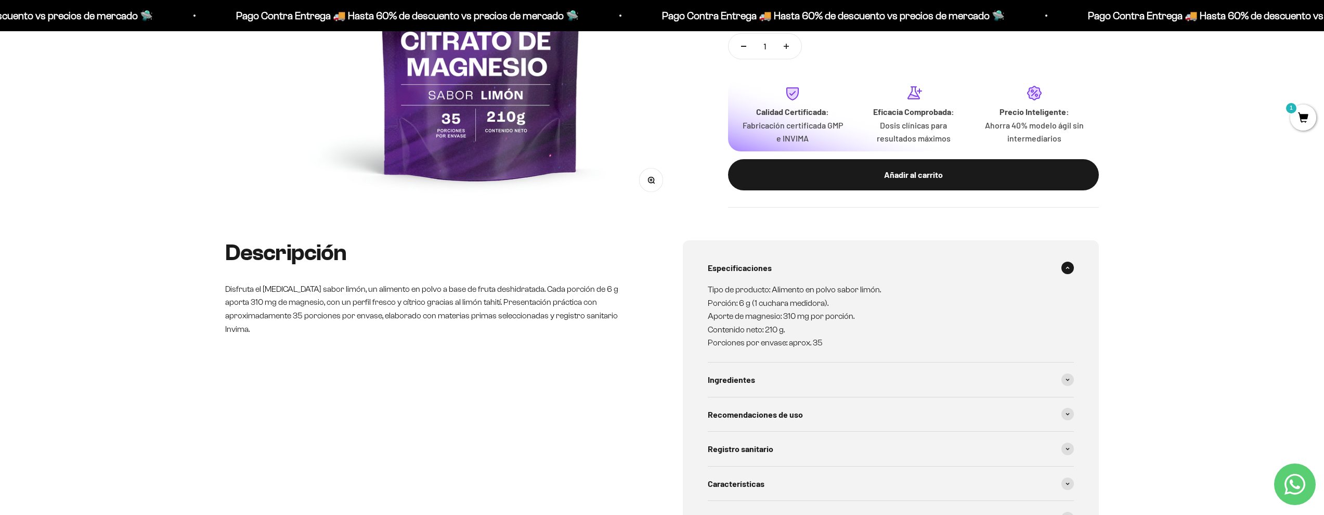
click at [756, 303] on p "Tipo de producto: Alimento en polvo sabor limón. Porción: 6 g (1 cuchara medido…" at bounding box center [885, 316] width 354 height 67
click at [748, 316] on p "Tipo de producto: Alimento en polvo sabor limón. Porción: 6 g (1 cuchara medido…" at bounding box center [885, 316] width 354 height 67
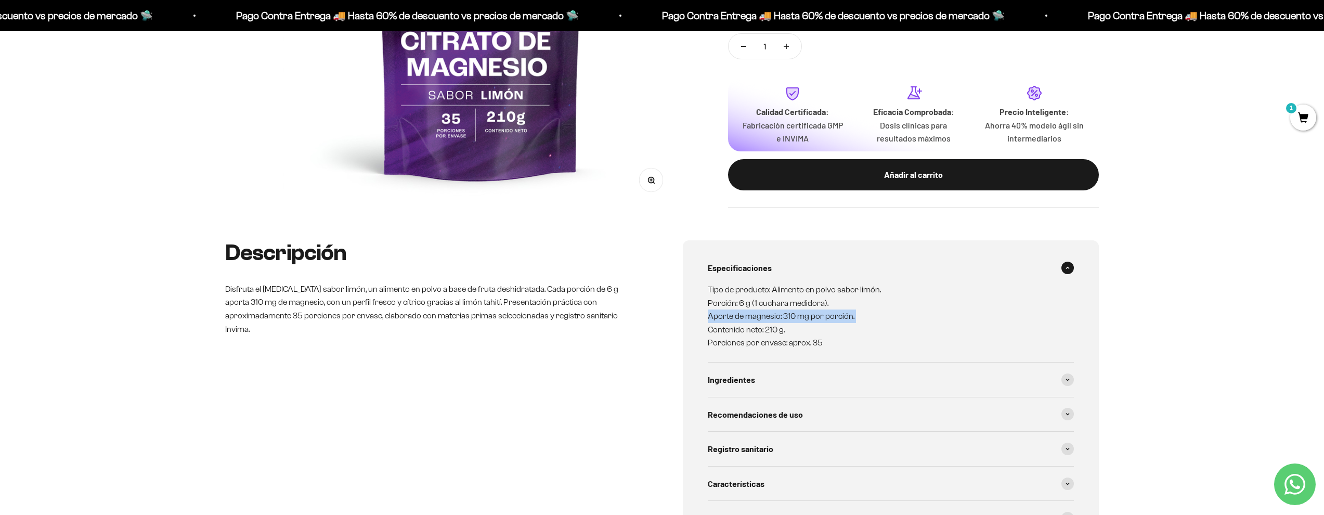
click at [748, 316] on p "Tipo de producto: Alimento en polvo sabor limón. Porción: 6 g (1 cuchara medido…" at bounding box center [885, 316] width 354 height 67
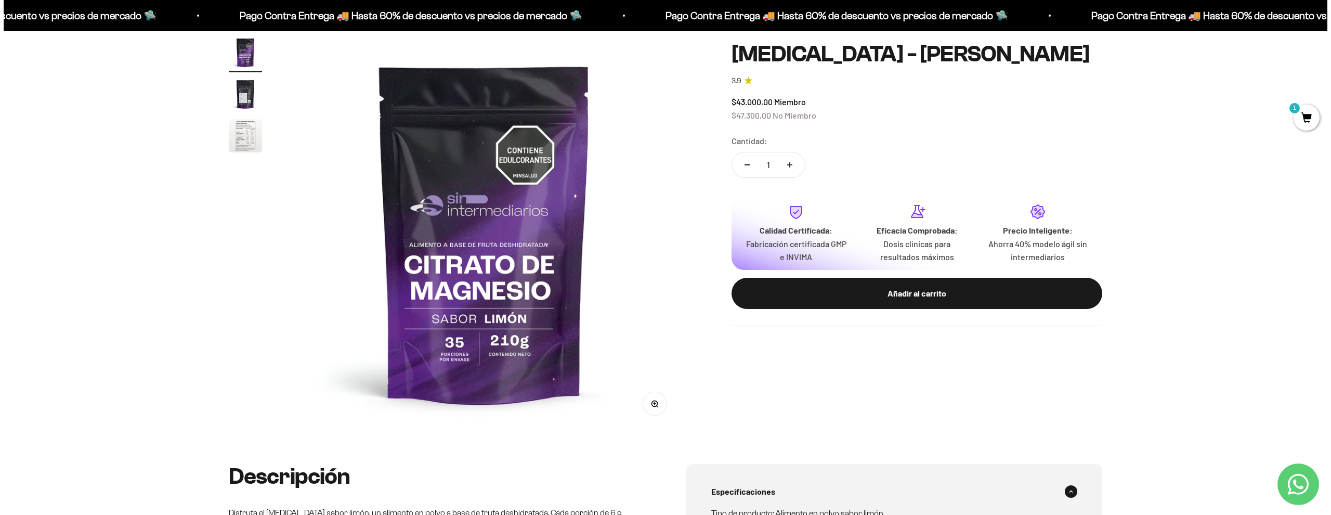
scroll to position [2, 0]
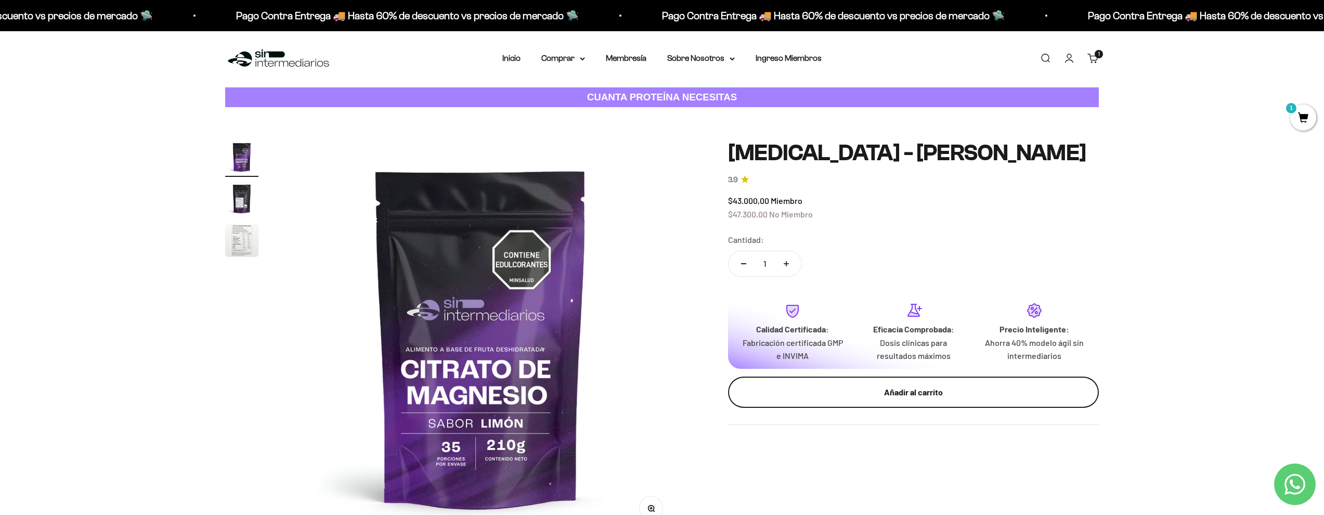
click at [822, 378] on button "Añadir al carrito" at bounding box center [913, 391] width 371 height 31
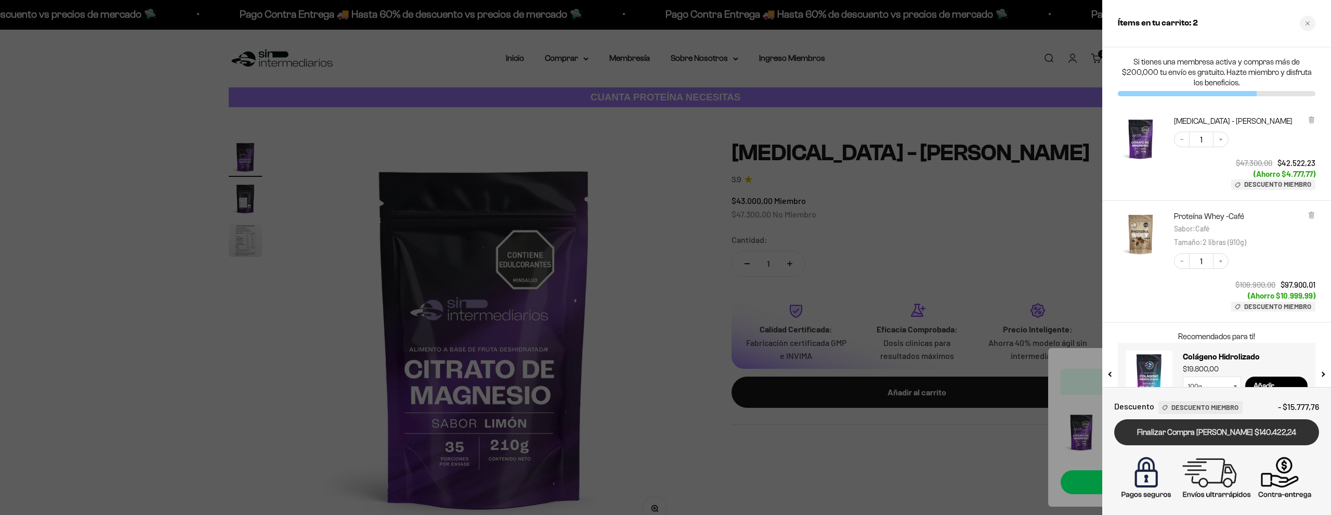
click at [1166, 435] on link "Finalizar Compra [PERSON_NAME] $140.422,24" at bounding box center [1216, 432] width 205 height 27
